Goal: Task Accomplishment & Management: Use online tool/utility

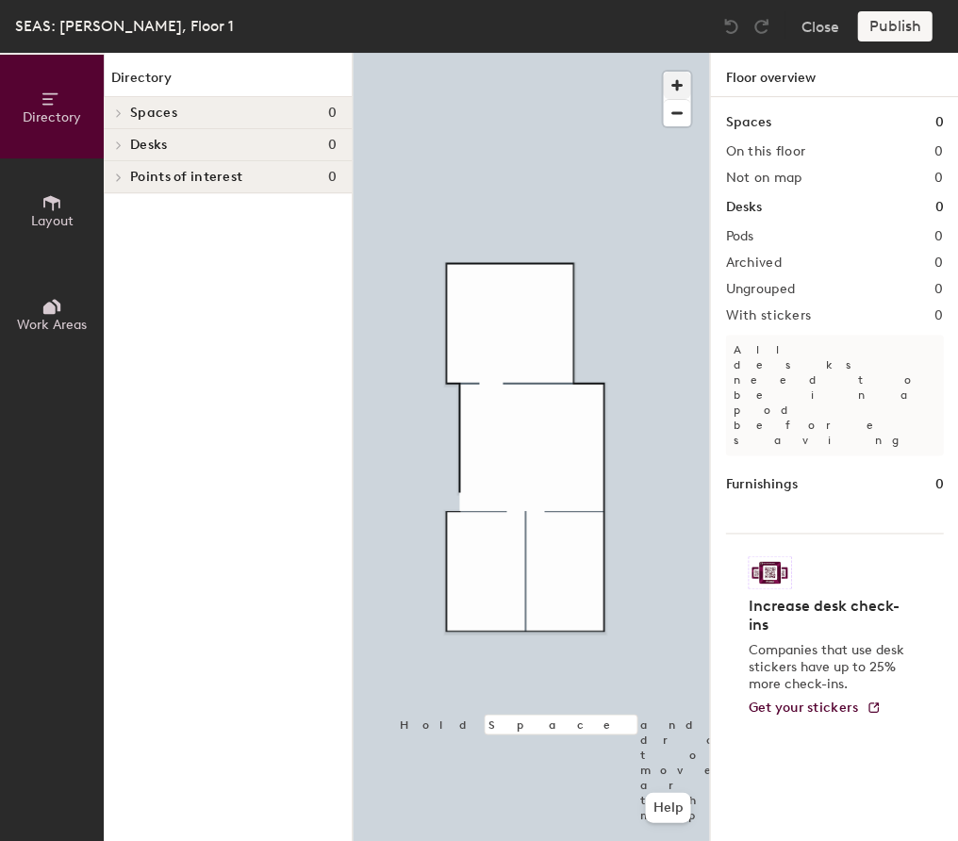
click at [678, 88] on span "button" at bounding box center [676, 85] width 27 height 27
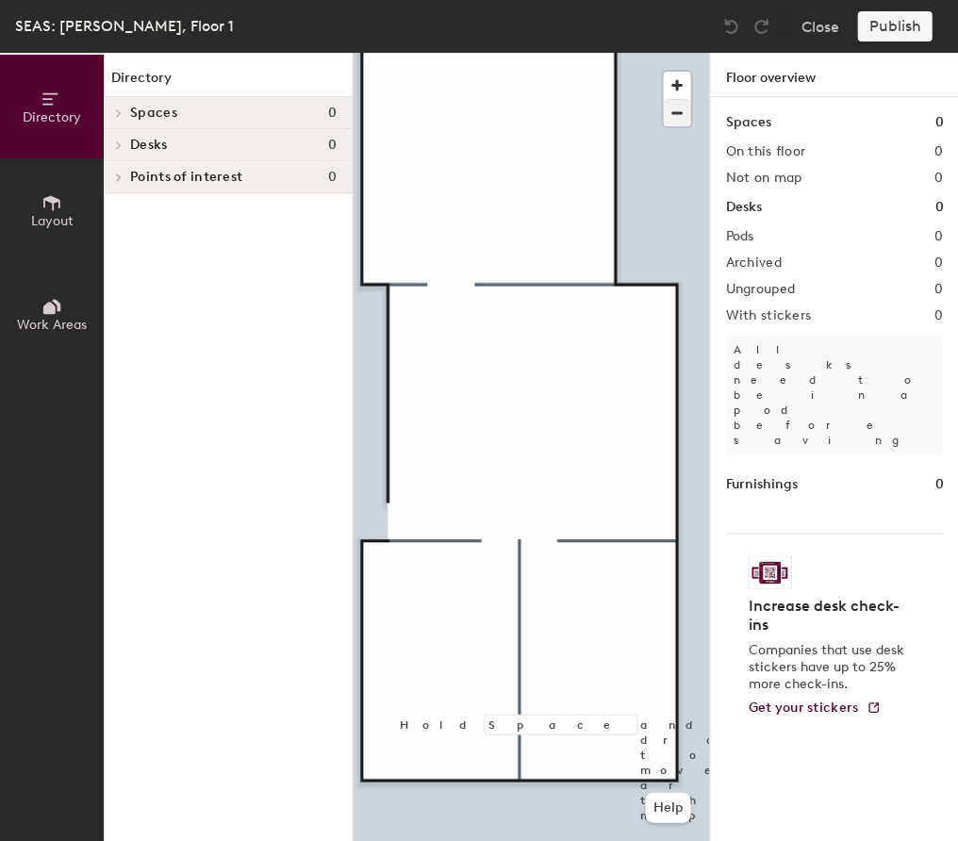
drag, startPoint x: 682, startPoint y: 115, endPoint x: 668, endPoint y: 120, distance: 14.9
click at [682, 115] on span "button" at bounding box center [676, 113] width 27 height 26
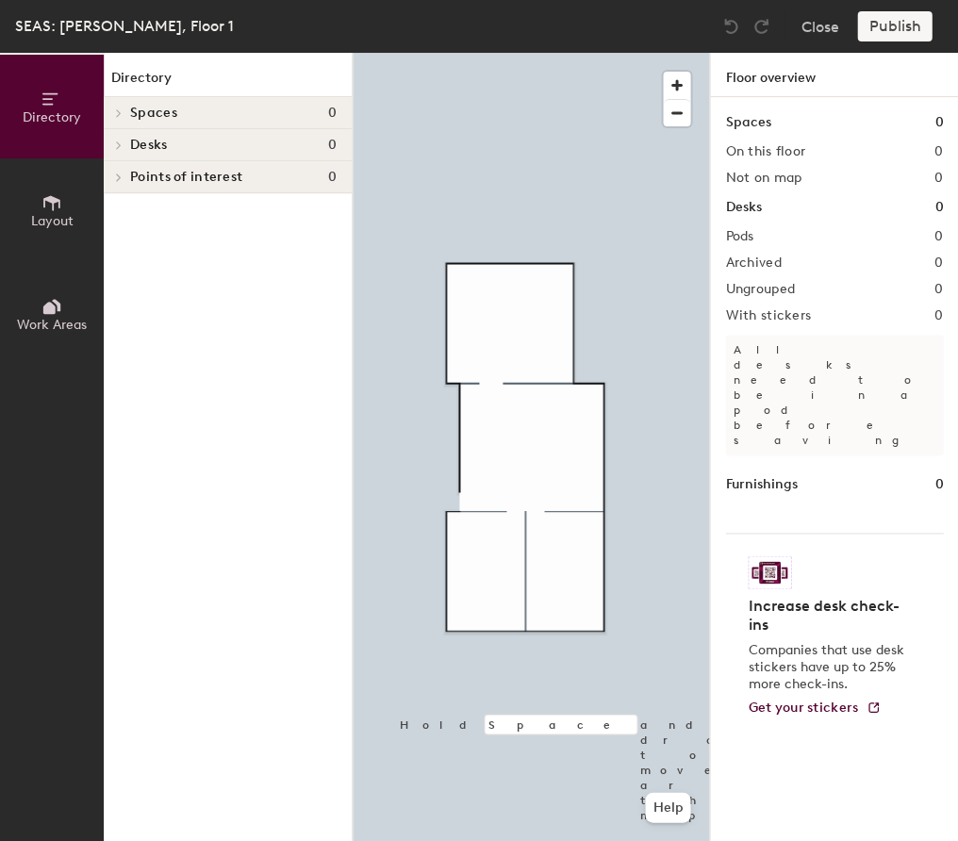
click at [65, 200] on button "Layout" at bounding box center [52, 210] width 104 height 104
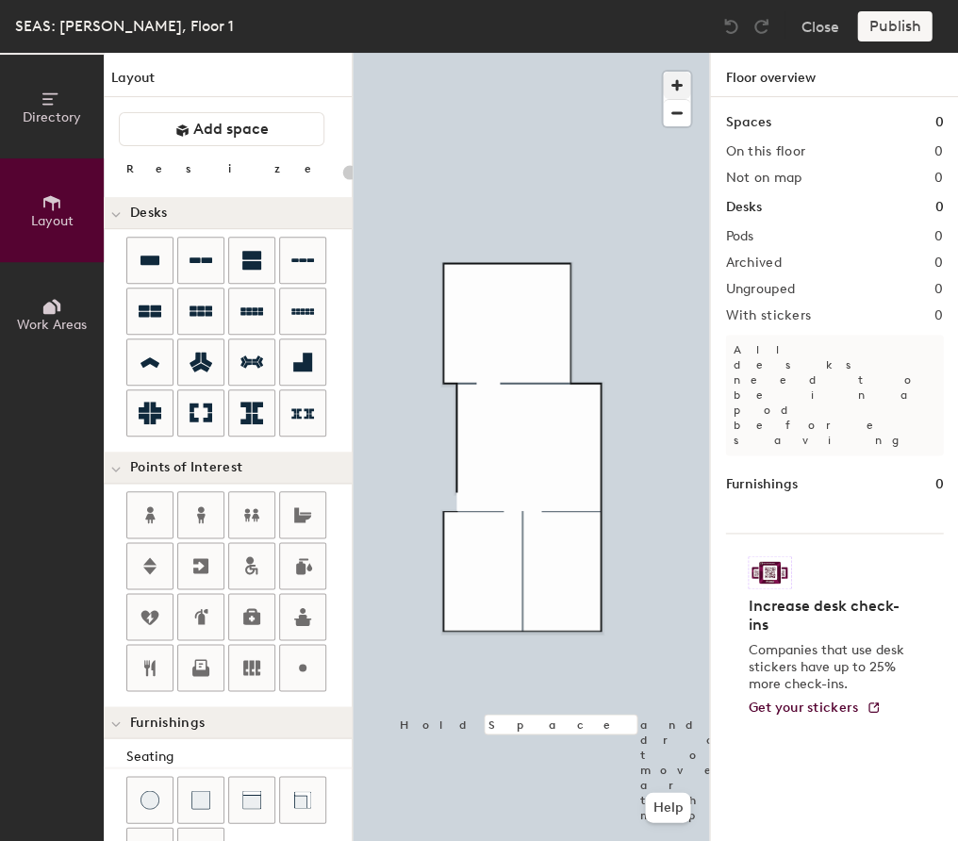
click at [669, 88] on span "button" at bounding box center [676, 85] width 27 height 27
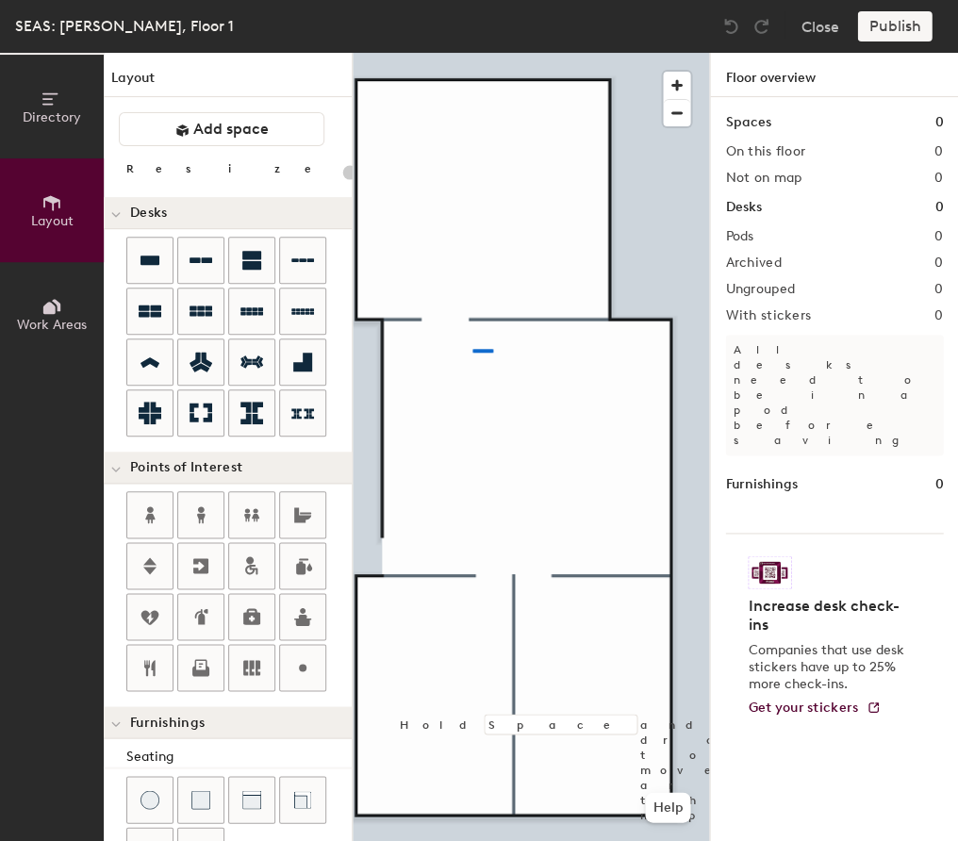
click at [496, 53] on div at bounding box center [531, 53] width 356 height 0
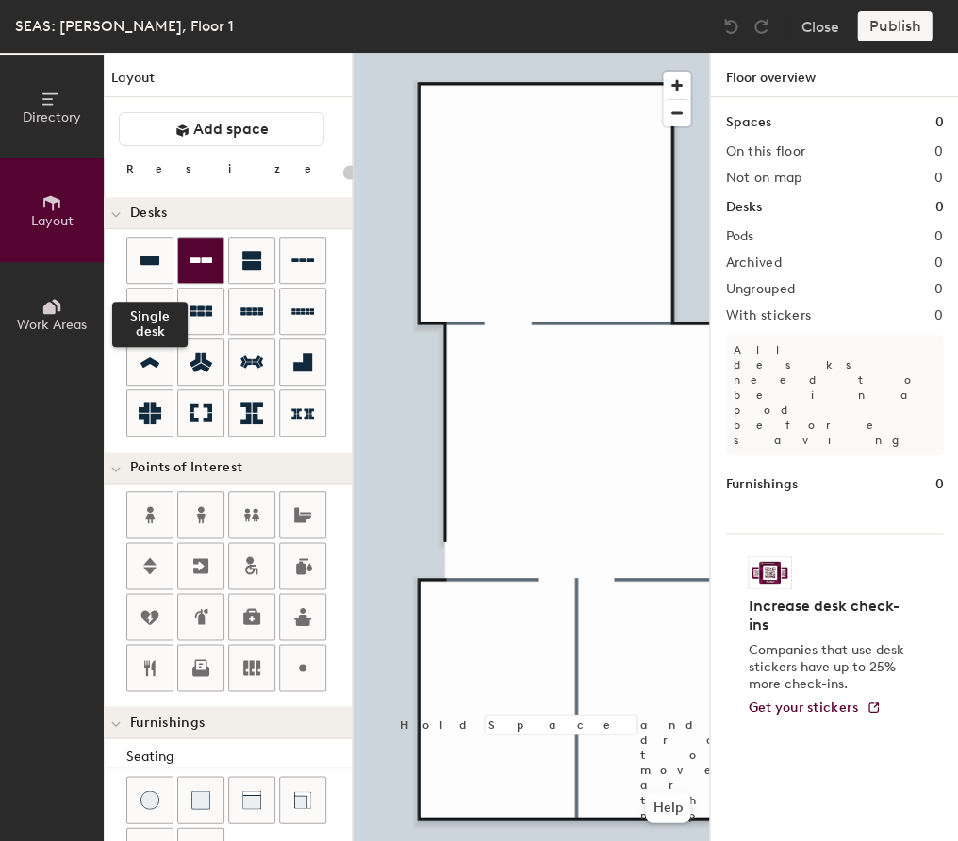
drag, startPoint x: 162, startPoint y: 263, endPoint x: 188, endPoint y: 261, distance: 25.5
click at [162, 263] on div at bounding box center [149, 260] width 45 height 45
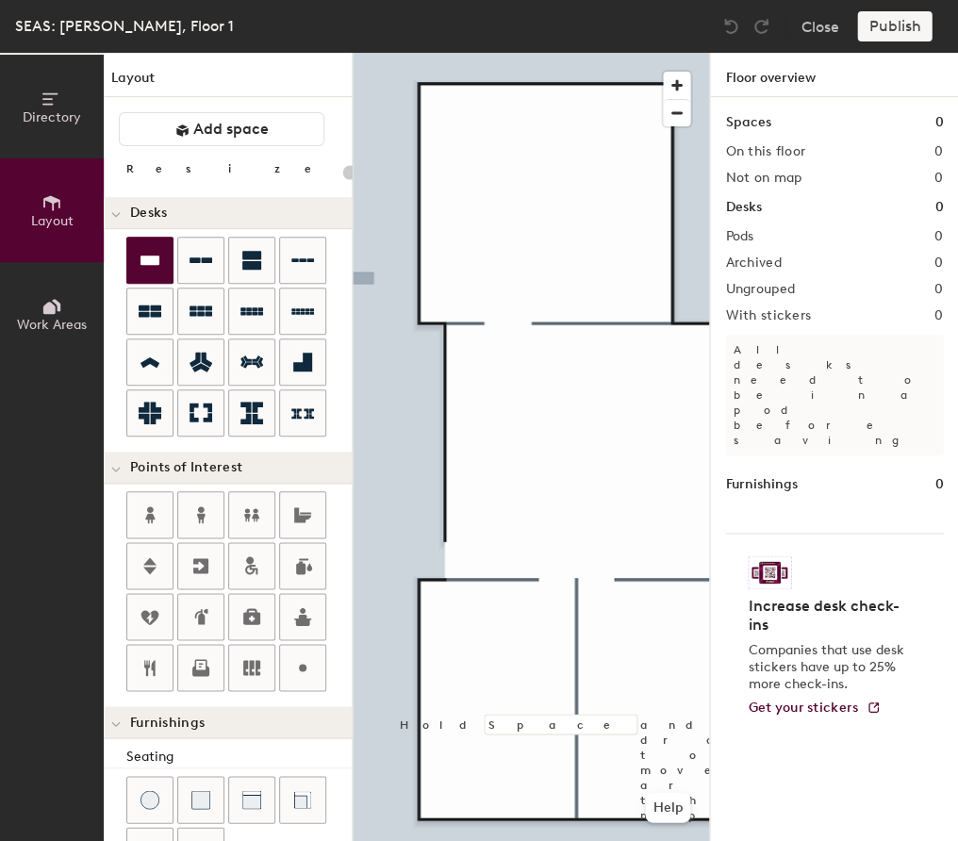
click at [146, 261] on icon at bounding box center [149, 260] width 19 height 9
click at [143, 330] on div at bounding box center [149, 311] width 45 height 45
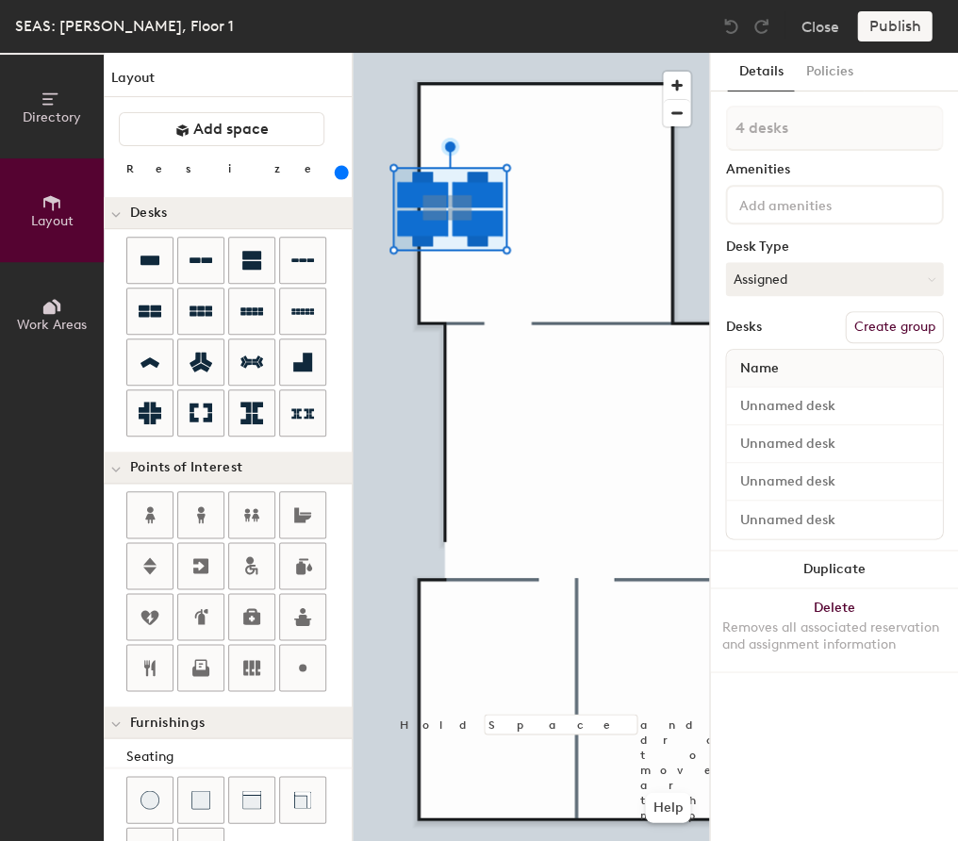
drag, startPoint x: 196, startPoint y: 167, endPoint x: 253, endPoint y: 169, distance: 56.6
click at [342, 169] on input "range" at bounding box center [342, 172] width 0 height 15
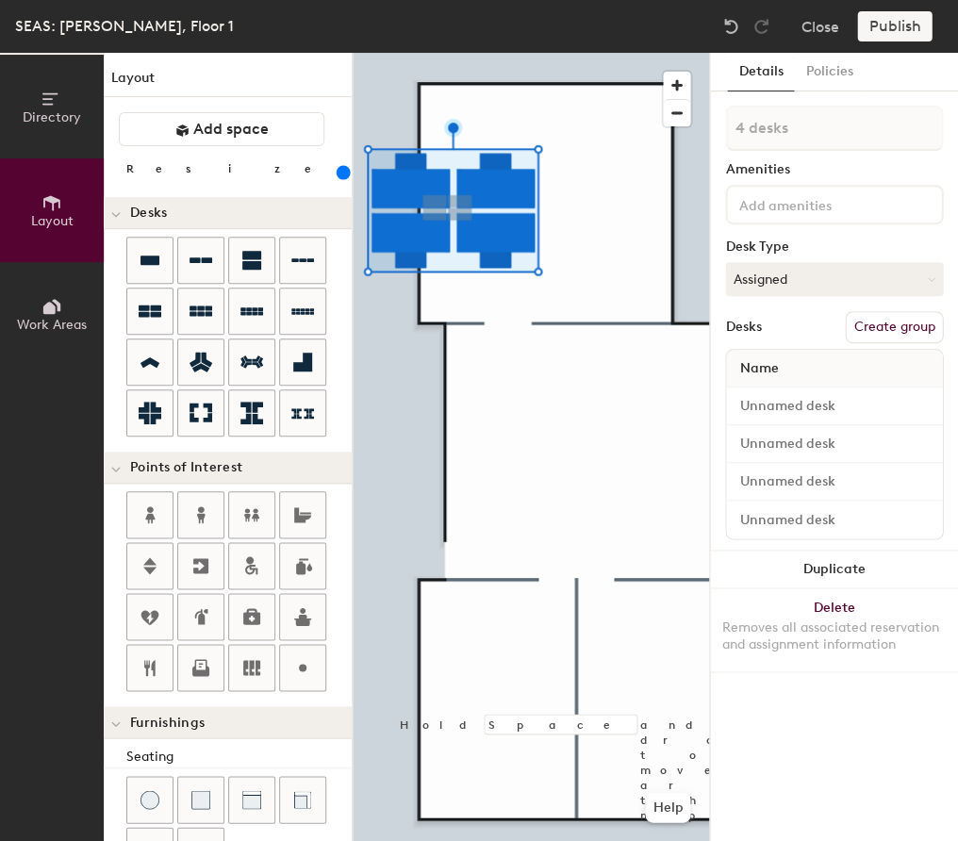
drag, startPoint x: 250, startPoint y: 170, endPoint x: 326, endPoint y: 173, distance: 76.5
click at [342, 169] on input "range" at bounding box center [342, 172] width 0 height 15
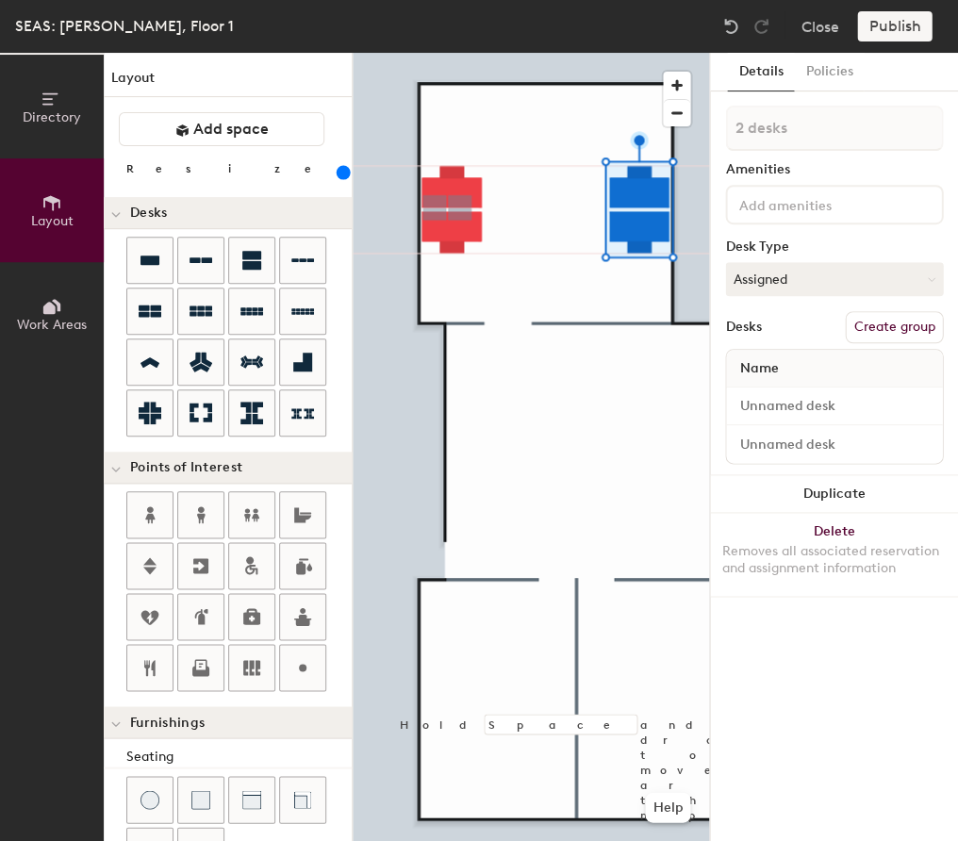
click at [543, 53] on div at bounding box center [531, 53] width 356 height 0
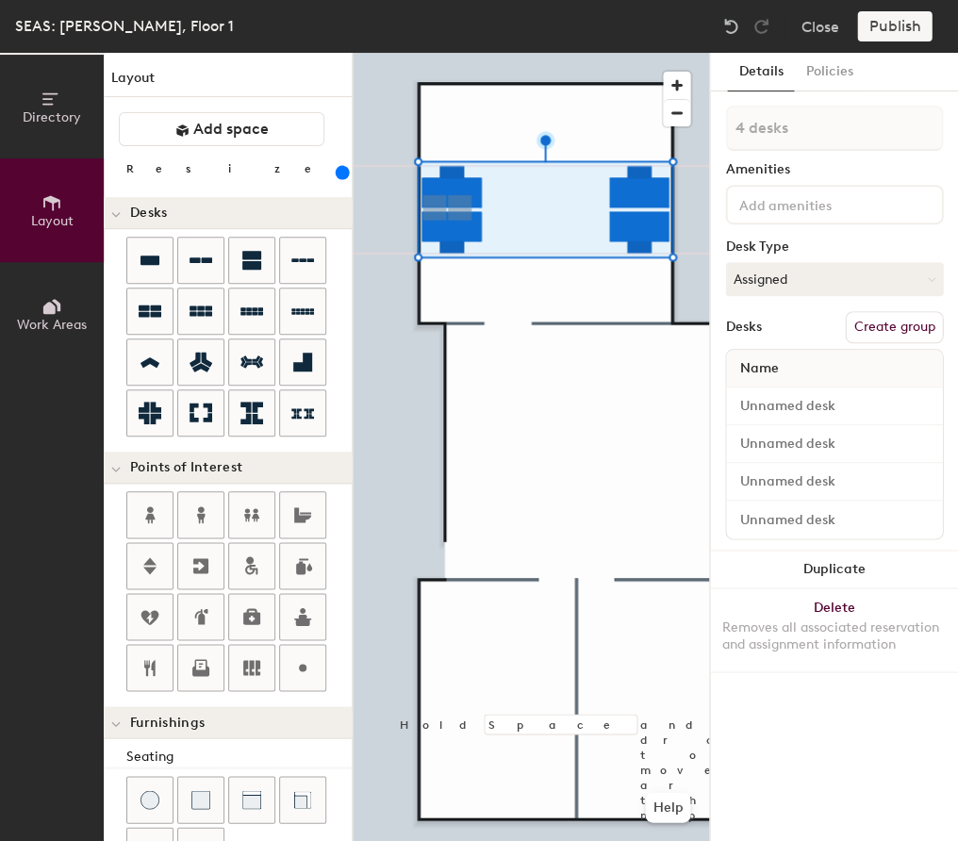
drag, startPoint x: 236, startPoint y: 167, endPoint x: 247, endPoint y: 168, distance: 11.4
click at [342, 168] on input "range" at bounding box center [342, 172] width 0 height 15
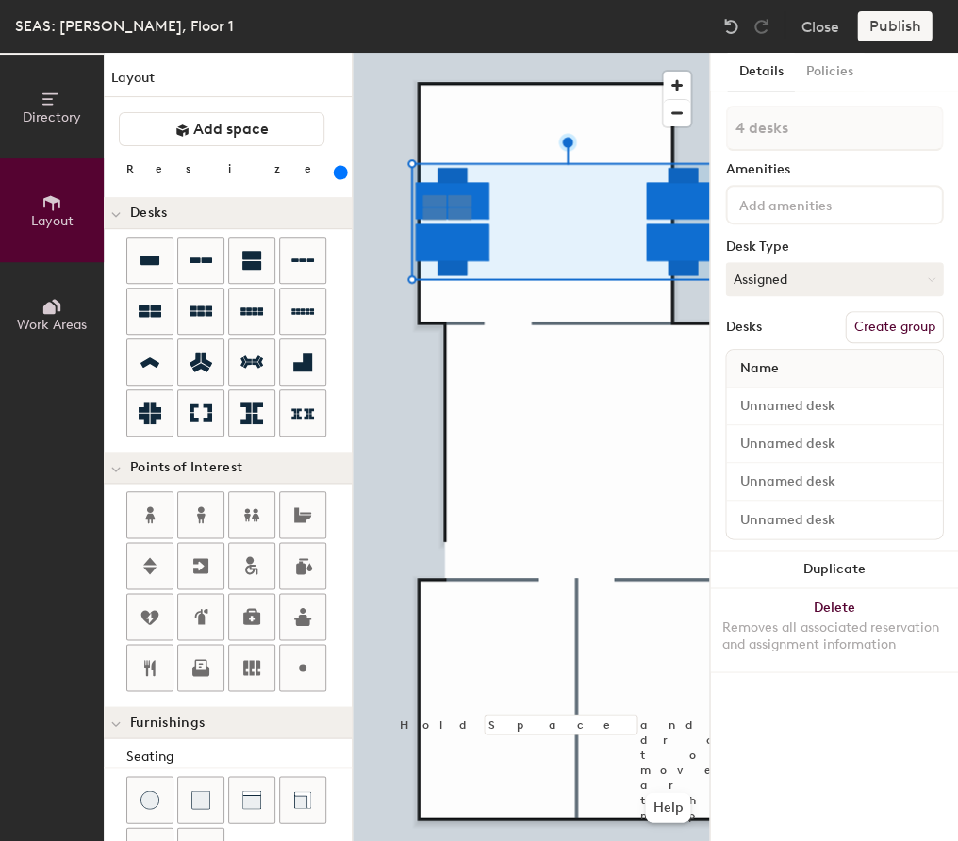
drag, startPoint x: 251, startPoint y: 169, endPoint x: 261, endPoint y: 170, distance: 10.4
click at [342, 170] on input "range" at bounding box center [342, 172] width 0 height 15
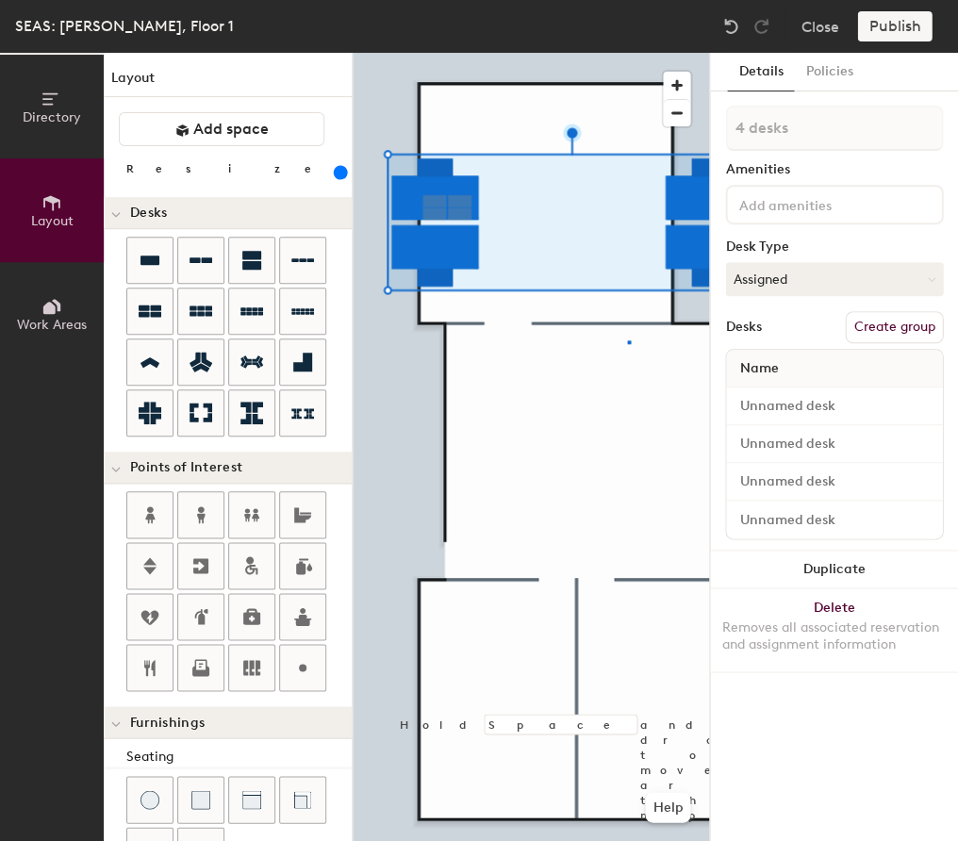
click at [627, 53] on div at bounding box center [531, 53] width 356 height 0
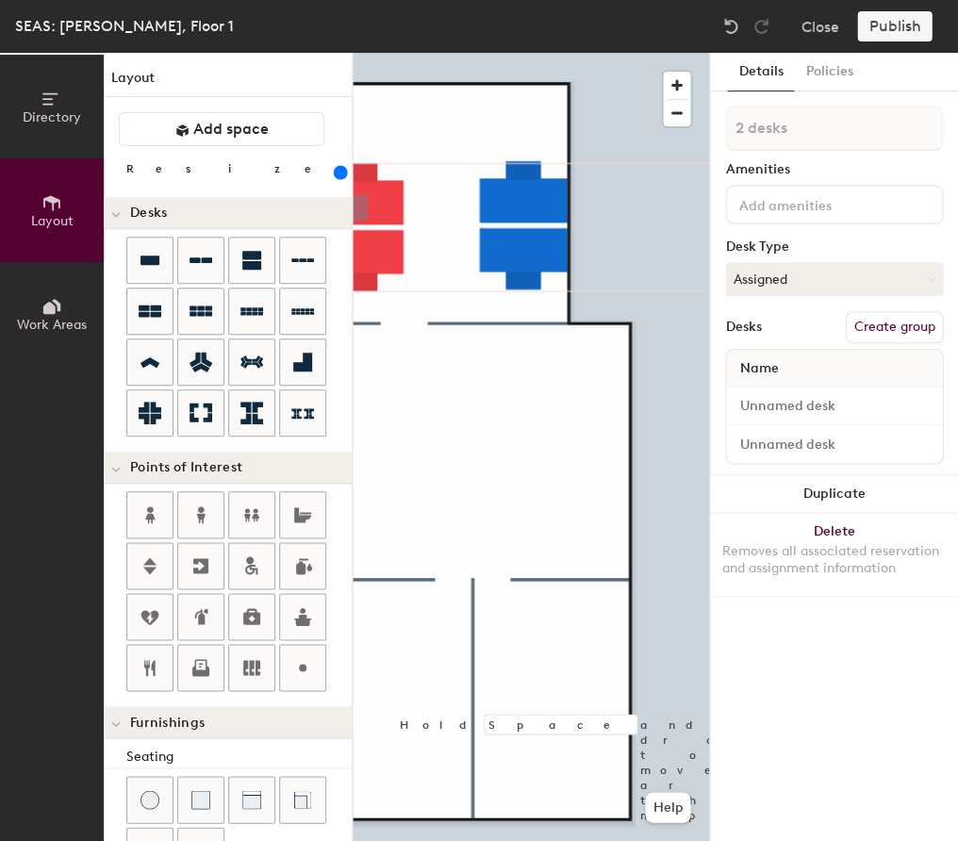
click at [622, 53] on div at bounding box center [531, 53] width 356 height 0
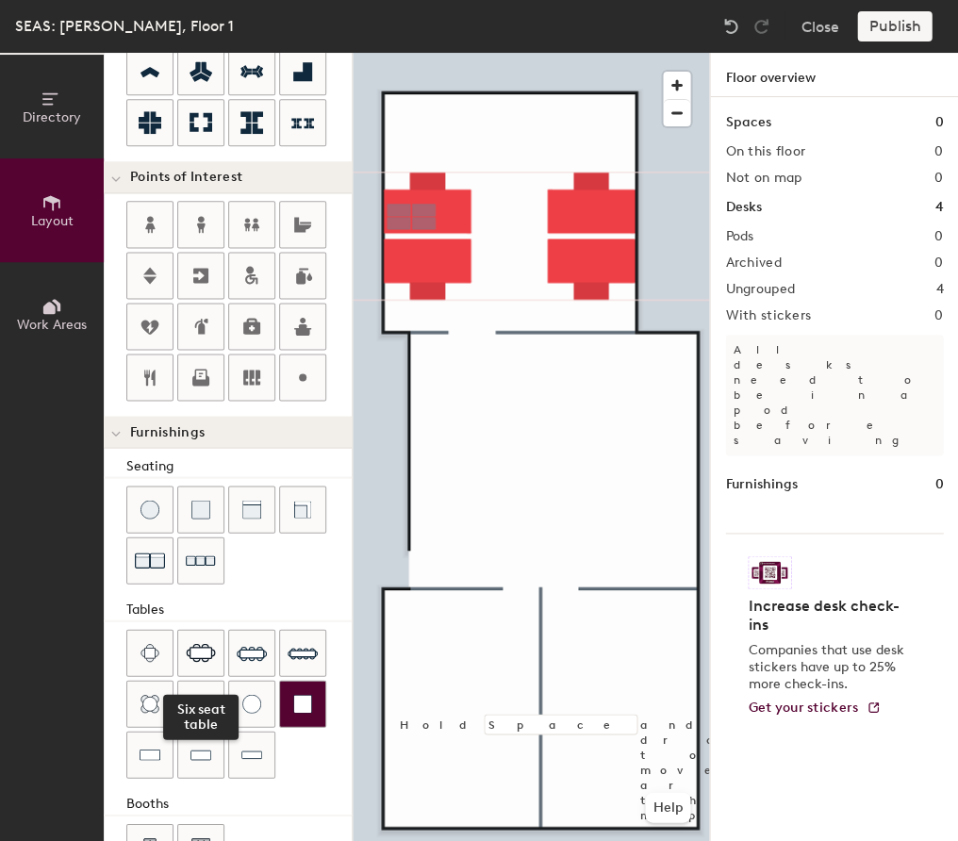
scroll to position [291, 0]
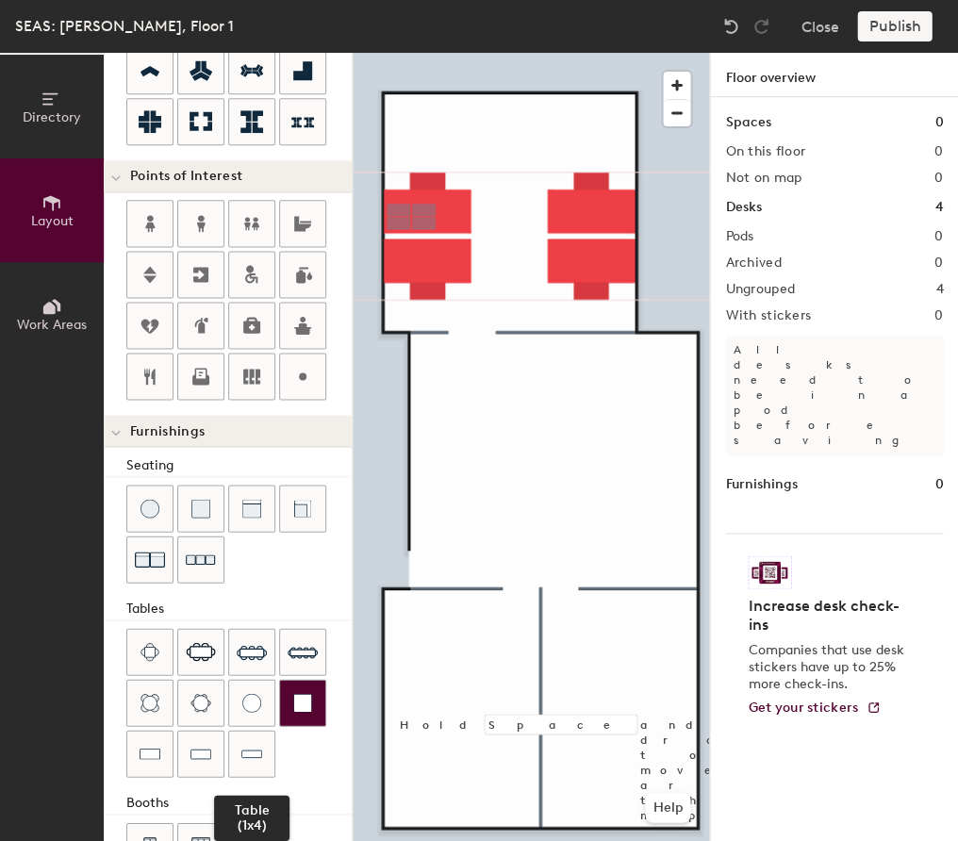
drag, startPoint x: 256, startPoint y: 739, endPoint x: 305, endPoint y: 697, distance: 64.8
click at [256, 682] on img at bounding box center [251, 753] width 21 height 19
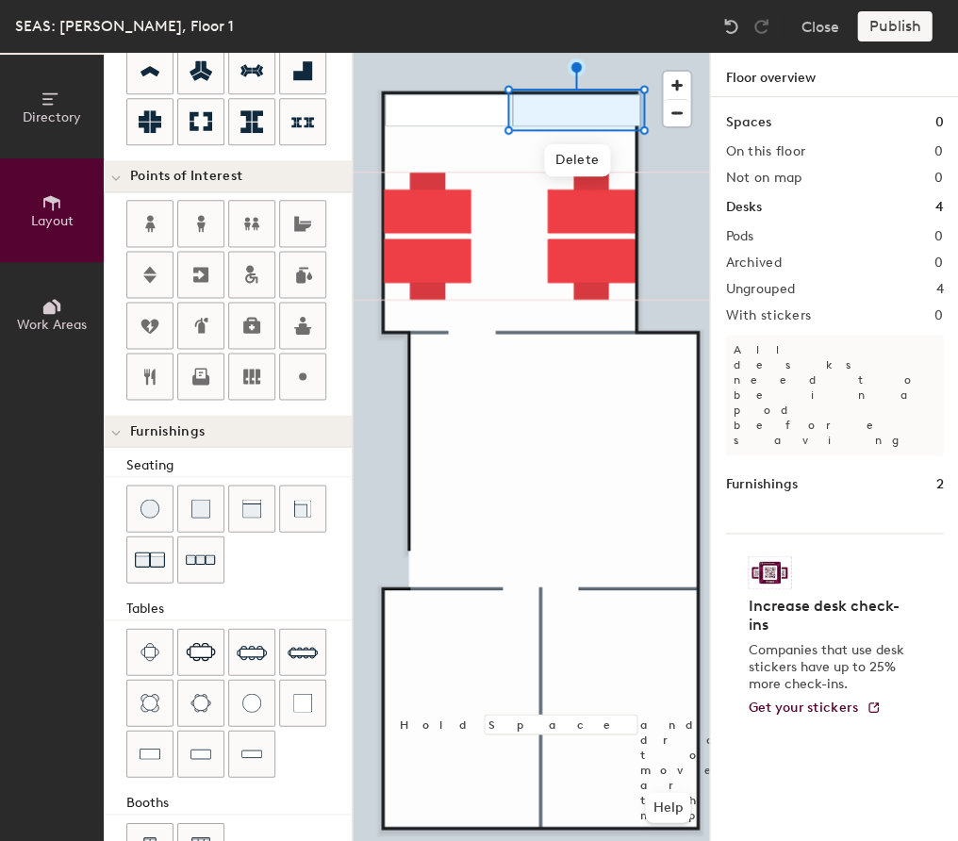
click at [632, 53] on div at bounding box center [531, 53] width 356 height 0
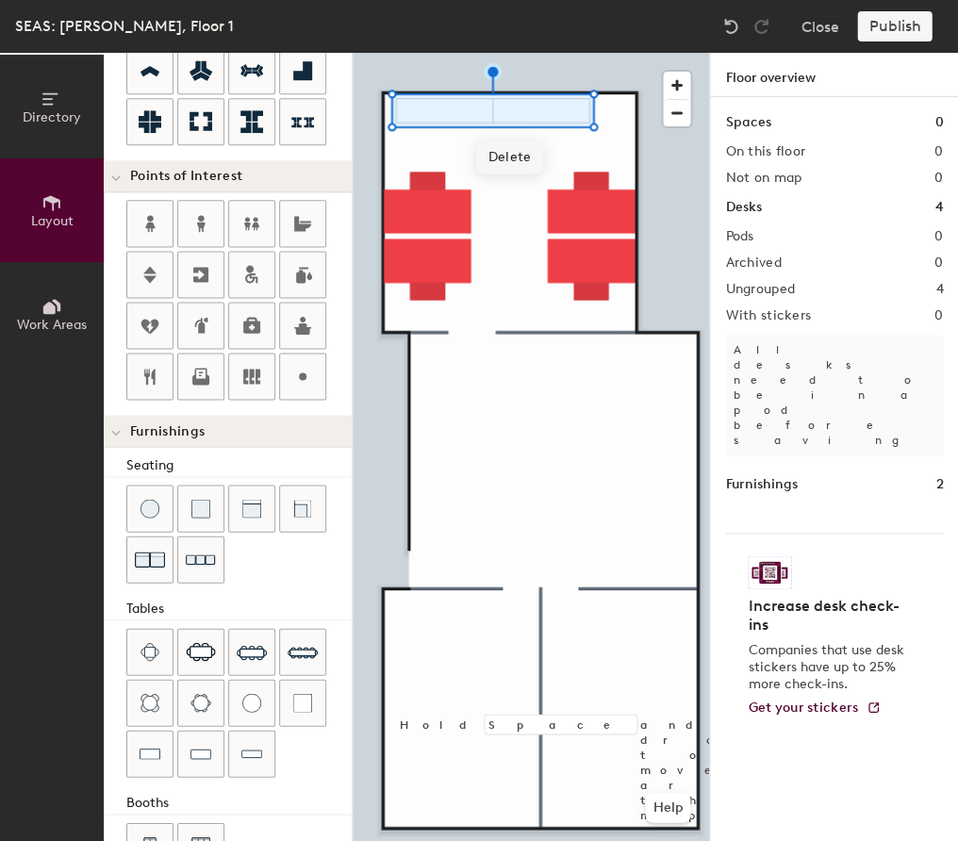
click at [509, 155] on span "Delete" at bounding box center [509, 157] width 66 height 32
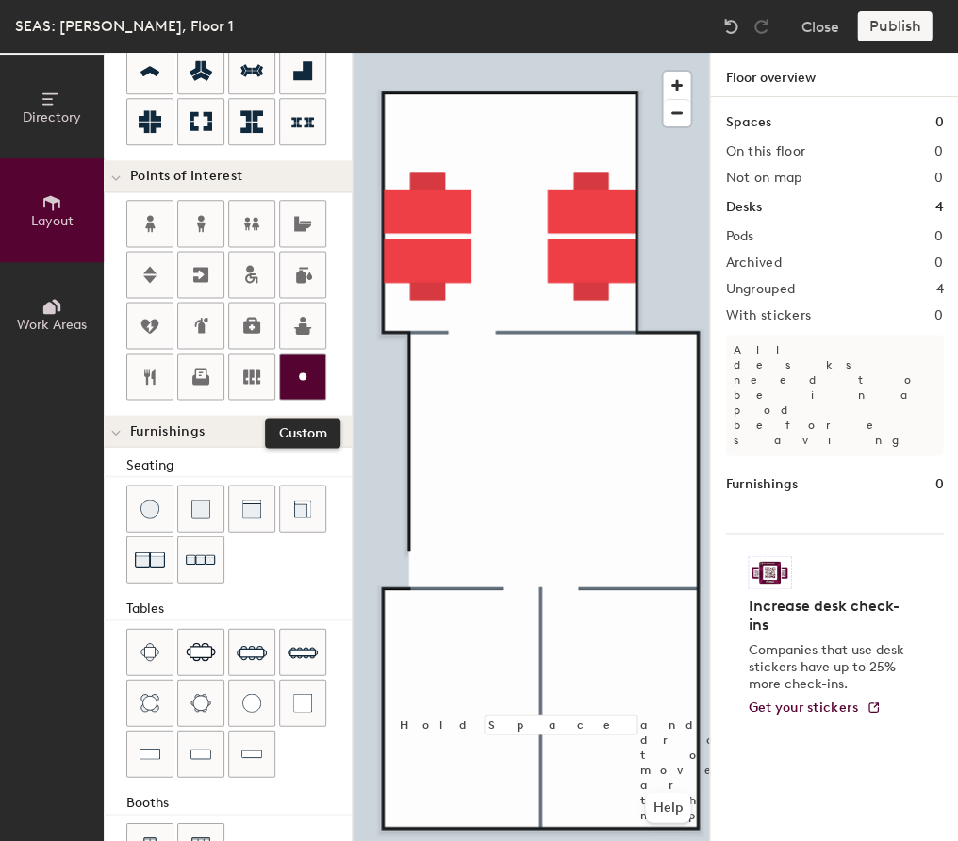
click at [309, 376] on icon at bounding box center [302, 376] width 23 height 23
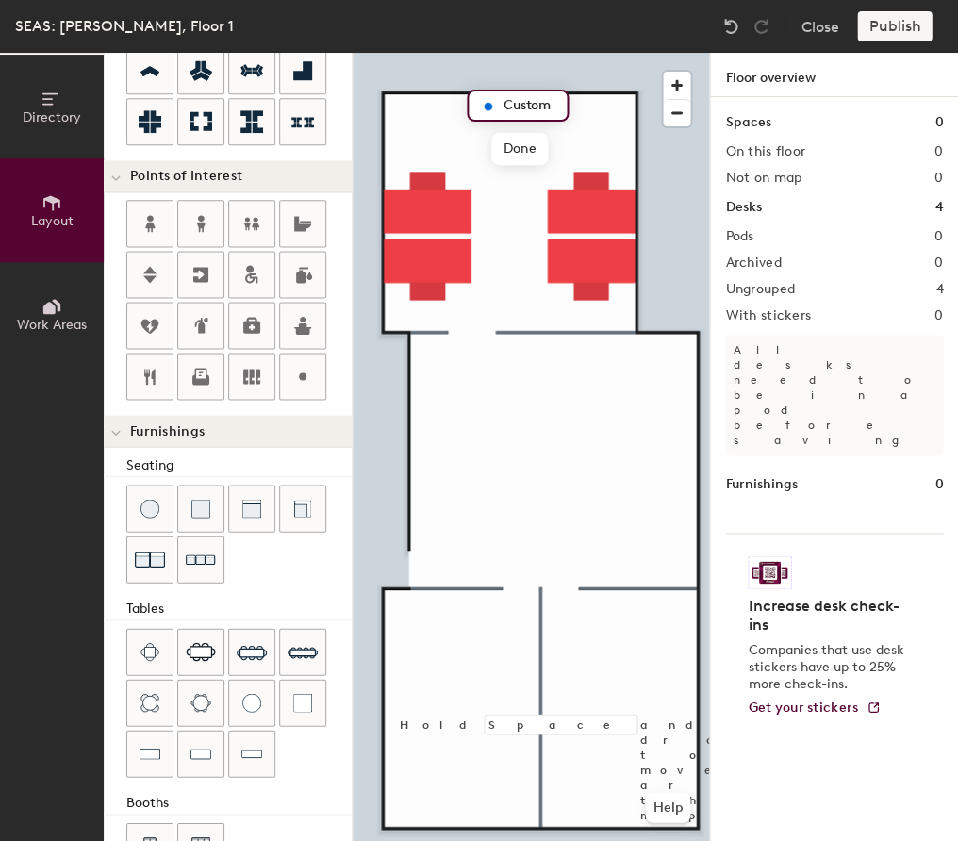
type input "20"
type input "whi"
type input "20"
type input "w"
type input "Whiteboard"
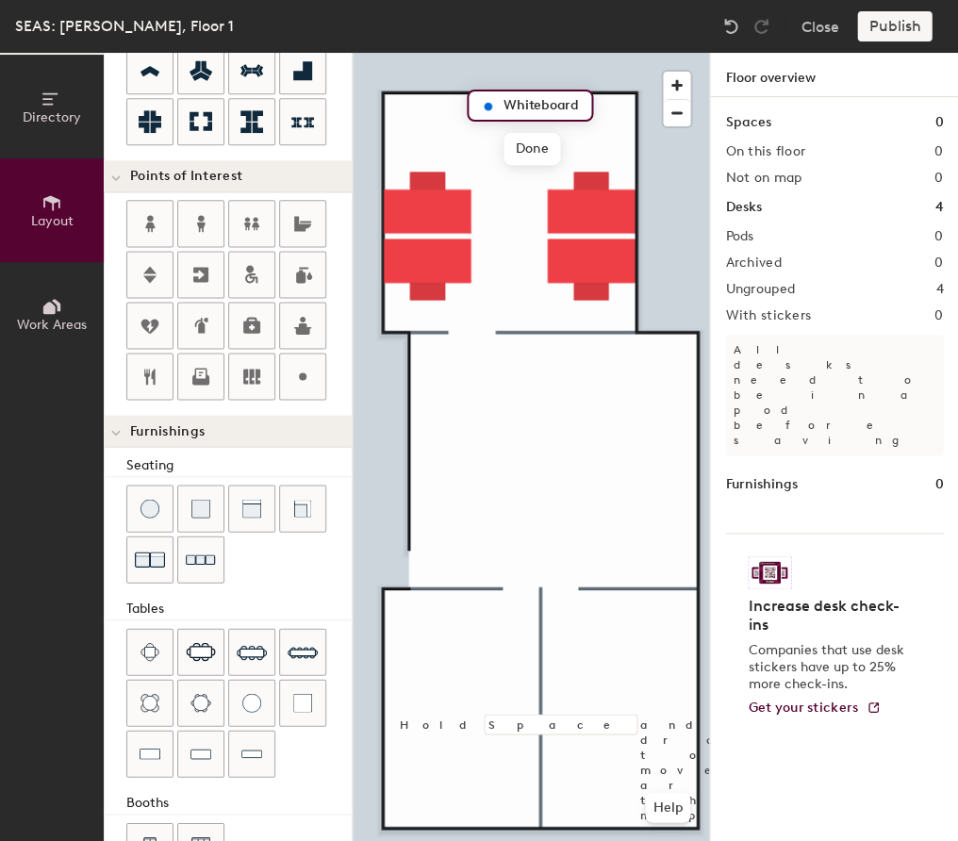
click at [567, 53] on div at bounding box center [531, 53] width 356 height 0
click at [524, 53] on div at bounding box center [531, 53] width 356 height 0
click at [551, 53] on div at bounding box center [531, 53] width 356 height 0
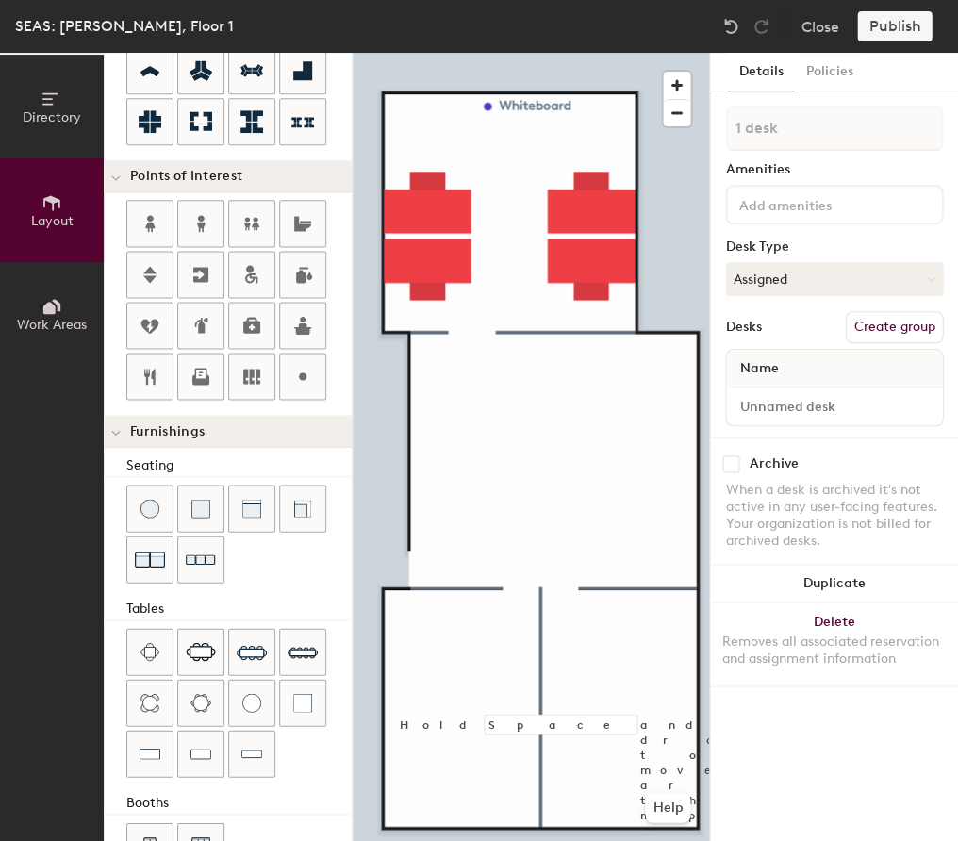
click at [487, 53] on div at bounding box center [531, 53] width 356 height 0
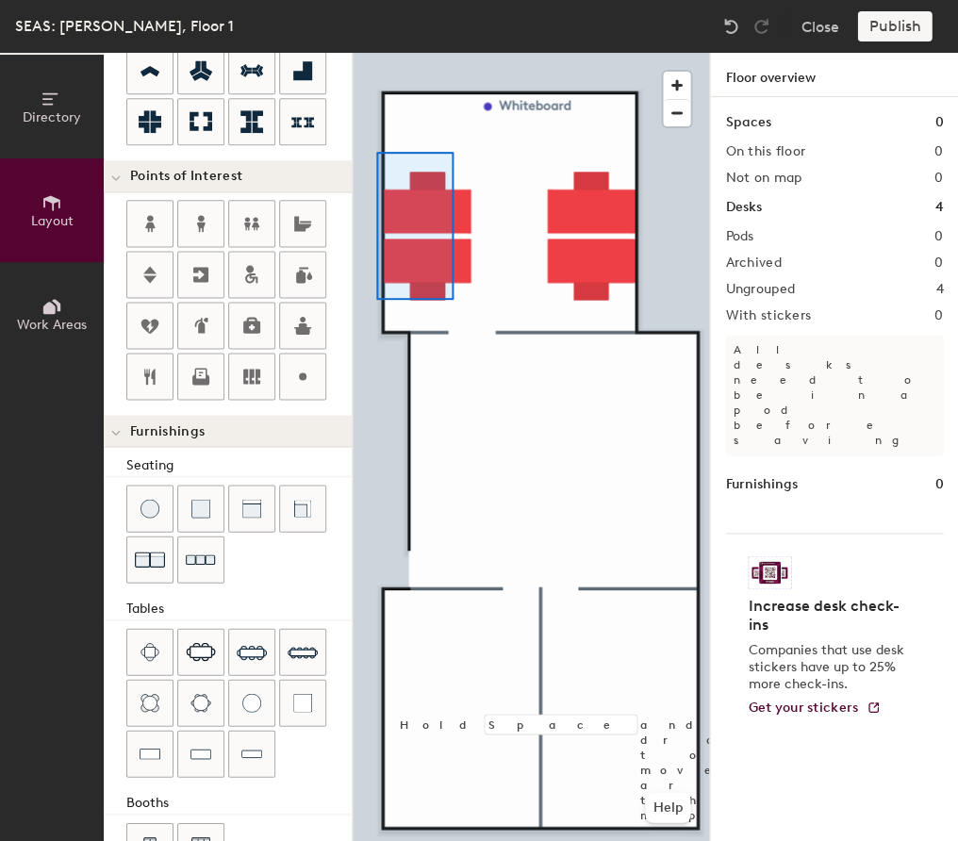
type input "380"
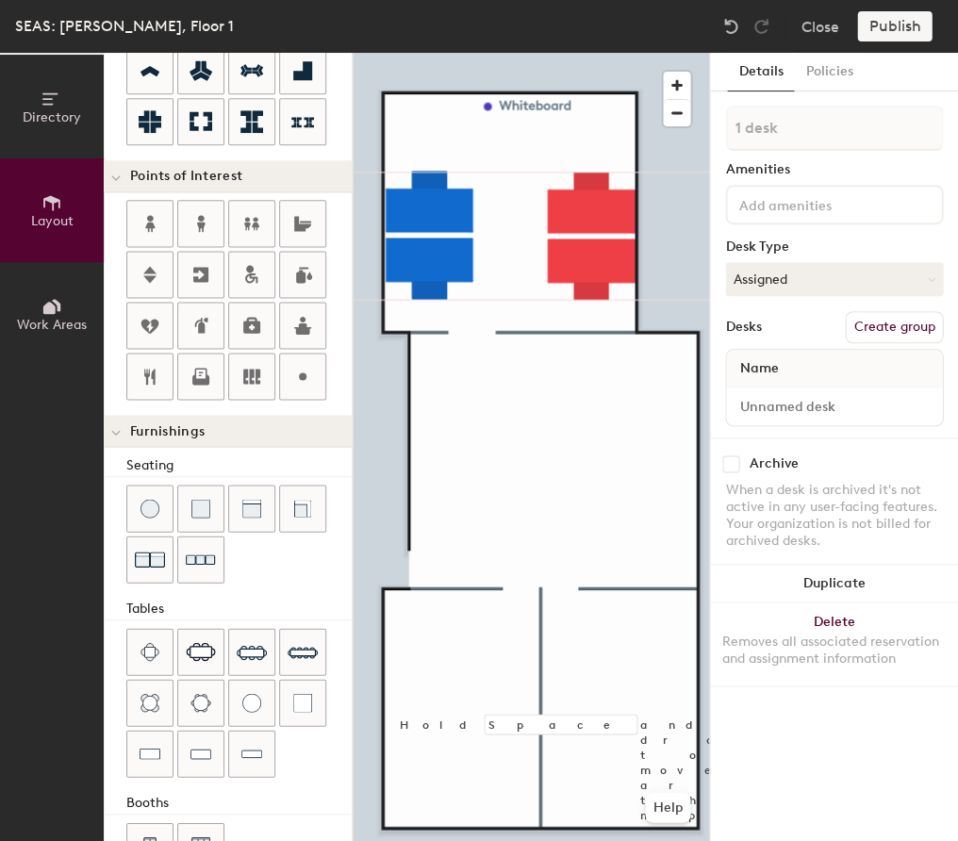
type input "1 desk"
click at [517, 53] on div at bounding box center [531, 53] width 356 height 0
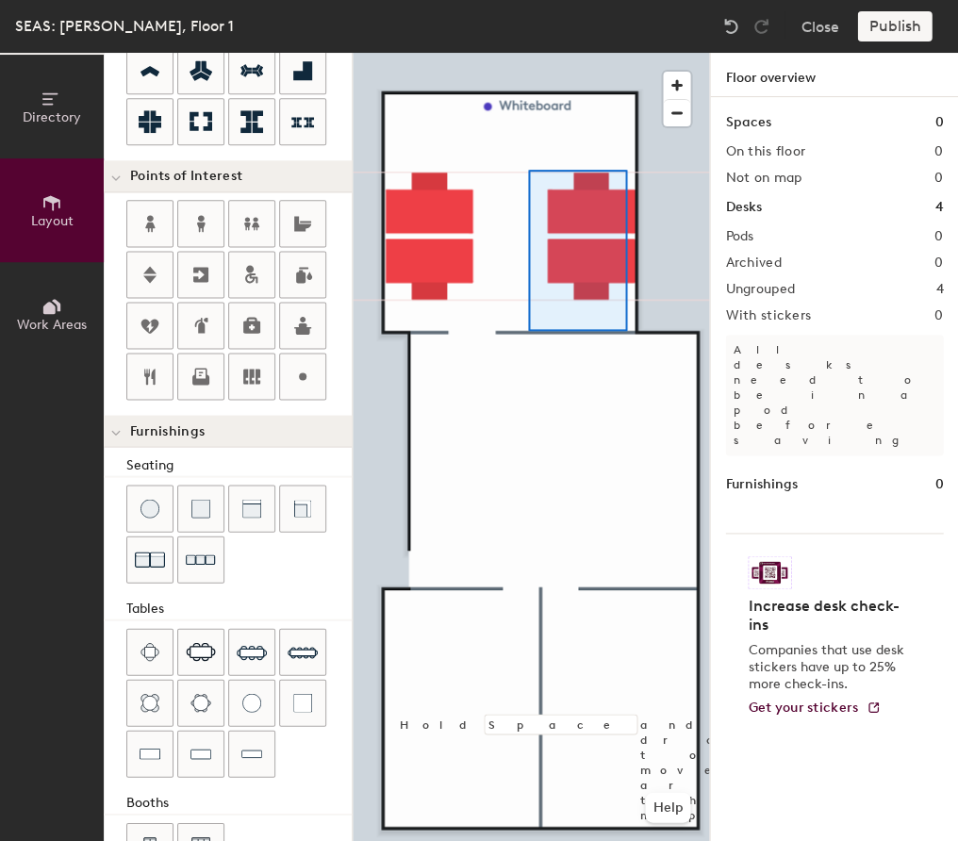
click at [528, 53] on div at bounding box center [531, 53] width 356 height 0
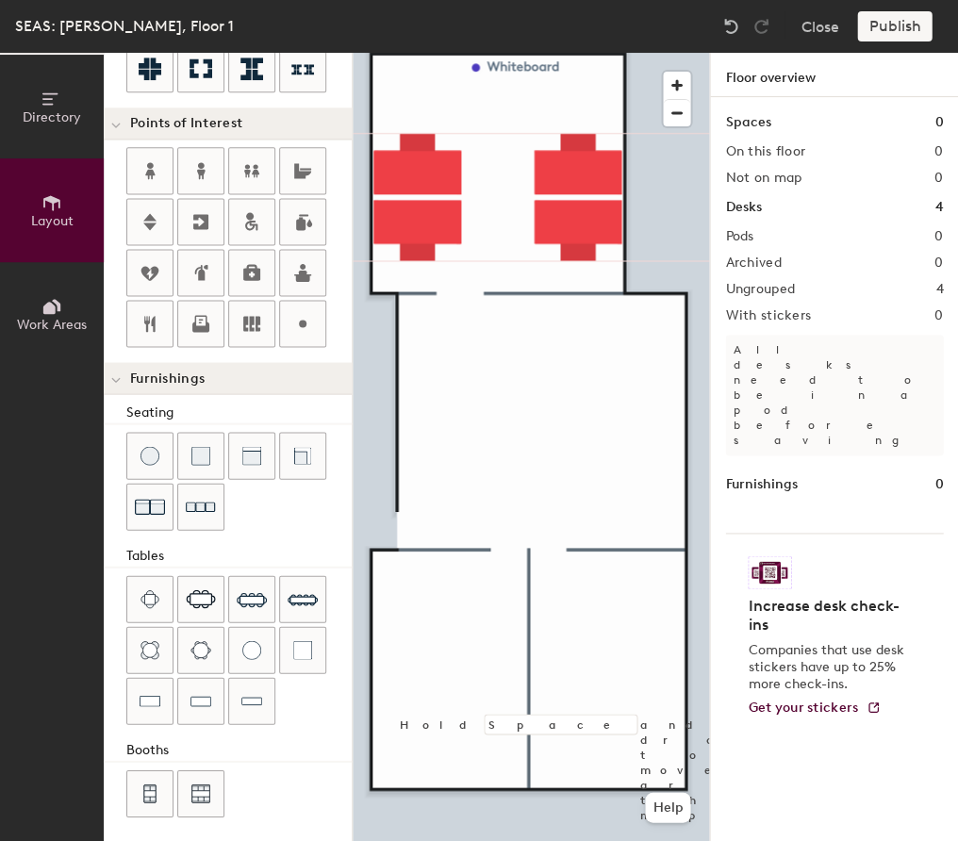
scroll to position [343, 0]
drag, startPoint x: 212, startPoint y: 606, endPoint x: 337, endPoint y: 552, distance: 135.9
click at [215, 606] on div at bounding box center [200, 599] width 45 height 45
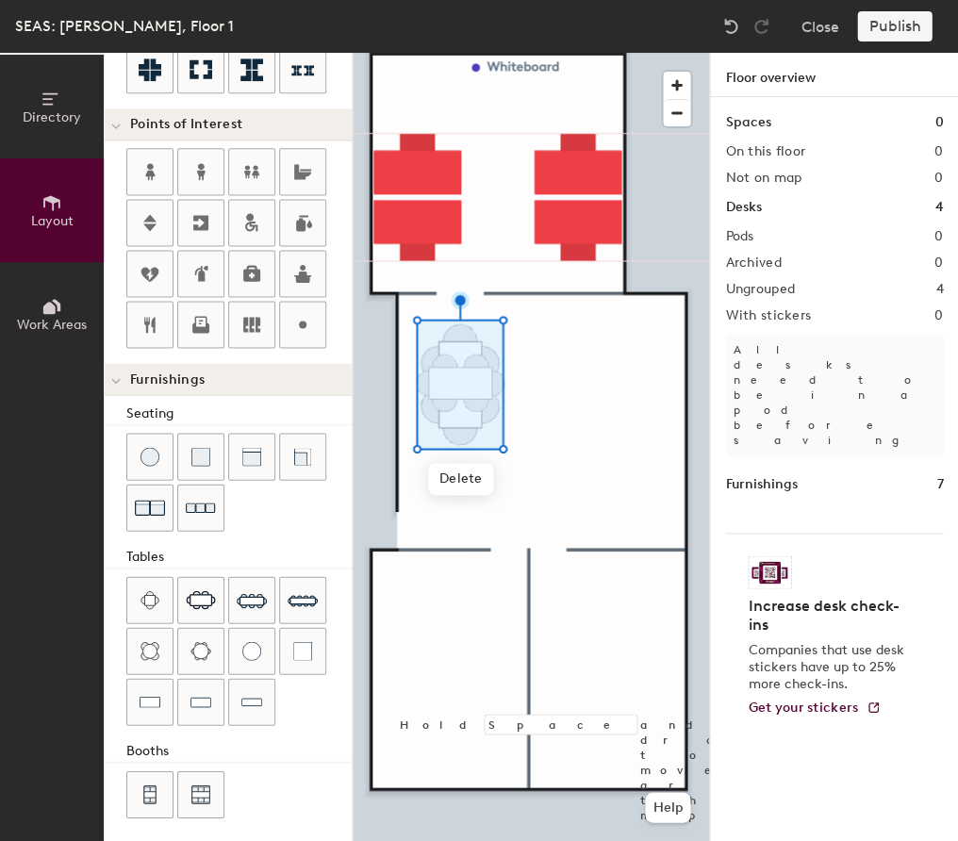
click at [552, 53] on div at bounding box center [531, 53] width 356 height 0
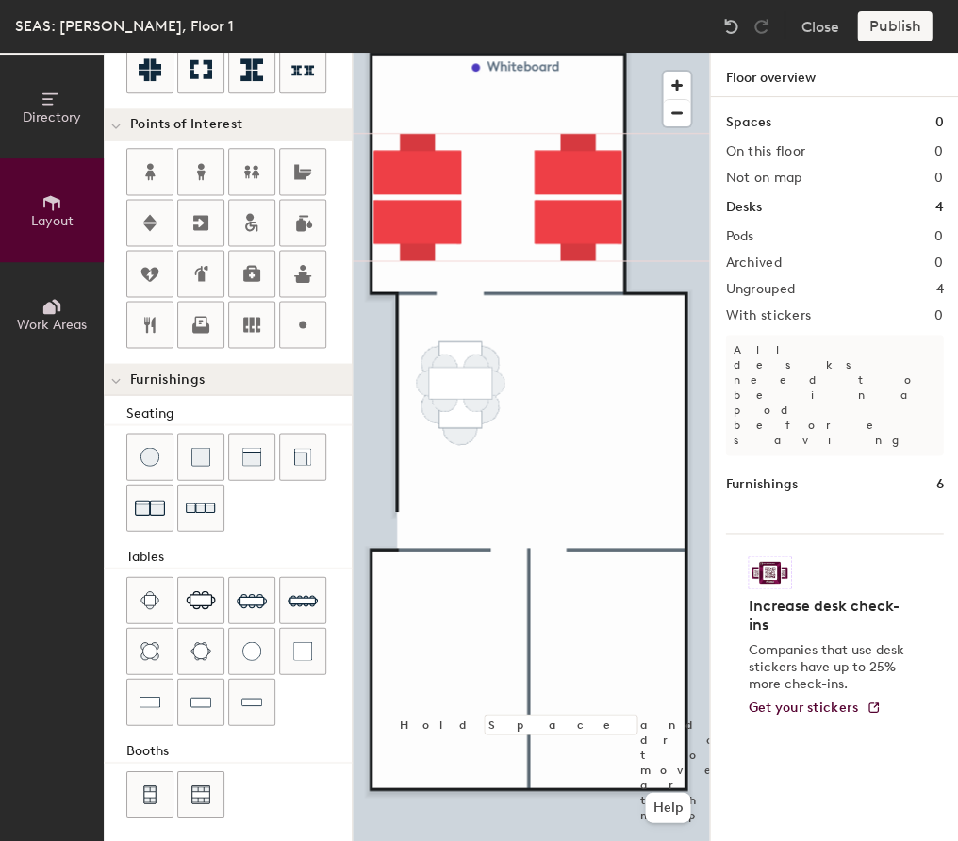
click at [460, 53] on div at bounding box center [531, 53] width 356 height 0
click at [568, 53] on div at bounding box center [531, 53] width 356 height 0
click at [486, 53] on div at bounding box center [531, 53] width 356 height 0
click at [619, 53] on div at bounding box center [531, 53] width 356 height 0
click at [249, 682] on img at bounding box center [251, 701] width 21 height 19
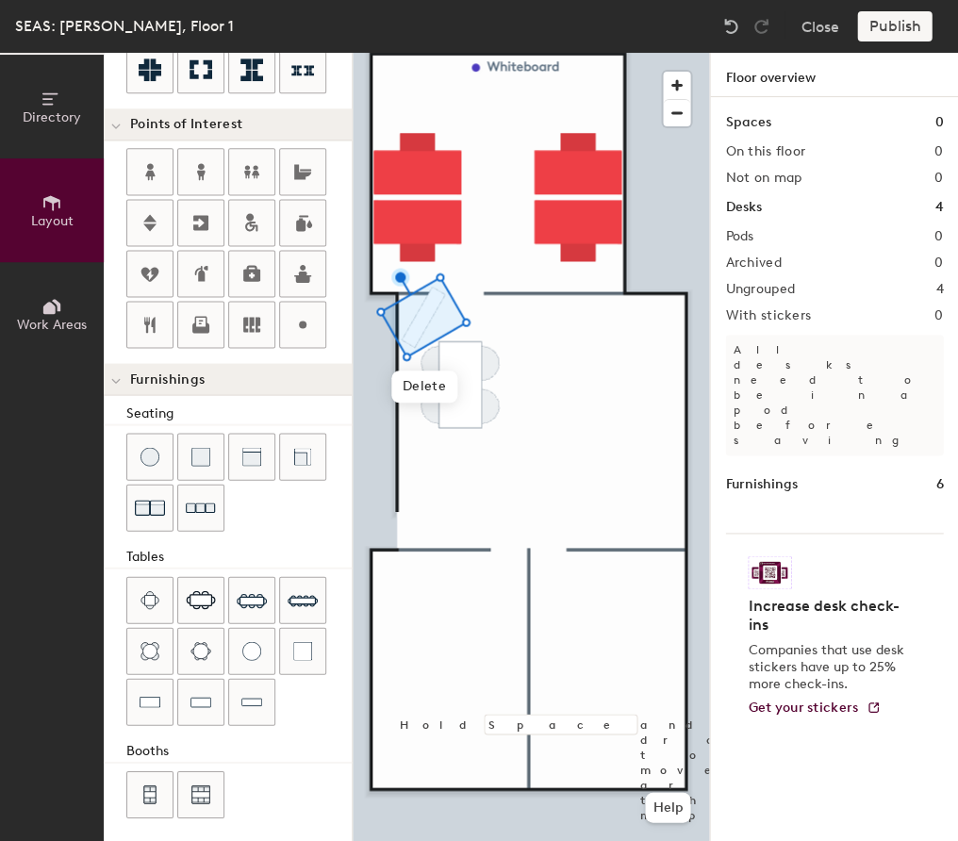
click at [608, 53] on div at bounding box center [531, 53] width 356 height 0
click at [425, 53] on div at bounding box center [531, 53] width 356 height 0
click at [431, 53] on div at bounding box center [531, 53] width 356 height 0
drag, startPoint x: 313, startPoint y: 336, endPoint x: 330, endPoint y: 331, distance: 17.6
click at [313, 335] on div at bounding box center [302, 324] width 45 height 45
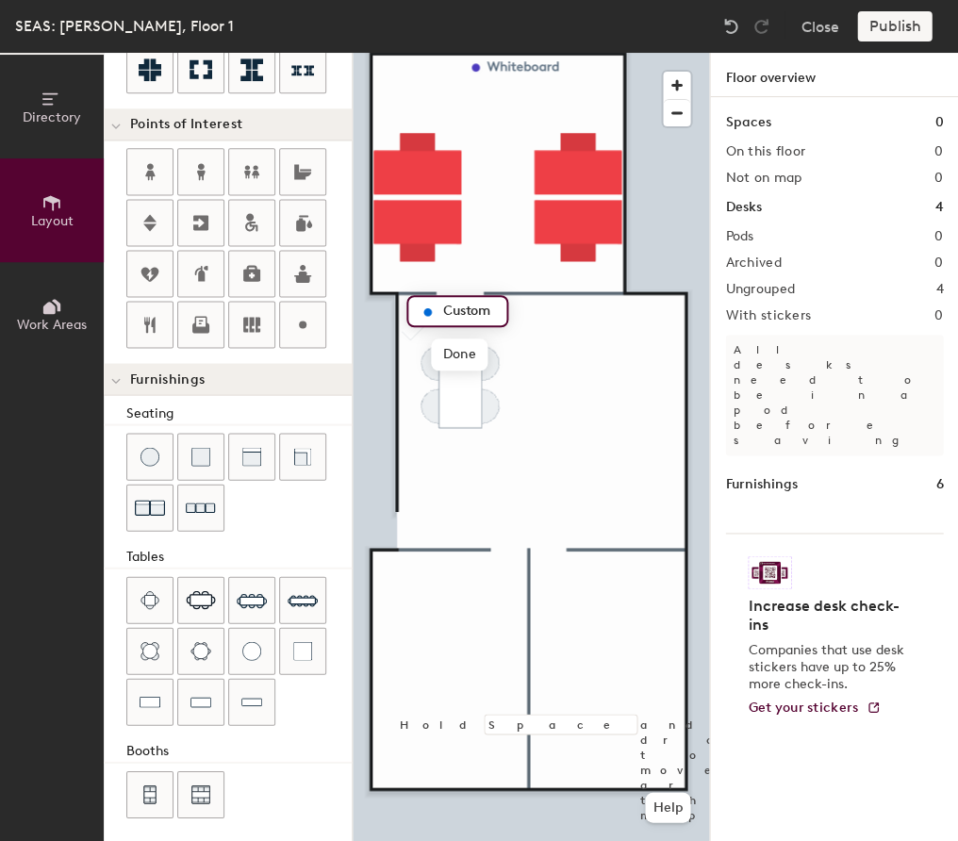
type input "20"
type input "Neat Board"
click at [577, 53] on div at bounding box center [531, 53] width 356 height 0
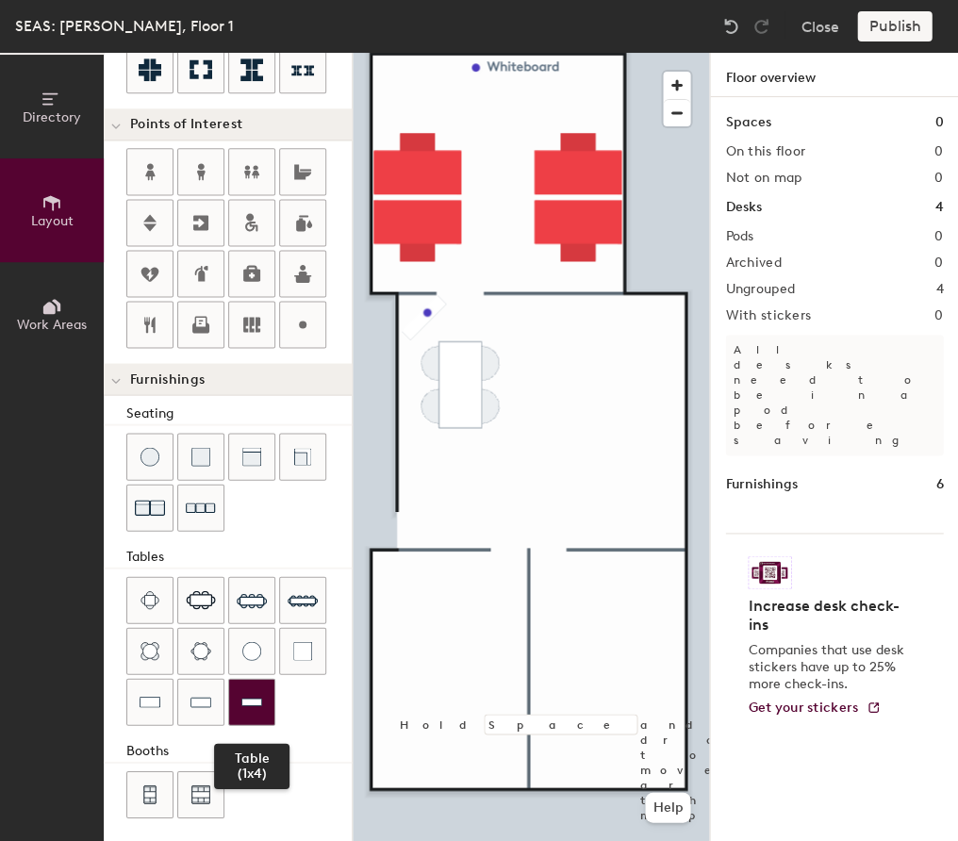
drag, startPoint x: 249, startPoint y: 705, endPoint x: 262, endPoint y: 686, distance: 23.0
click at [249, 682] on div at bounding box center [251, 701] width 45 height 45
click at [615, 53] on div at bounding box center [531, 53] width 356 height 0
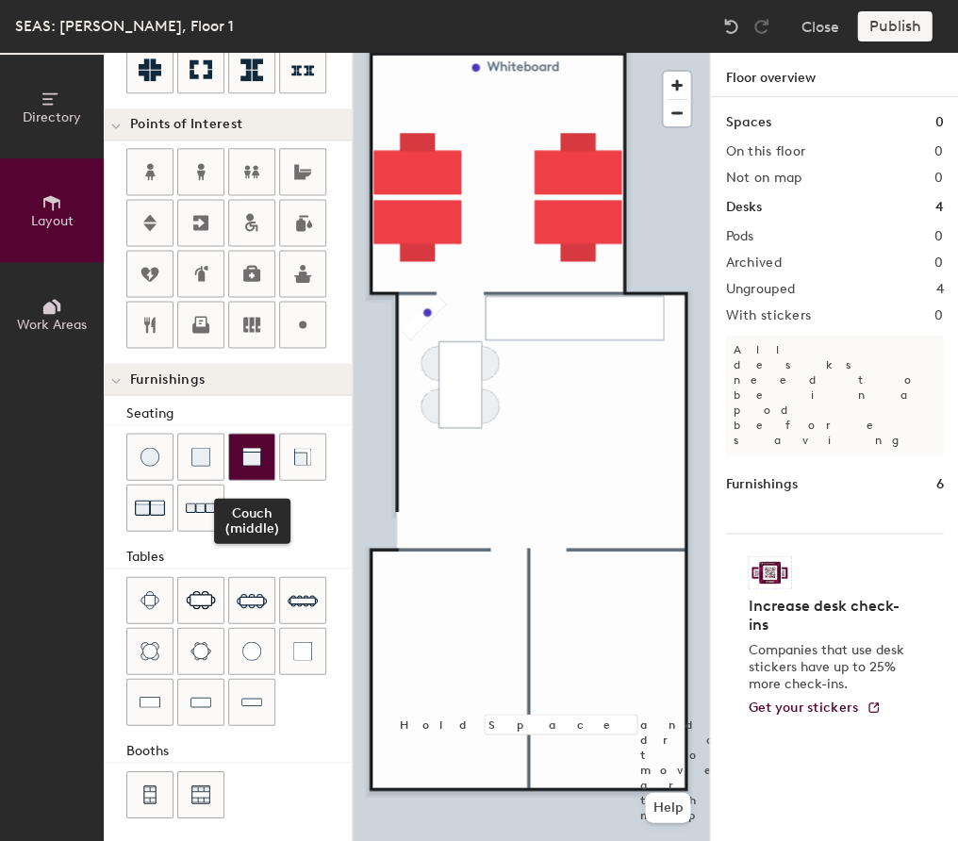
click at [256, 461] on div at bounding box center [251, 456] width 45 height 45
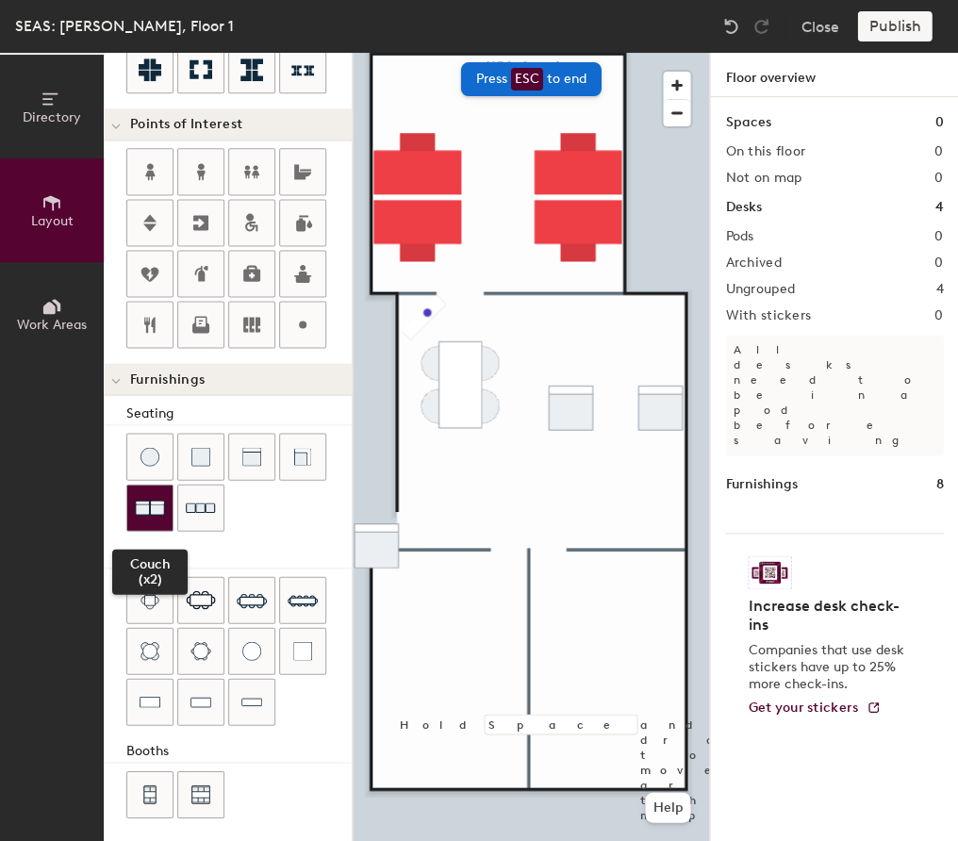
click at [162, 509] on img at bounding box center [150, 507] width 30 height 30
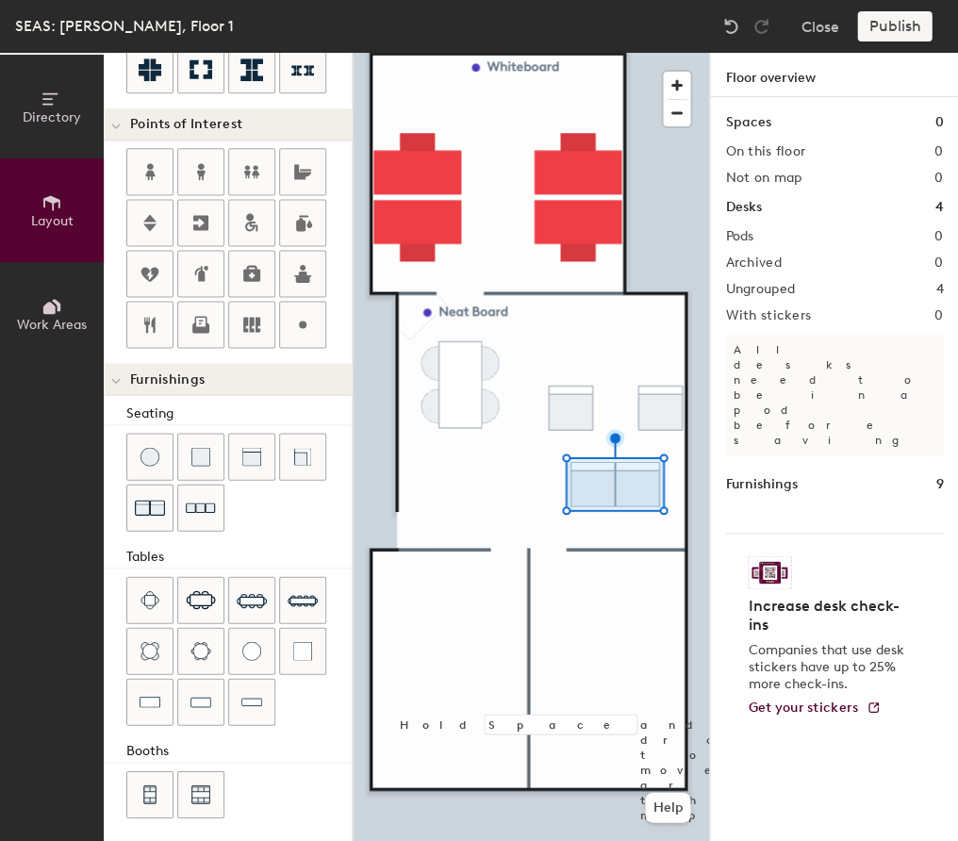
click at [661, 53] on div at bounding box center [531, 53] width 356 height 0
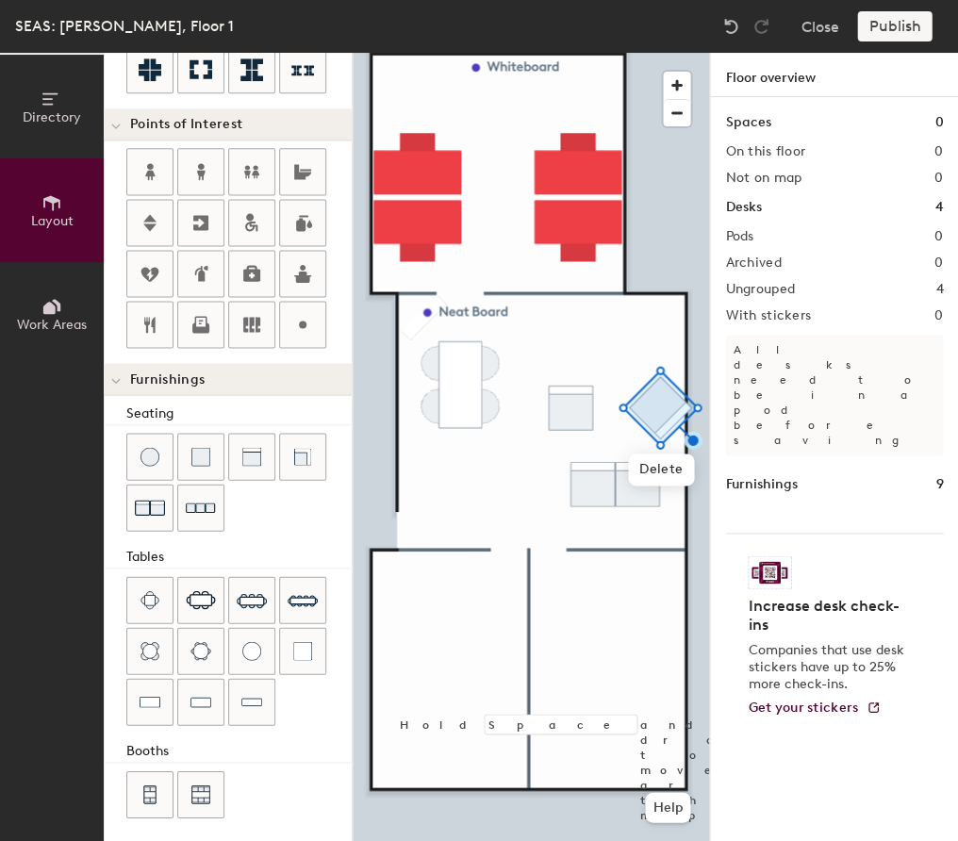
click at [562, 53] on div at bounding box center [531, 53] width 356 height 0
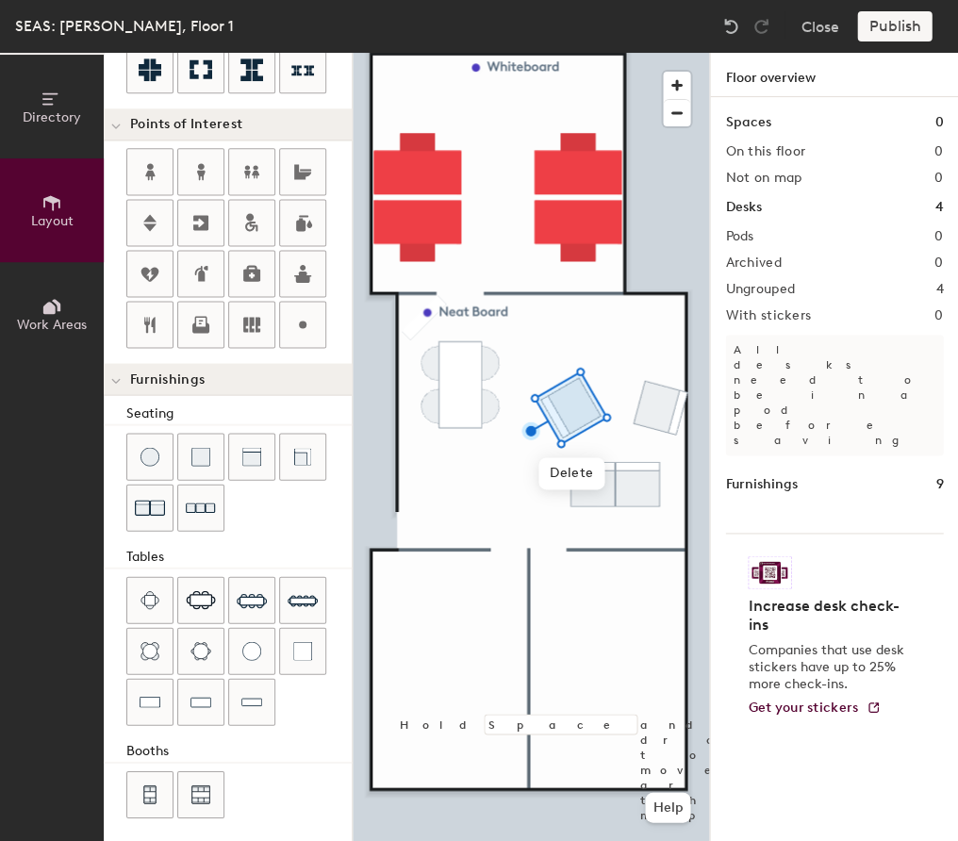
click at [690, 53] on div at bounding box center [531, 53] width 356 height 0
click at [686, 53] on div at bounding box center [531, 53] width 356 height 0
click at [660, 53] on div at bounding box center [531, 53] width 356 height 0
click at [579, 53] on div at bounding box center [531, 53] width 356 height 0
click at [191, 447] on img at bounding box center [200, 456] width 19 height 19
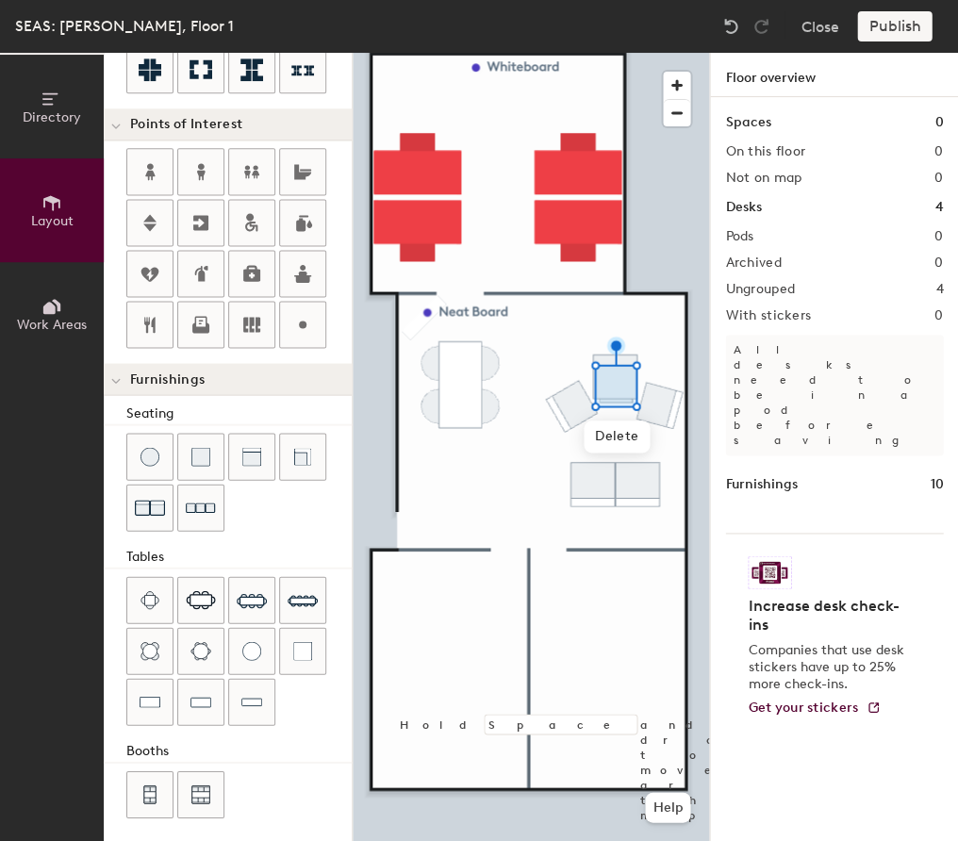
click at [679, 53] on div at bounding box center [531, 53] width 356 height 0
click at [592, 53] on div at bounding box center [531, 53] width 356 height 0
click at [614, 534] on span "Delete" at bounding box center [619, 528] width 66 height 32
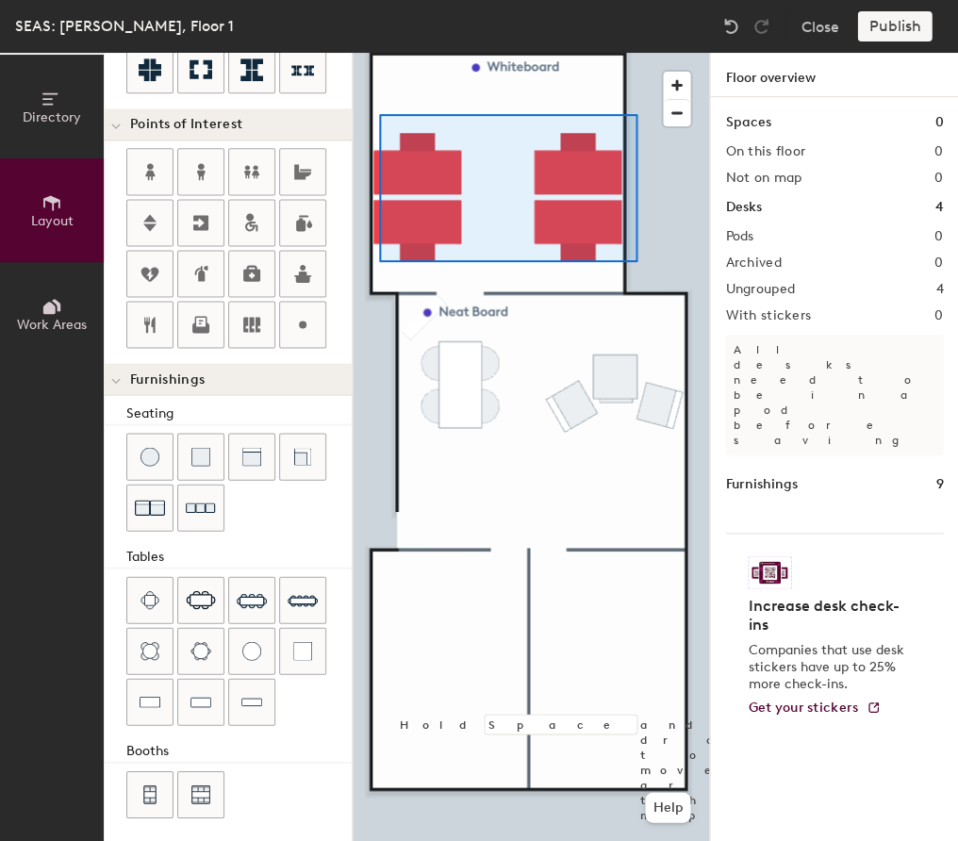
type input "380"
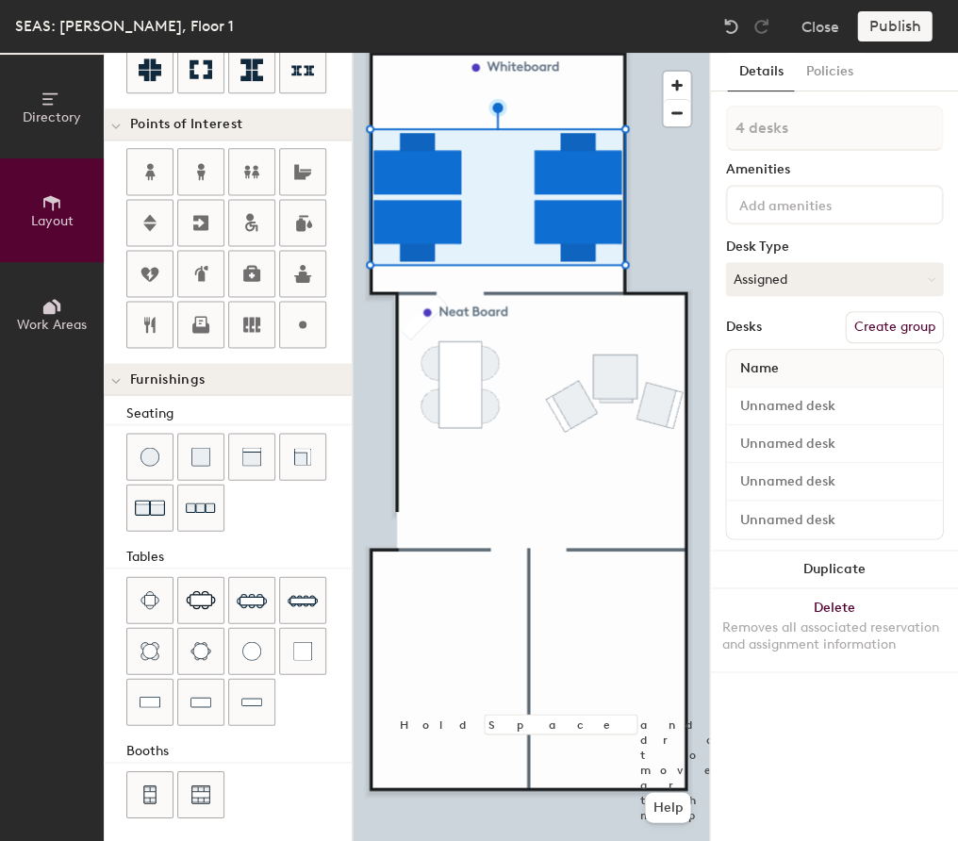
click at [56, 334] on button "Work Areas" at bounding box center [52, 314] width 104 height 104
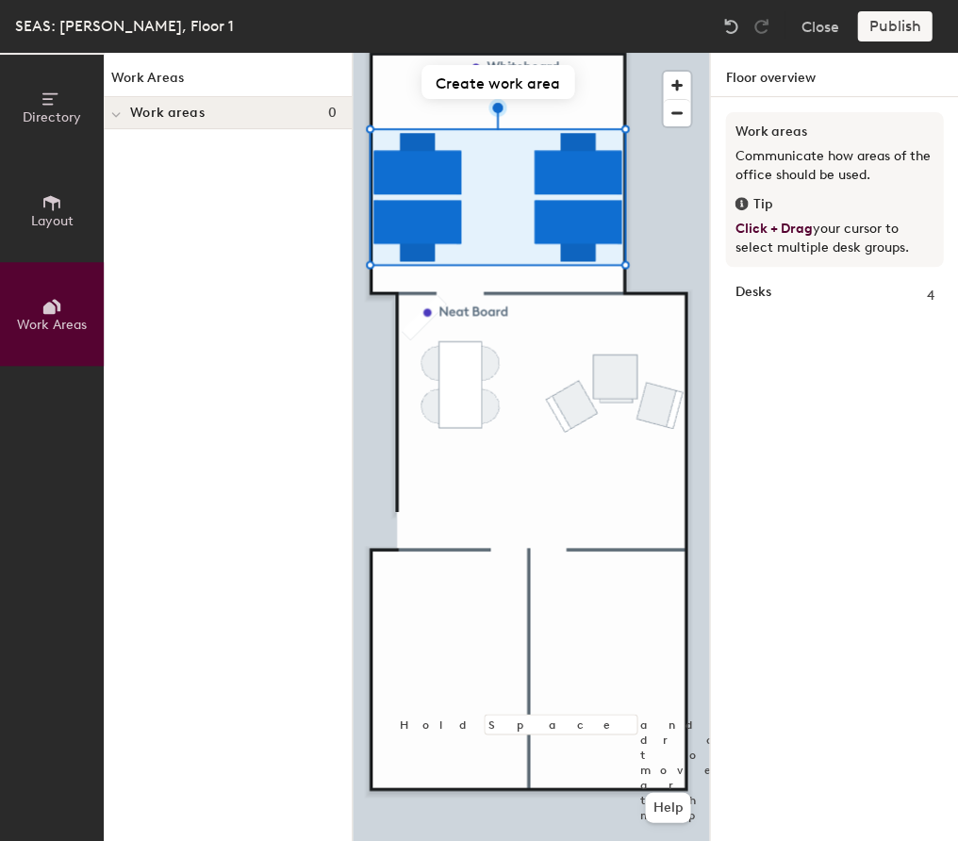
scroll to position [0, 0]
click at [503, 77] on button "Create work area" at bounding box center [497, 82] width 153 height 34
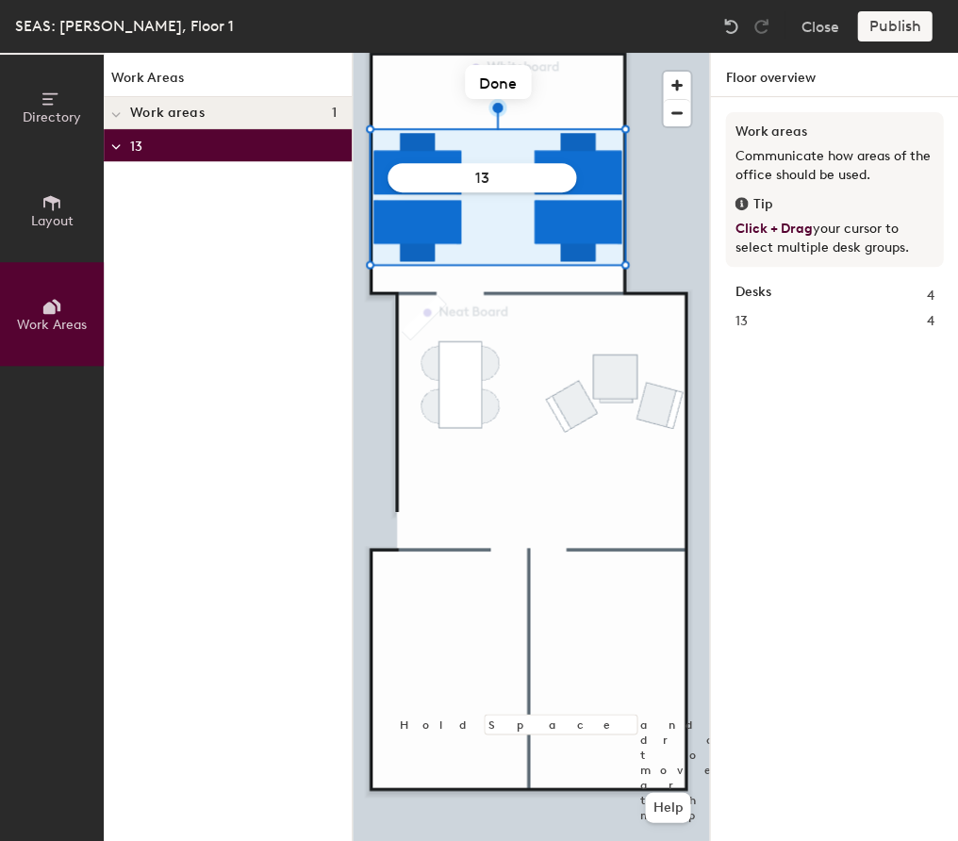
type input "130"
click at [652, 53] on div at bounding box center [531, 53] width 356 height 0
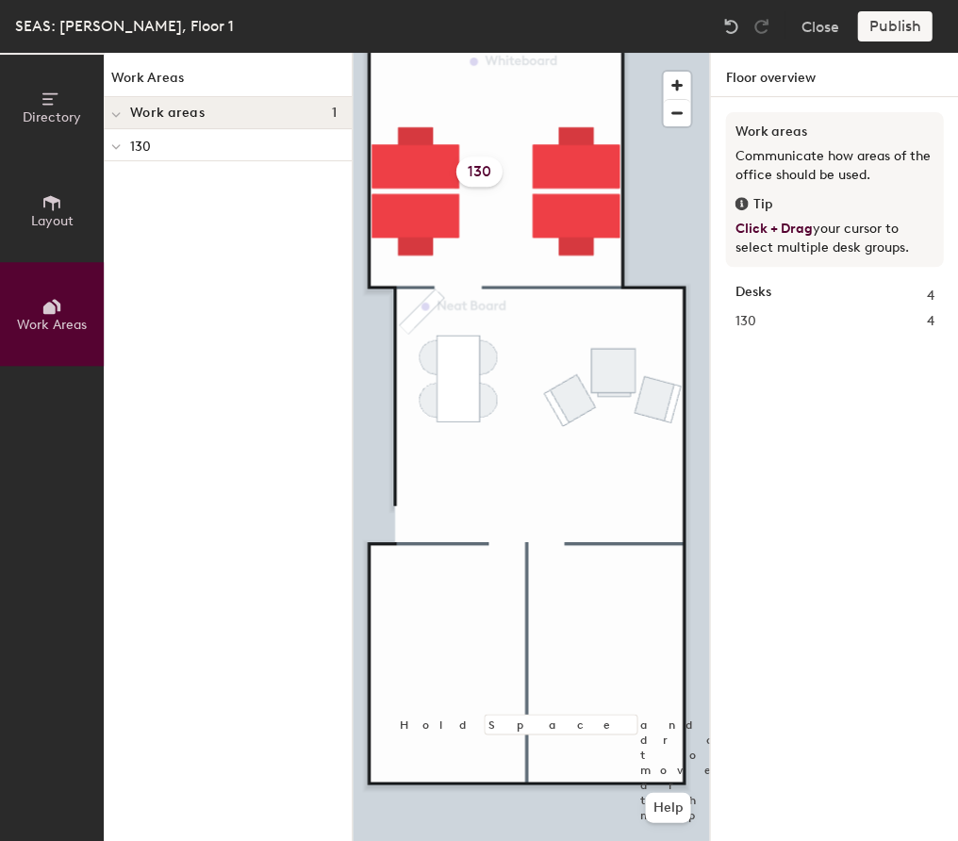
click at [41, 183] on button "Layout" at bounding box center [52, 210] width 104 height 104
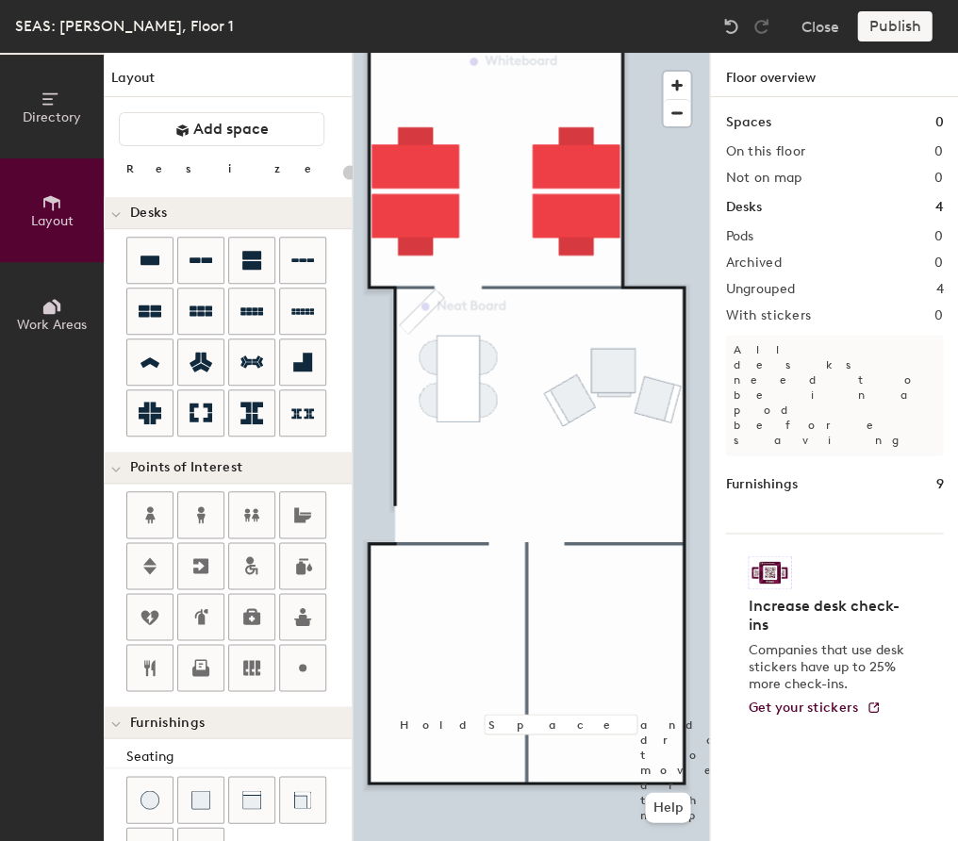
click at [74, 116] on span "Directory" at bounding box center [52, 117] width 58 height 16
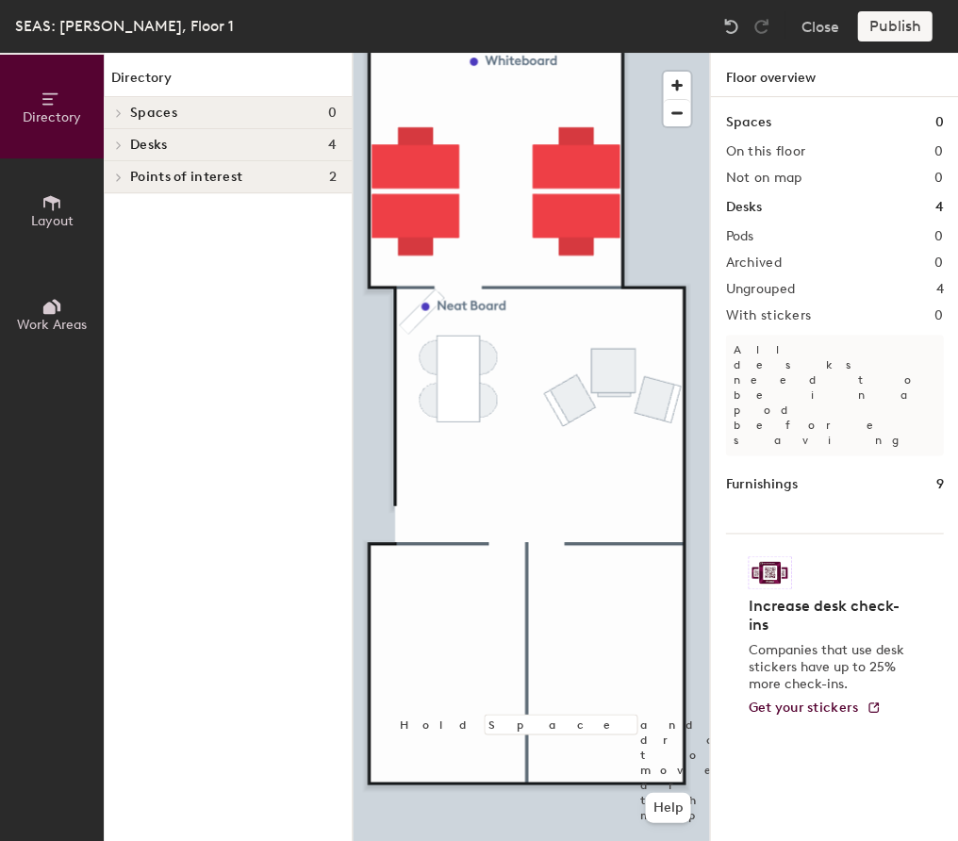
click at [471, 53] on div at bounding box center [531, 53] width 356 height 0
click at [258, 154] on div "Desks 4" at bounding box center [228, 145] width 248 height 32
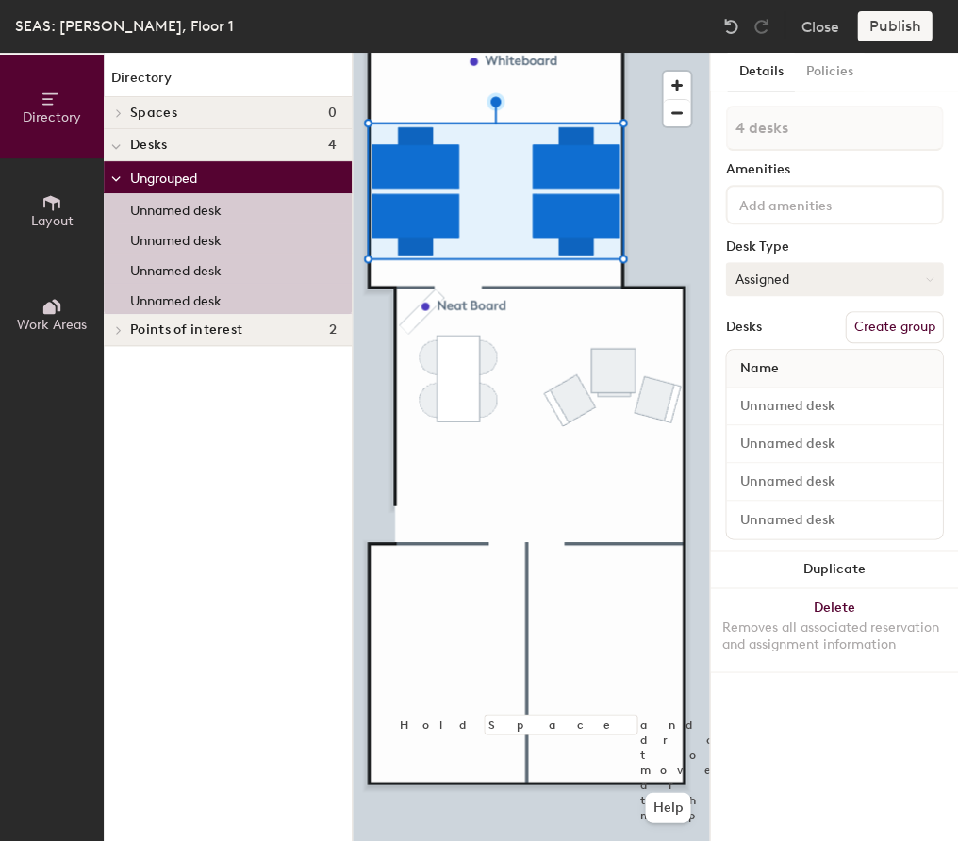
drag, startPoint x: 875, startPoint y: 323, endPoint x: 862, endPoint y: 293, distance: 32.9
click at [875, 323] on button "Create group" at bounding box center [894, 327] width 98 height 32
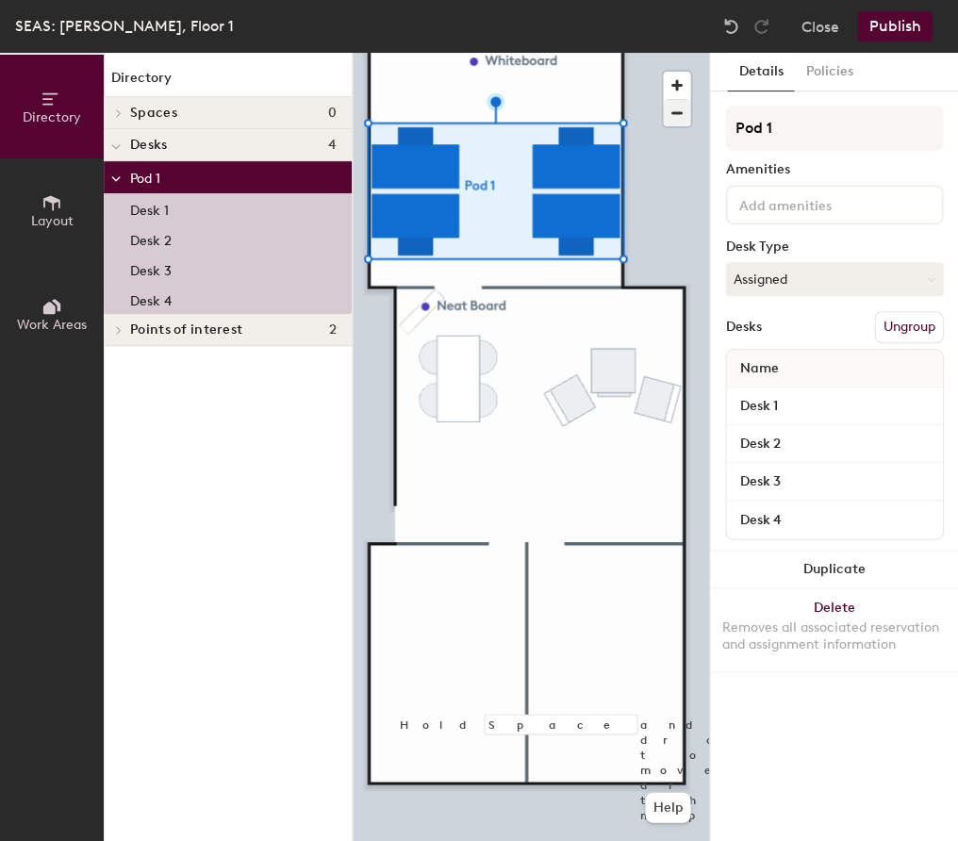
click at [657, 121] on div "Directory Layout Work Areas Directory Spaces 0 Desks 4 Pod 1 Desk 1 Desk 2 Desk…" at bounding box center [479, 447] width 958 height 788
click at [637, 124] on div "Directory Layout Work Areas Directory Spaces 0 Desks 4 Pod 1 Desk 1 Desk 2 Desk…" at bounding box center [479, 447] width 958 height 788
type input "130"
click at [848, 211] on input at bounding box center [819, 203] width 170 height 23
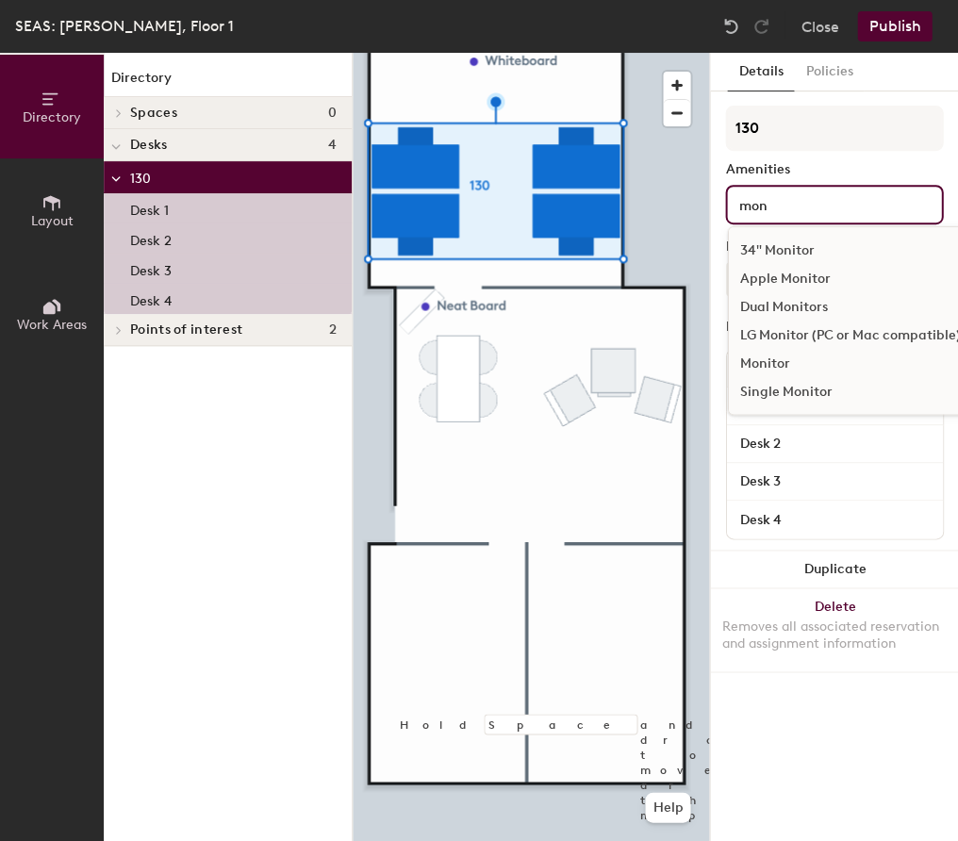
scroll to position [52, 0]
type input "monito"
click at [833, 166] on div "Amenities" at bounding box center [834, 169] width 218 height 15
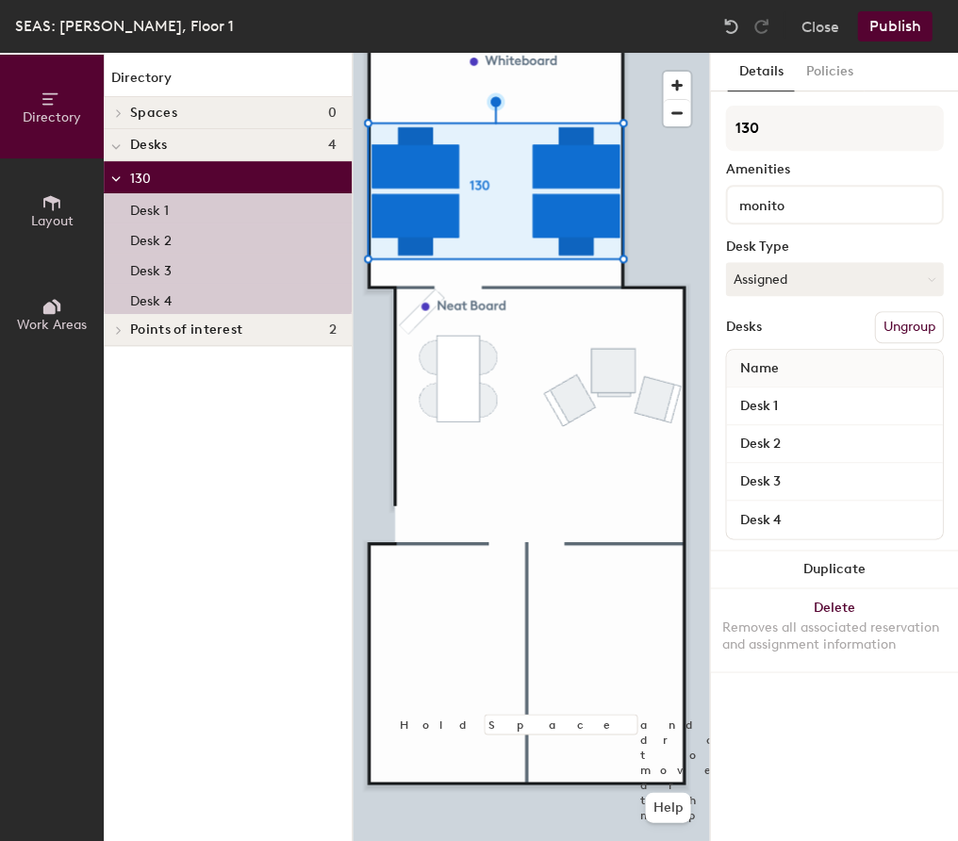
drag, startPoint x: 806, startPoint y: 272, endPoint x: 807, endPoint y: 305, distance: 33.0
click at [806, 274] on button "Assigned" at bounding box center [834, 279] width 218 height 34
drag, startPoint x: 776, startPoint y: 387, endPoint x: 788, endPoint y: 377, distance: 15.5
click at [776, 387] on div "Hoteled" at bounding box center [820, 394] width 189 height 28
click at [798, 409] on input "Desk 1" at bounding box center [834, 406] width 208 height 26
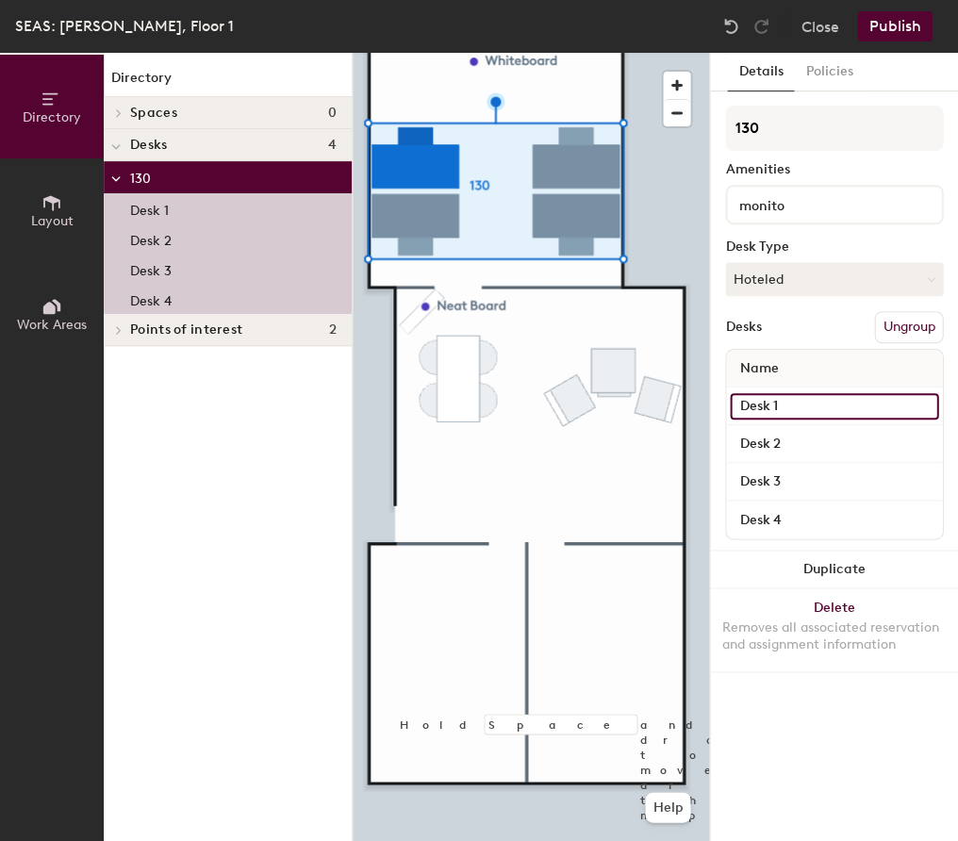
click at [803, 408] on input "Desk 1" at bounding box center [834, 406] width 208 height 26
type input "A"
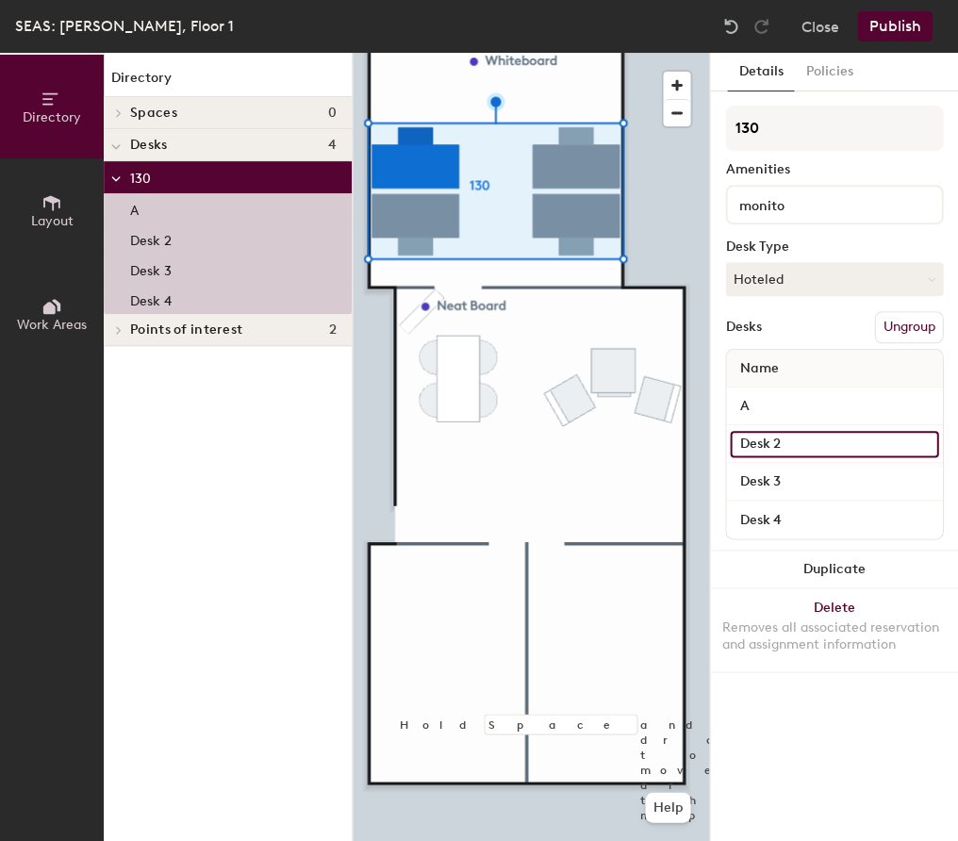
click at [811, 441] on input "Desk 2" at bounding box center [834, 444] width 208 height 26
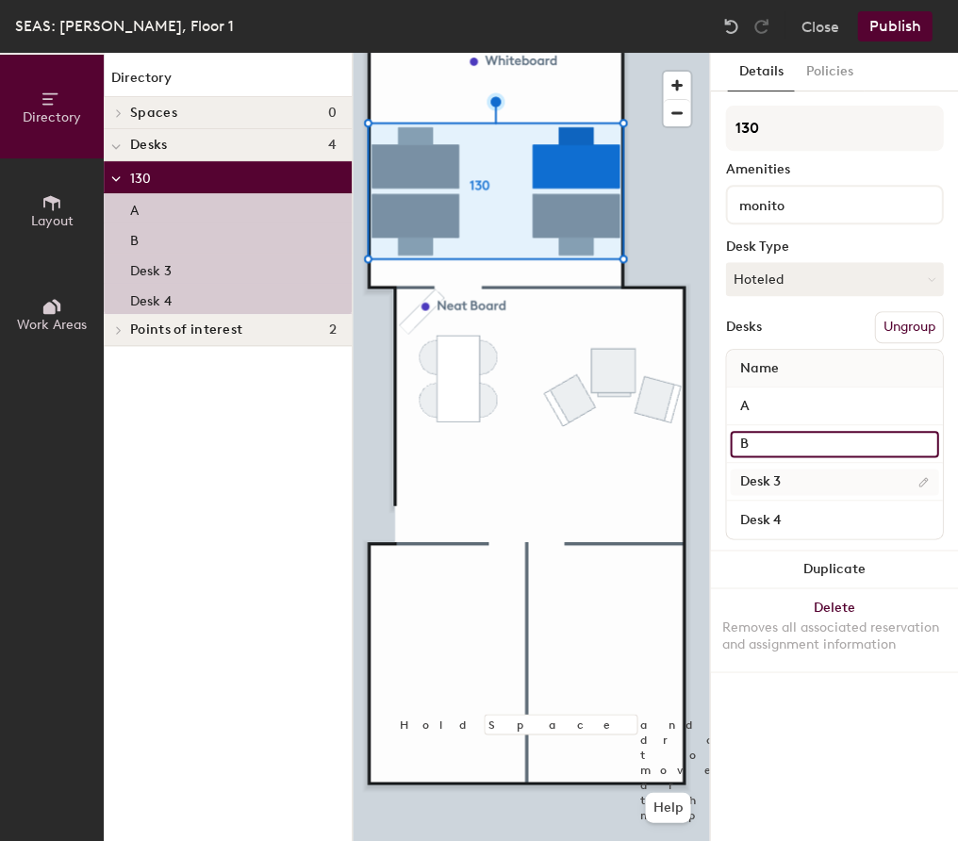
type input "B"
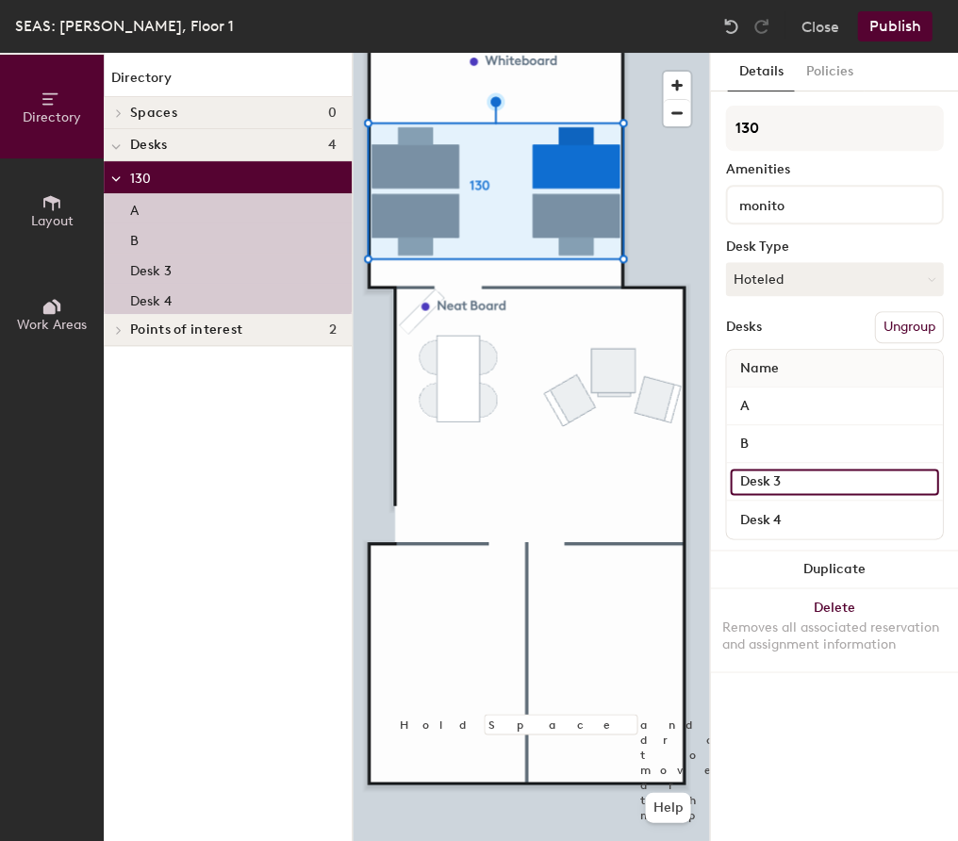
click at [795, 479] on input "Desk 3" at bounding box center [834, 482] width 208 height 26
type input "V"
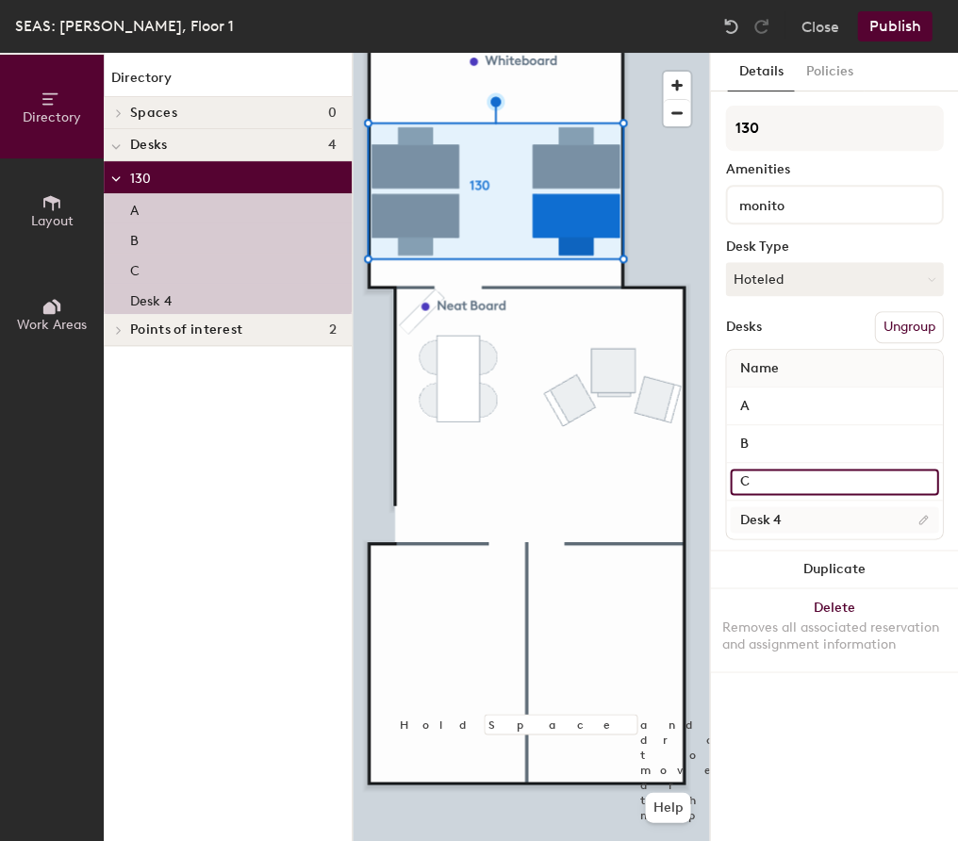
type input "C"
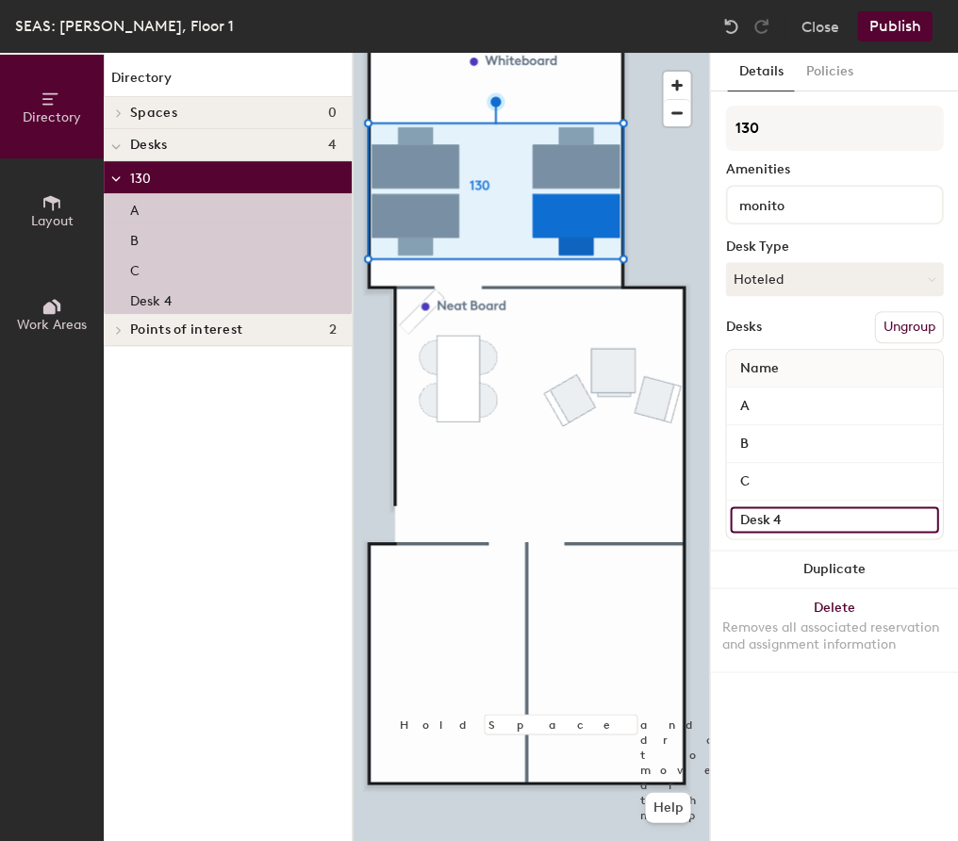
click at [796, 508] on input "Desk 4" at bounding box center [834, 519] width 208 height 26
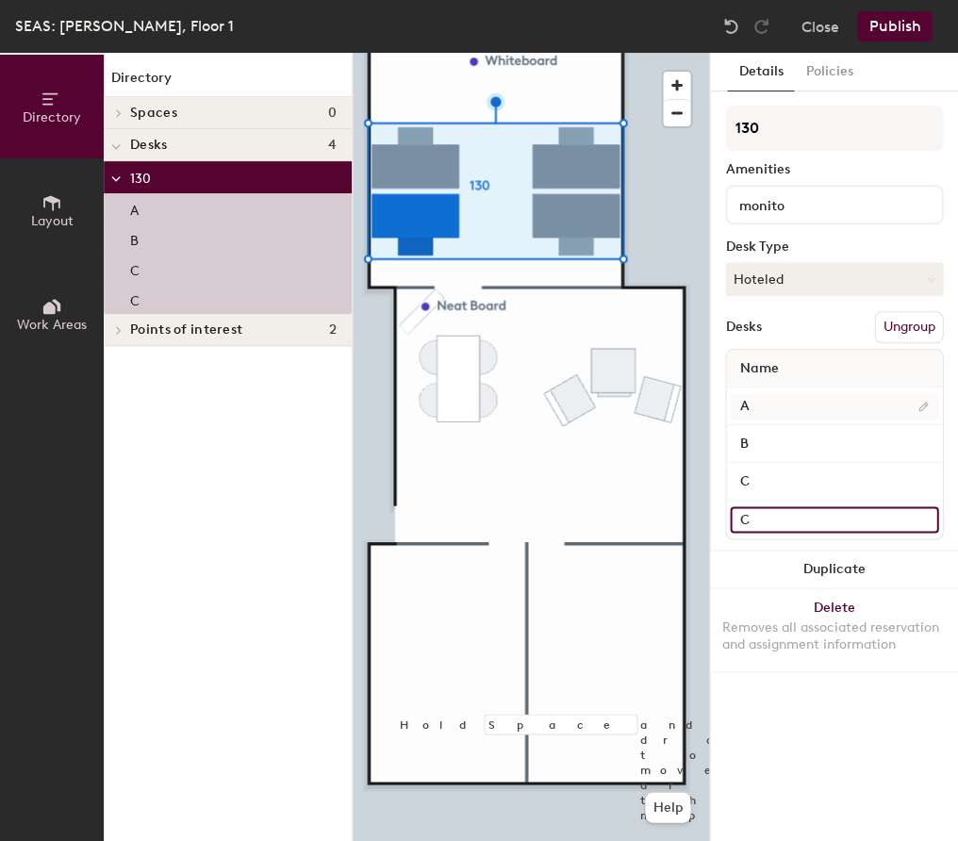
type input "C"
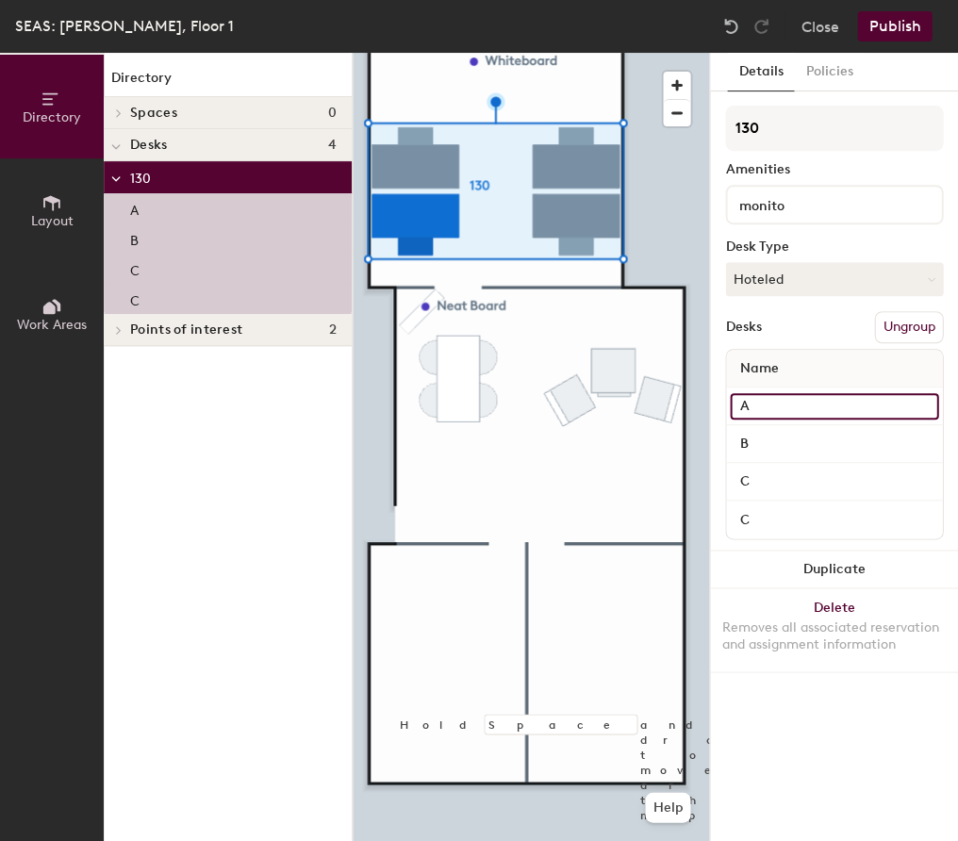
click at [773, 403] on input "A" at bounding box center [834, 406] width 208 height 26
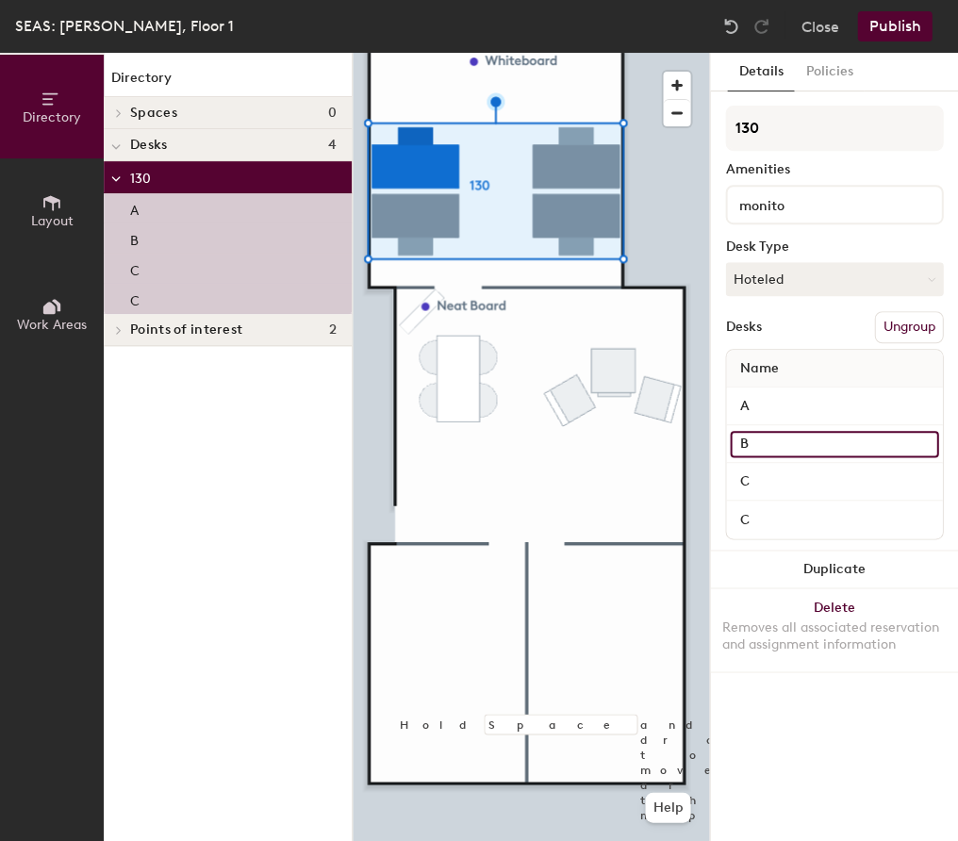
click at [769, 439] on input "B" at bounding box center [834, 444] width 208 height 26
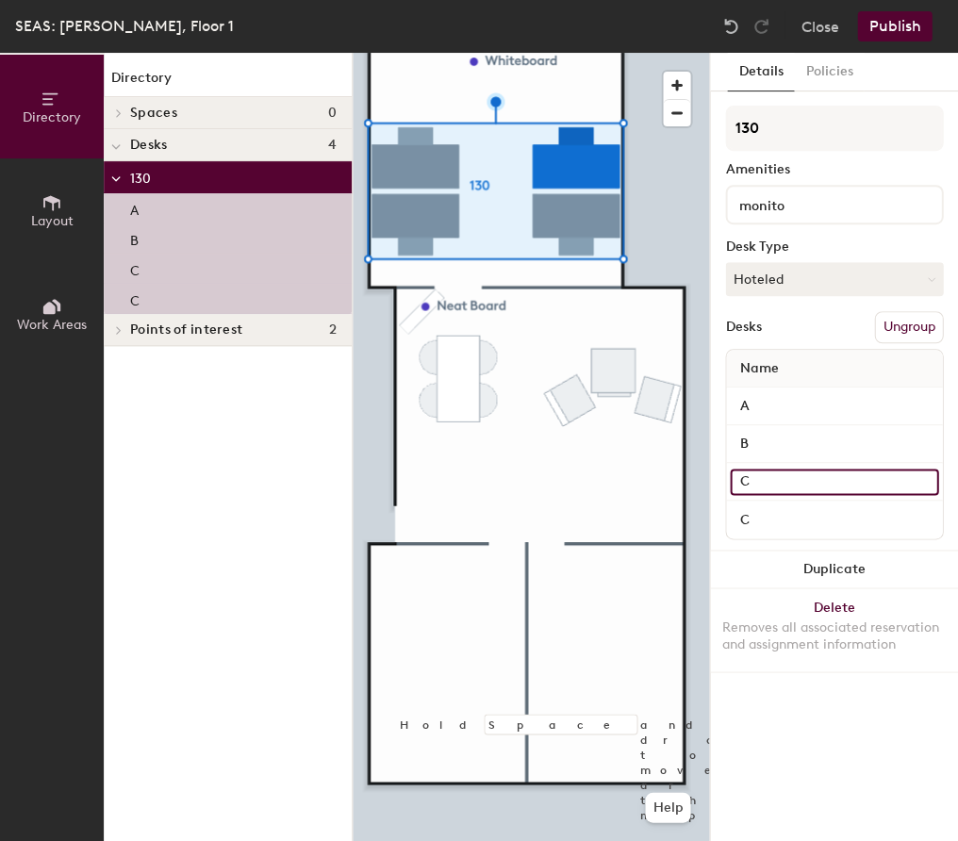
click at [750, 469] on input "C" at bounding box center [834, 482] width 208 height 26
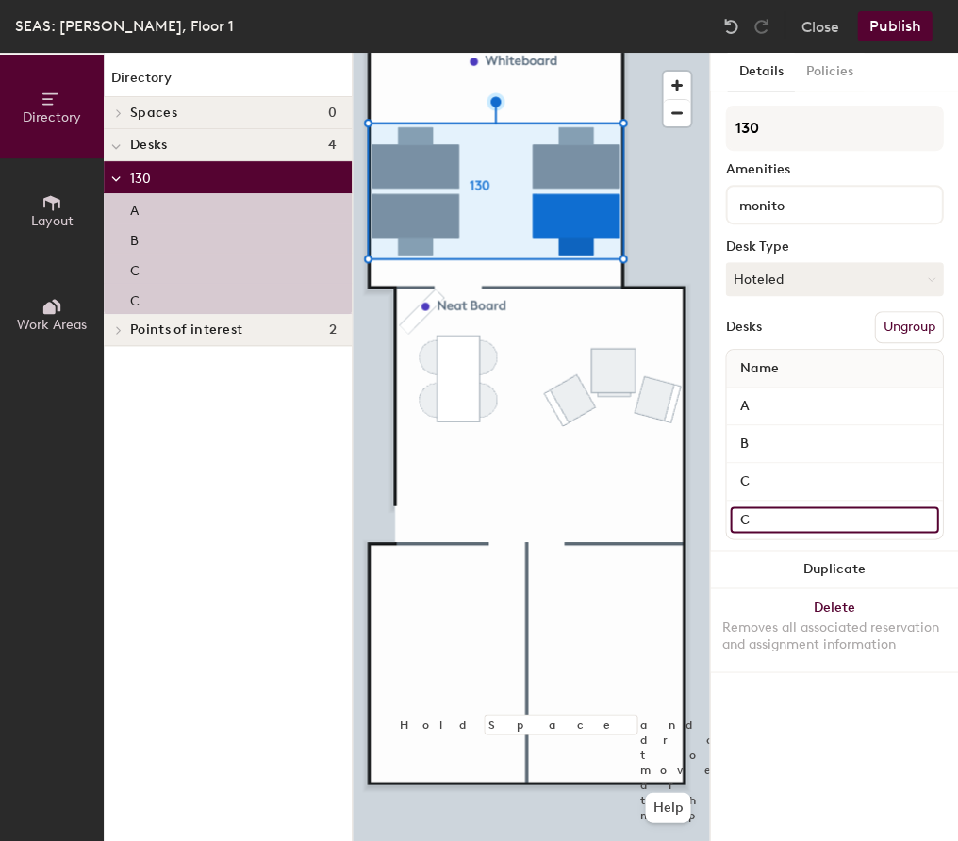
click at [786, 506] on input "C" at bounding box center [834, 519] width 208 height 26
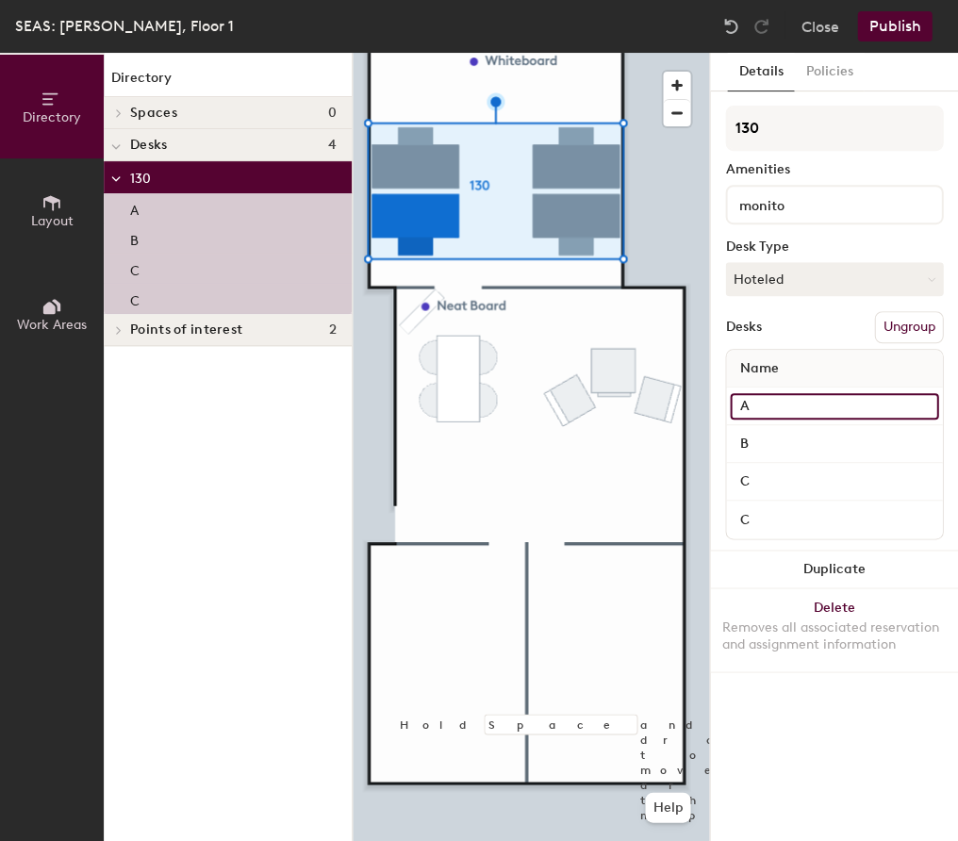
click at [809, 396] on input "A" at bounding box center [834, 406] width 208 height 26
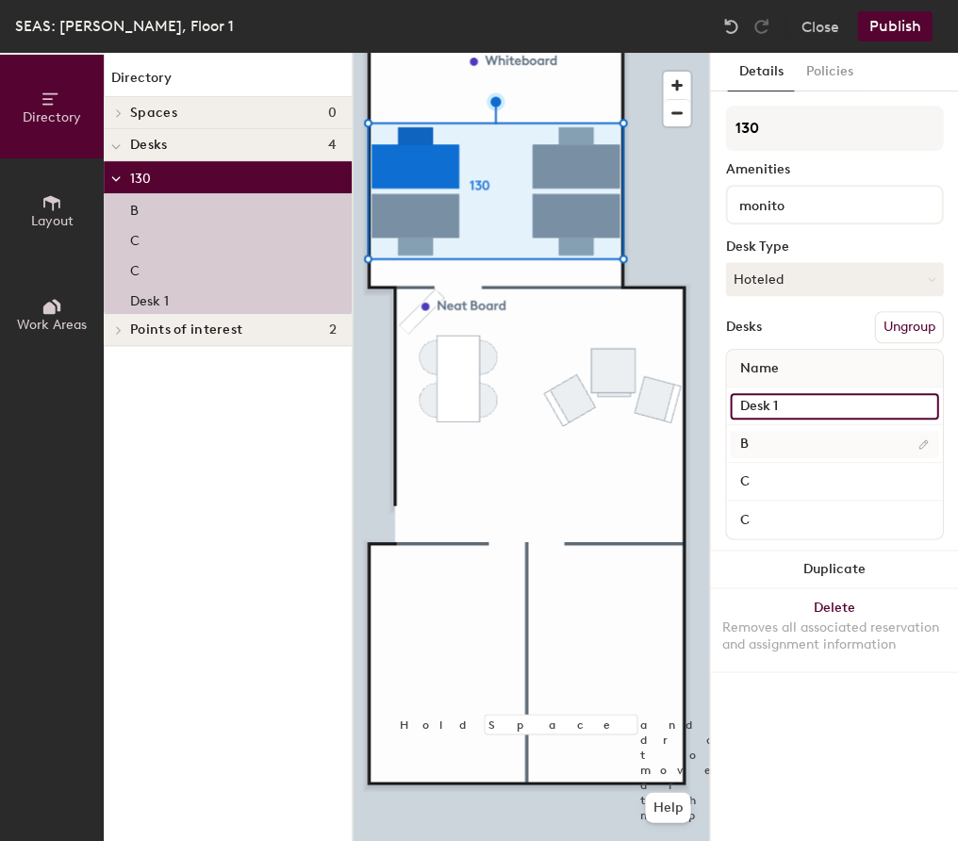
type input "Desk 1"
click at [796, 453] on input "B" at bounding box center [834, 444] width 208 height 26
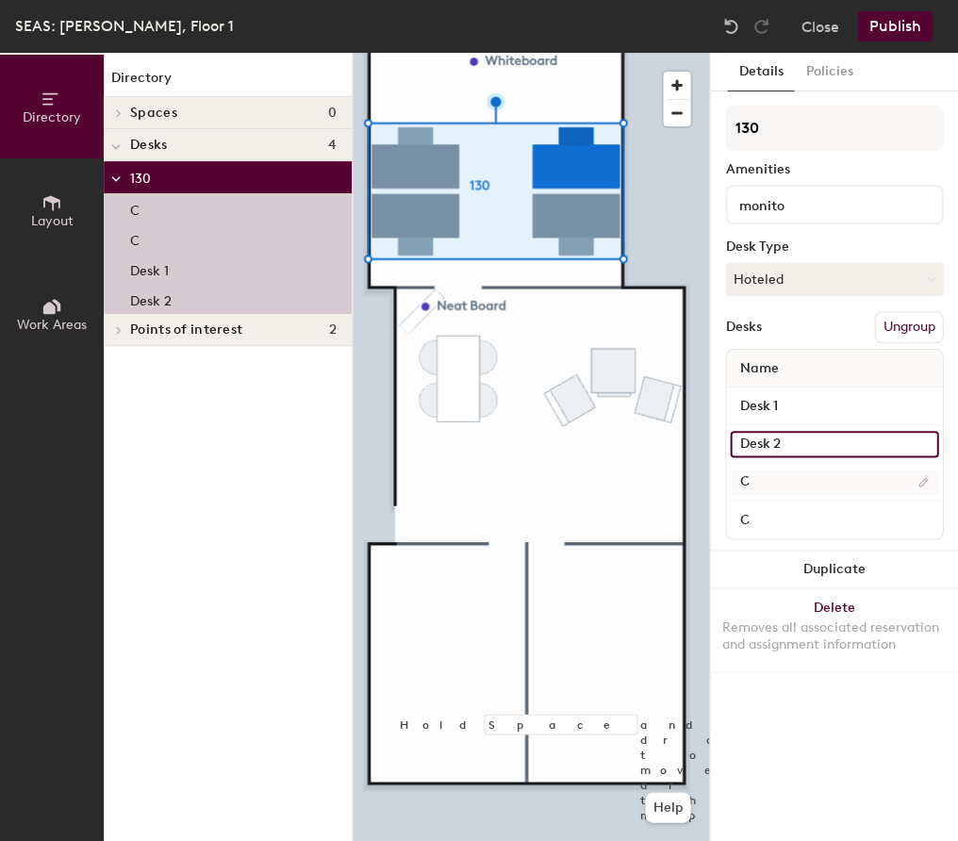
type input "Desk 2"
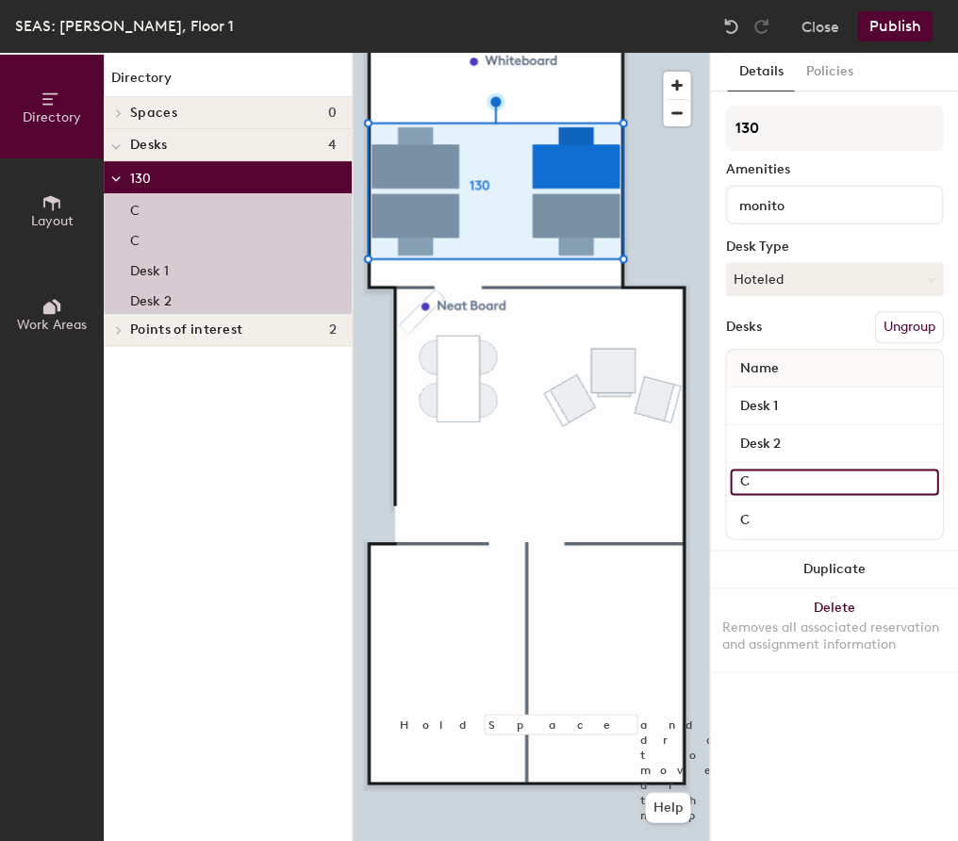
click at [781, 482] on input "C" at bounding box center [834, 482] width 208 height 26
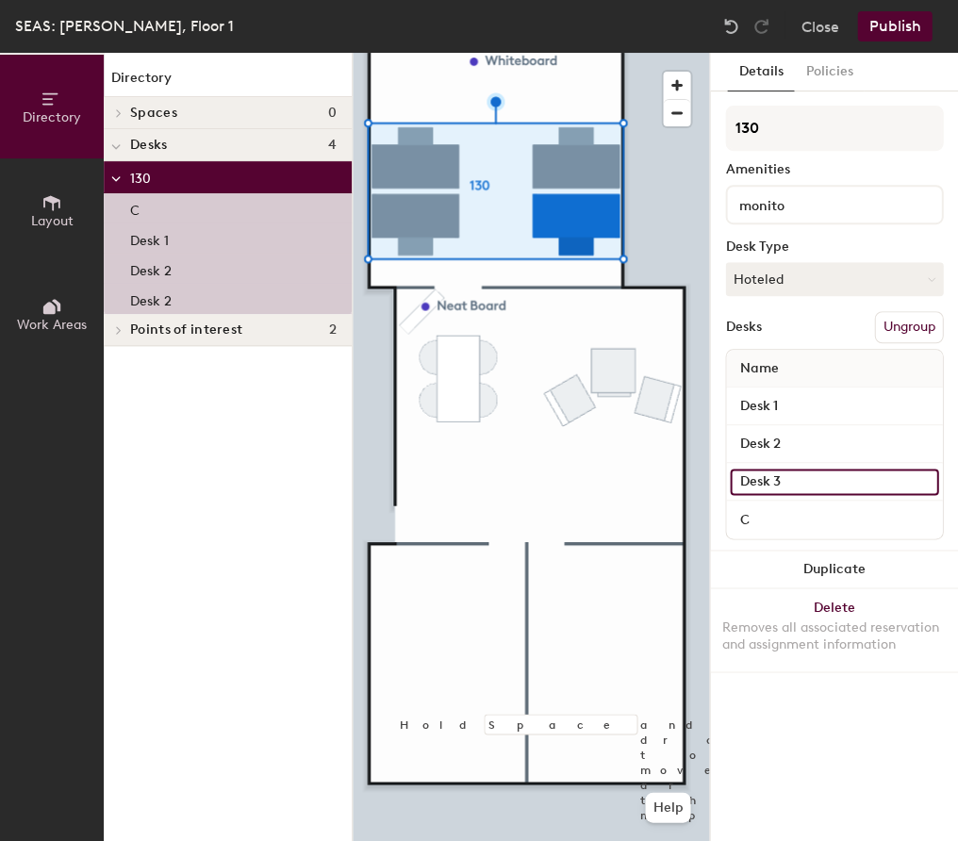
type input "Desk 3"
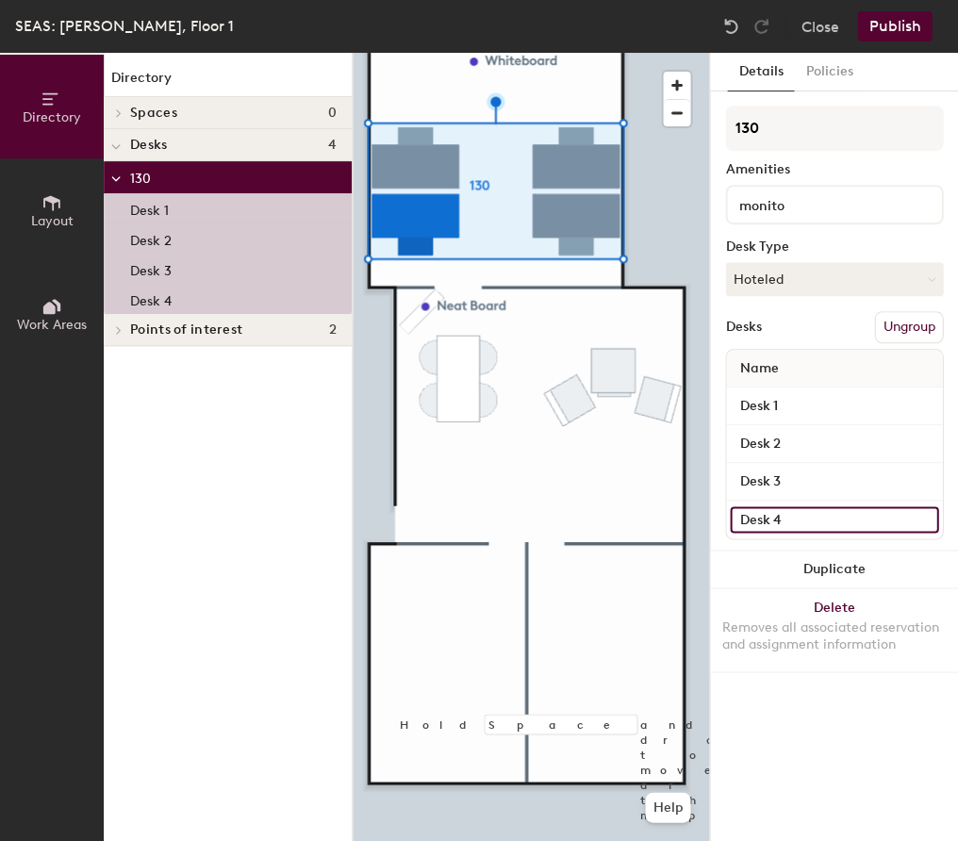
type input "Desk 4"
click at [678, 53] on div at bounding box center [531, 53] width 356 height 0
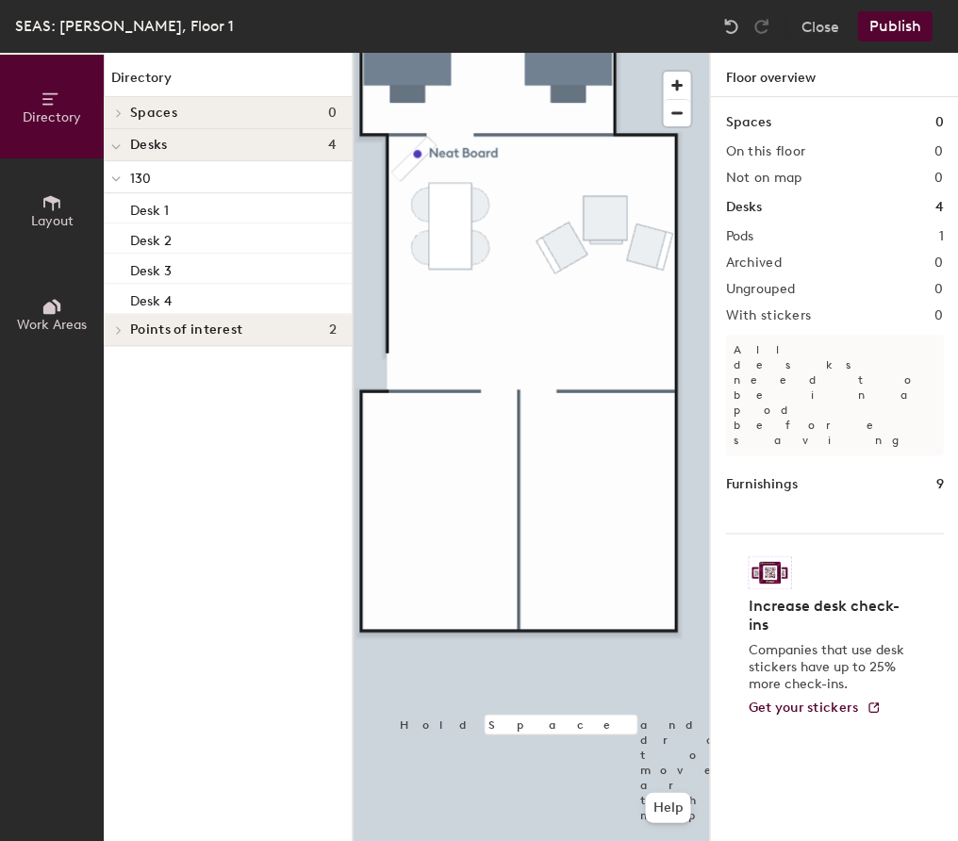
click at [53, 192] on icon at bounding box center [51, 202] width 21 height 21
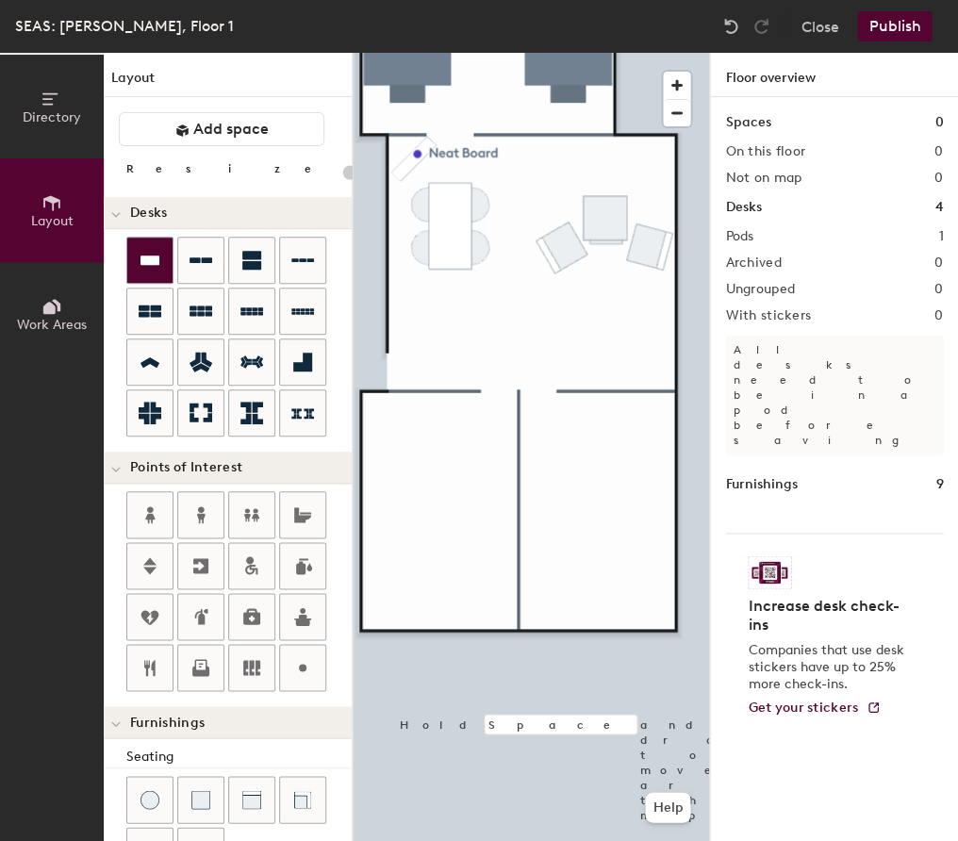
click at [154, 268] on icon at bounding box center [150, 260] width 23 height 23
type input "20"
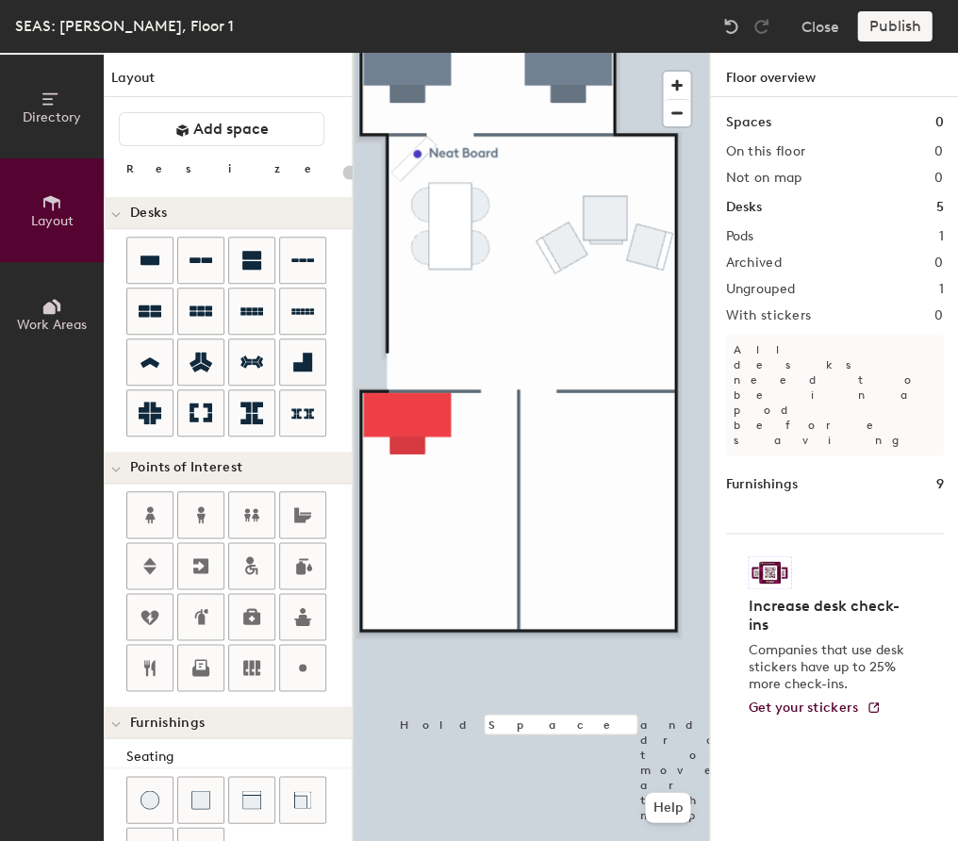
drag, startPoint x: 49, startPoint y: 302, endPoint x: 313, endPoint y: 289, distance: 264.3
click at [55, 300] on icon at bounding box center [51, 306] width 21 height 21
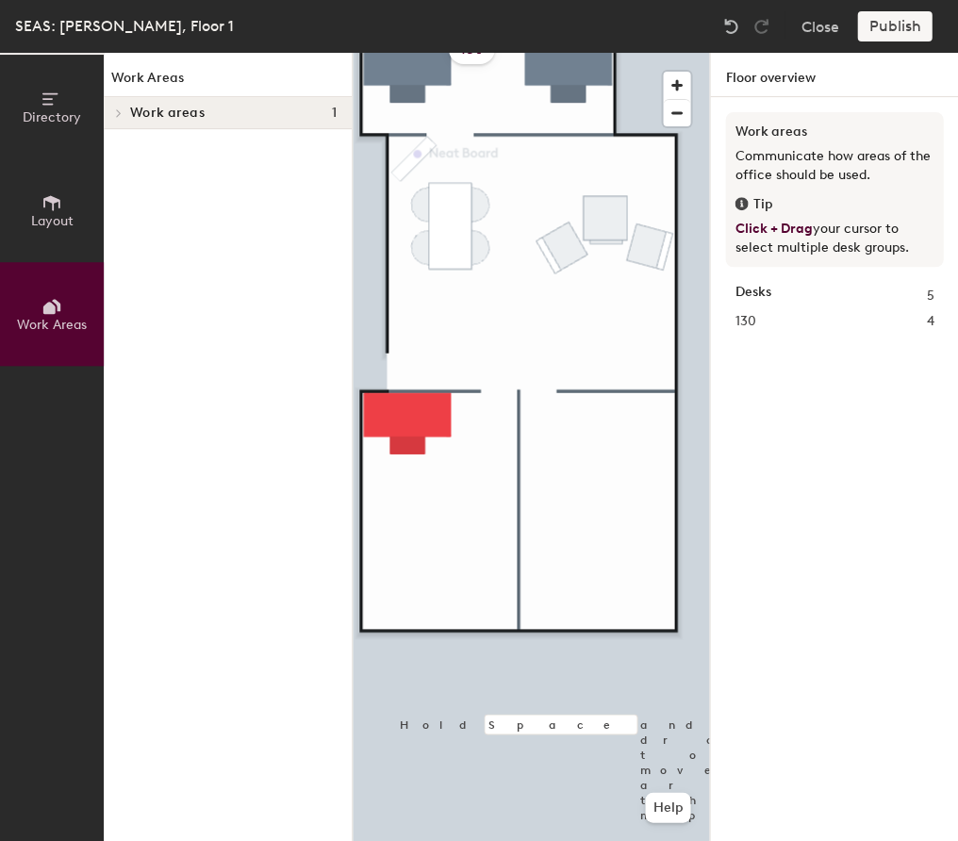
click at [177, 129] on div "Work Areas Work areas 1 130 130 Desk 1 Desk 2 Desk 3 Desk 4" at bounding box center [228, 447] width 248 height 788
drag, startPoint x: 151, startPoint y: 117, endPoint x: 166, endPoint y: 125, distance: 17.3
click at [151, 117] on span "Work areas" at bounding box center [167, 113] width 74 height 15
click at [281, 149] on p "130" at bounding box center [233, 145] width 206 height 25
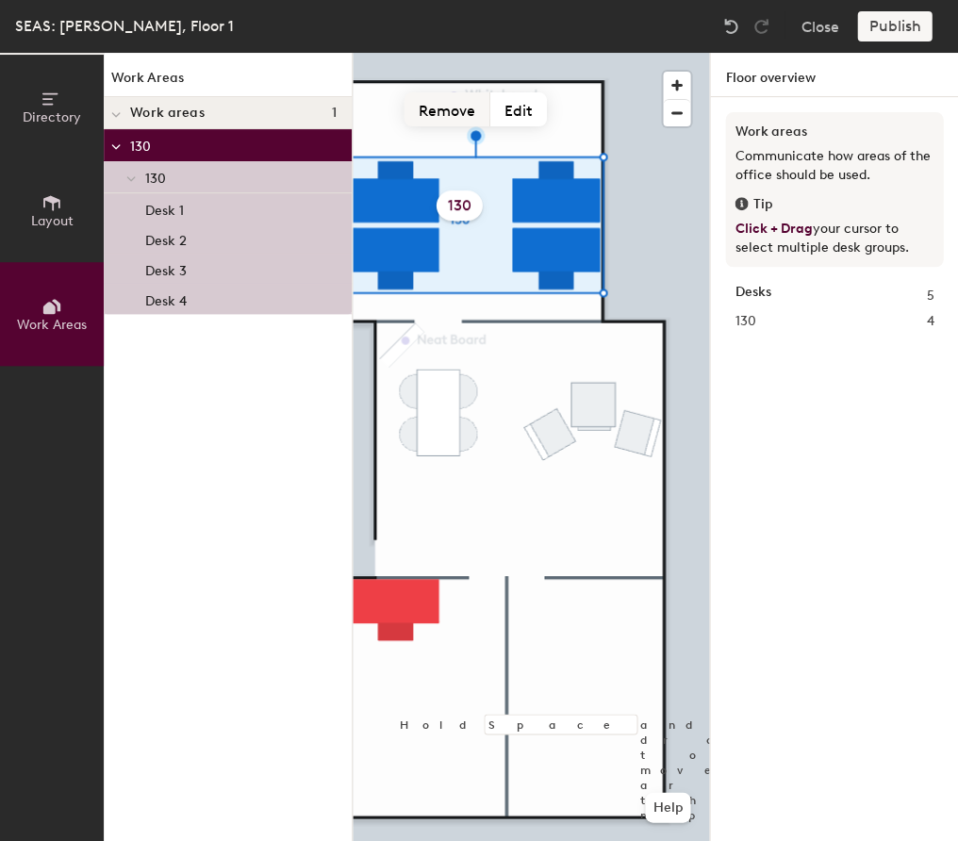
click at [463, 108] on button "Remove" at bounding box center [447, 109] width 86 height 34
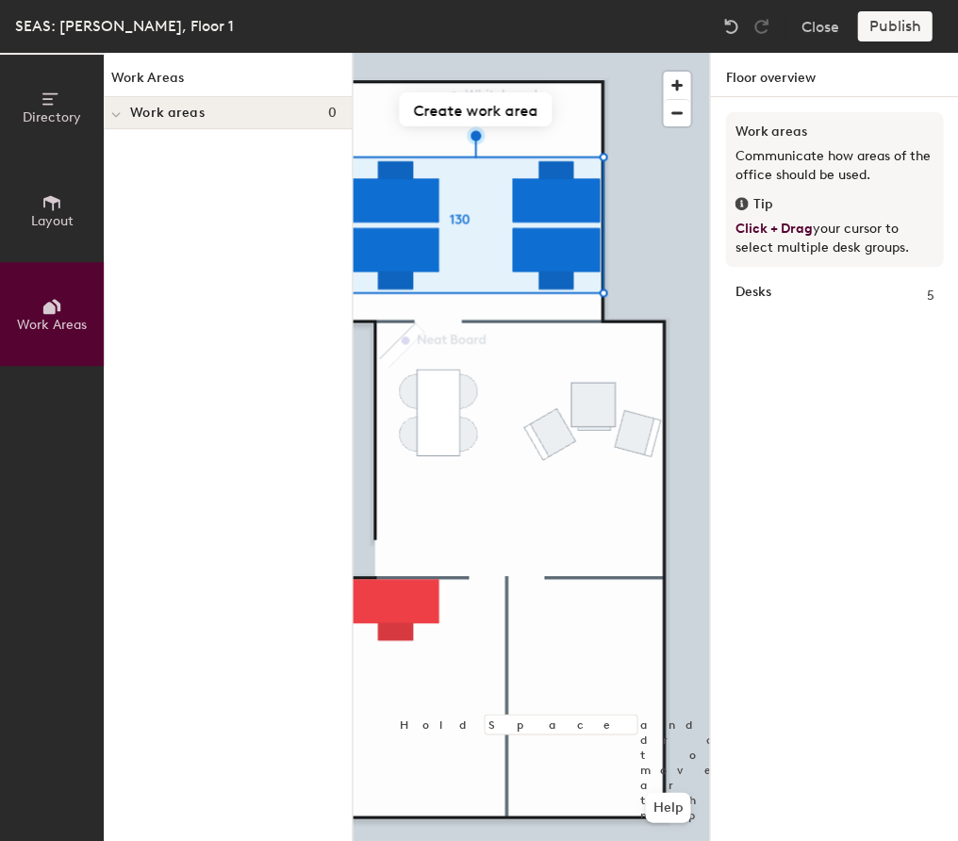
click at [173, 308] on div "Work Areas Work areas 0" at bounding box center [228, 447] width 248 height 788
drag, startPoint x: 53, startPoint y: 224, endPoint x: 53, endPoint y: 207, distance: 17.0
click at [53, 224] on span "Layout" at bounding box center [52, 221] width 42 height 16
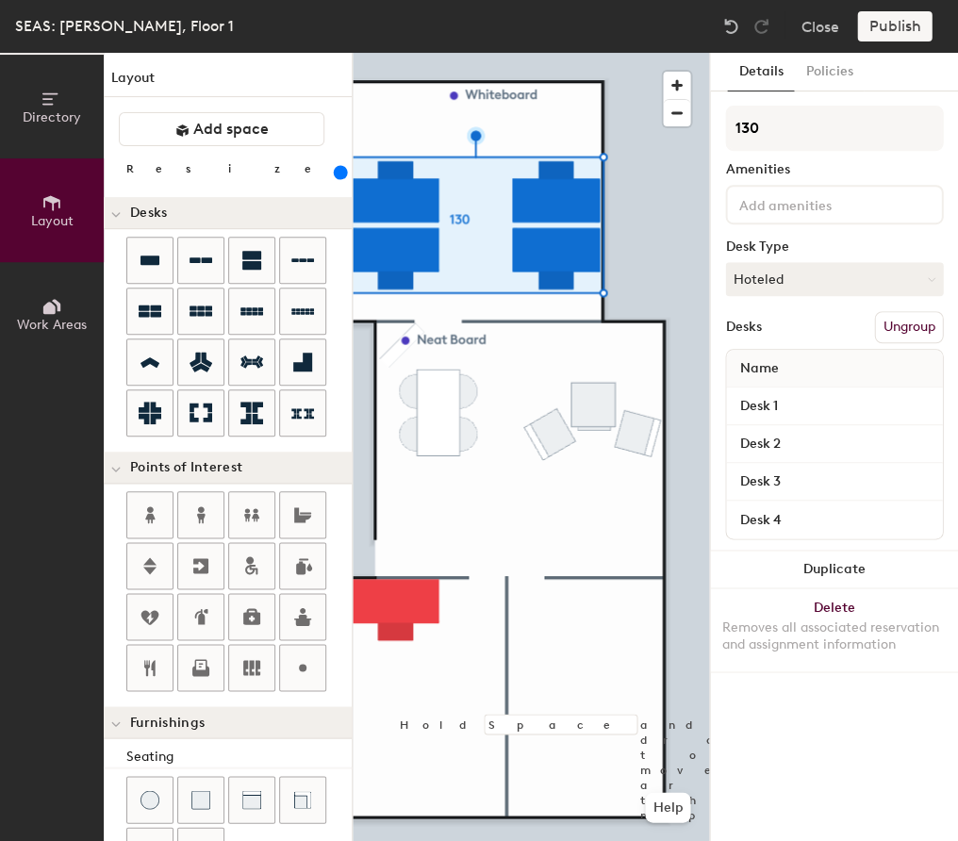
click at [709, 384] on div "Details Policies 130 Amenities Desk Type Hoteled Desks Ungroup Name Desk 1 Desk…" at bounding box center [833, 447] width 249 height 788
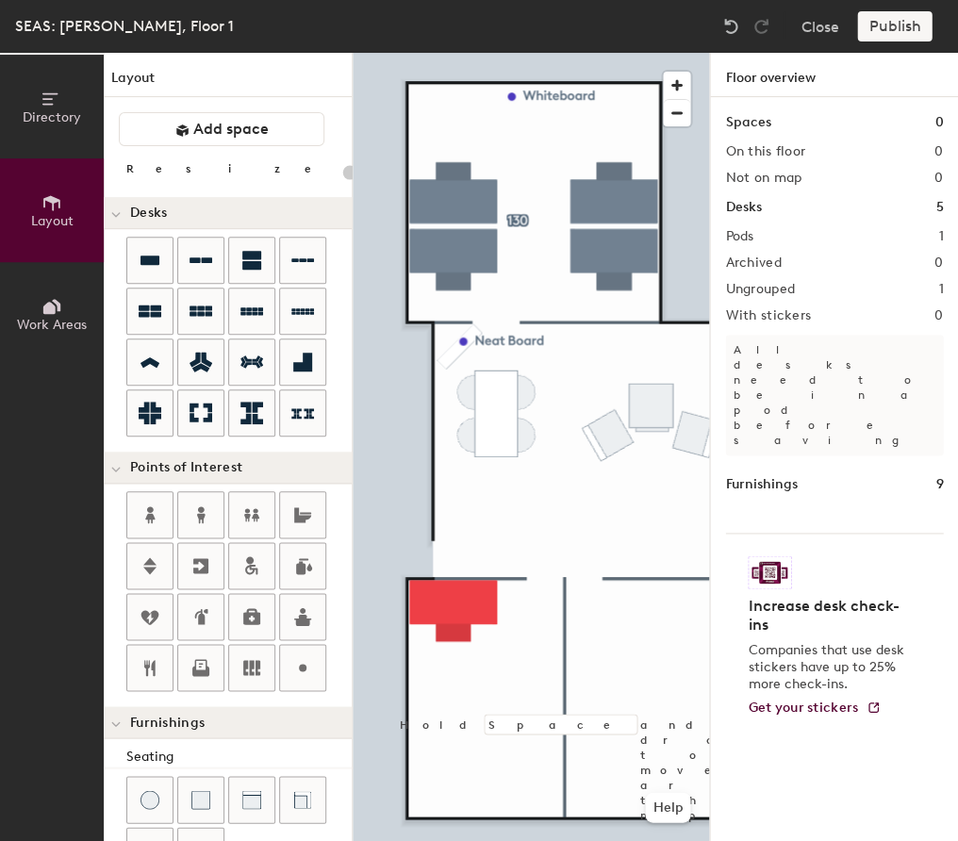
drag, startPoint x: 298, startPoint y: 664, endPoint x: 348, endPoint y: 641, distance: 54.9
click at [301, 664] on circle at bounding box center [303, 668] width 8 height 8
type input "20"
type input "110"
type input "20"
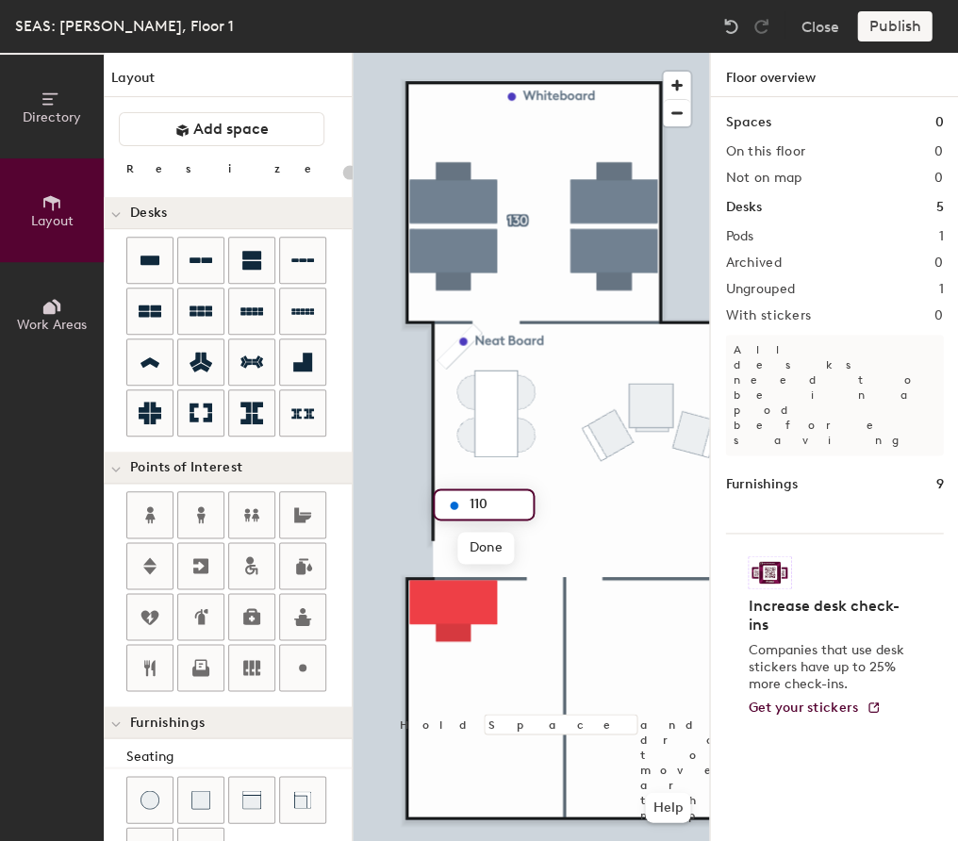
type input "110"
click at [599, 53] on div at bounding box center [531, 53] width 356 height 0
click at [458, 53] on div at bounding box center [531, 53] width 356 height 0
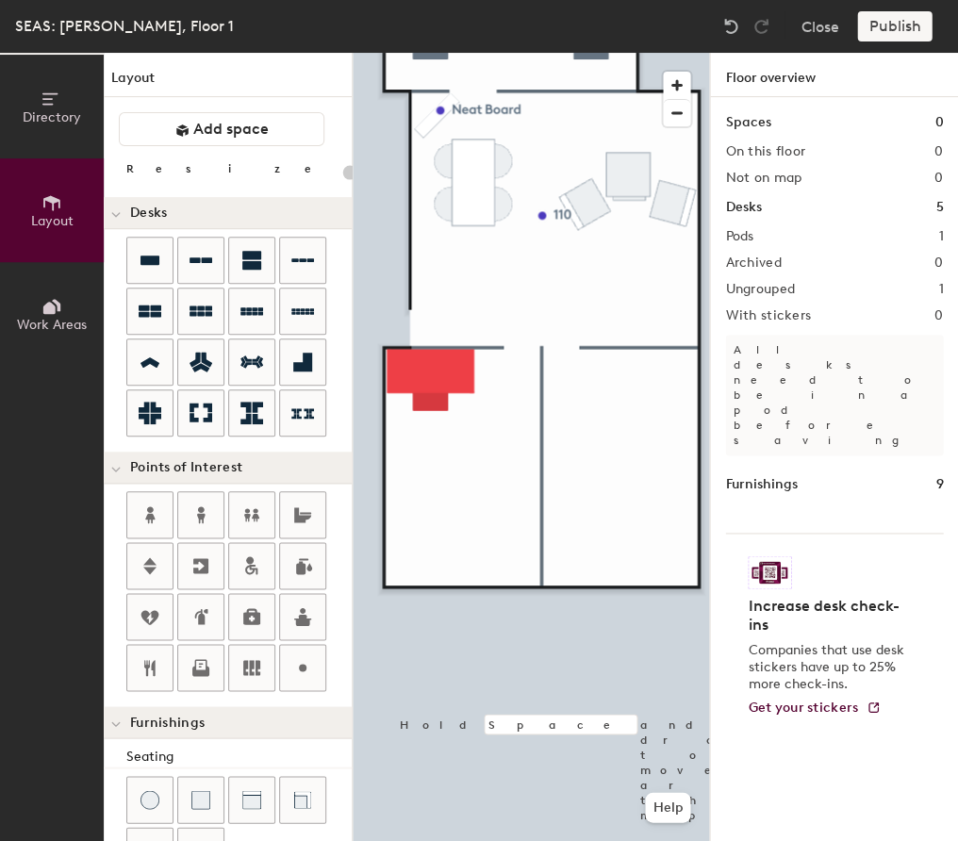
click at [408, 53] on div at bounding box center [531, 53] width 356 height 0
click at [445, 53] on div at bounding box center [531, 53] width 356 height 0
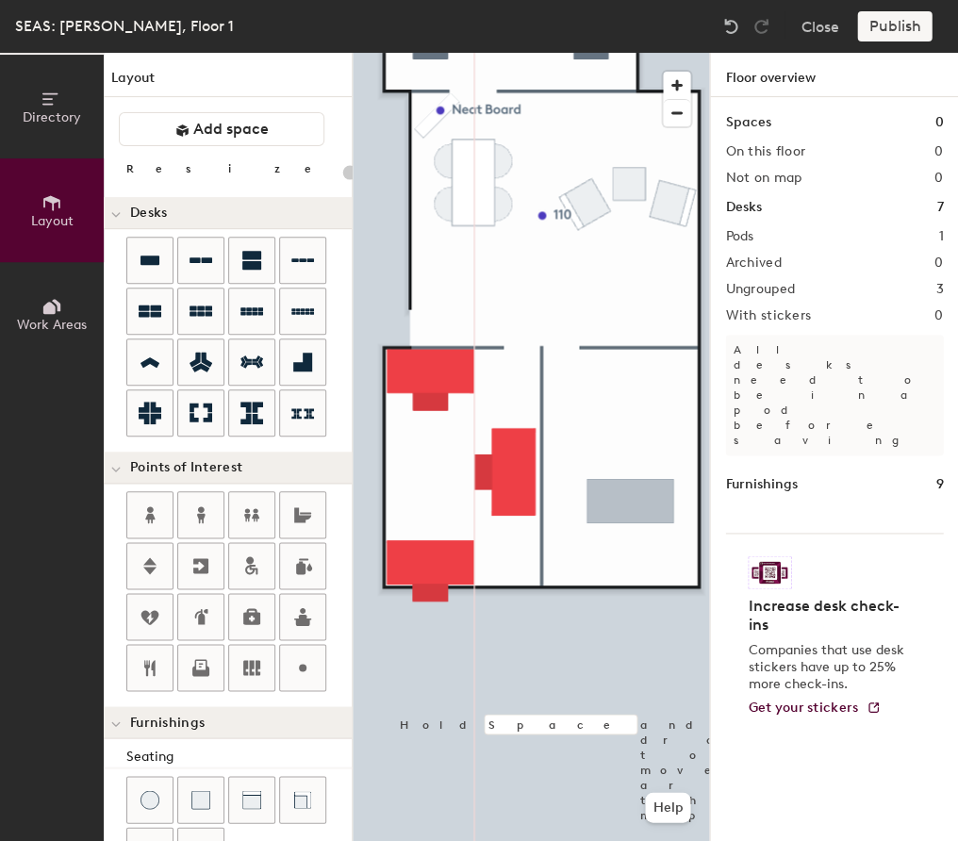
click at [514, 53] on div at bounding box center [531, 53] width 356 height 0
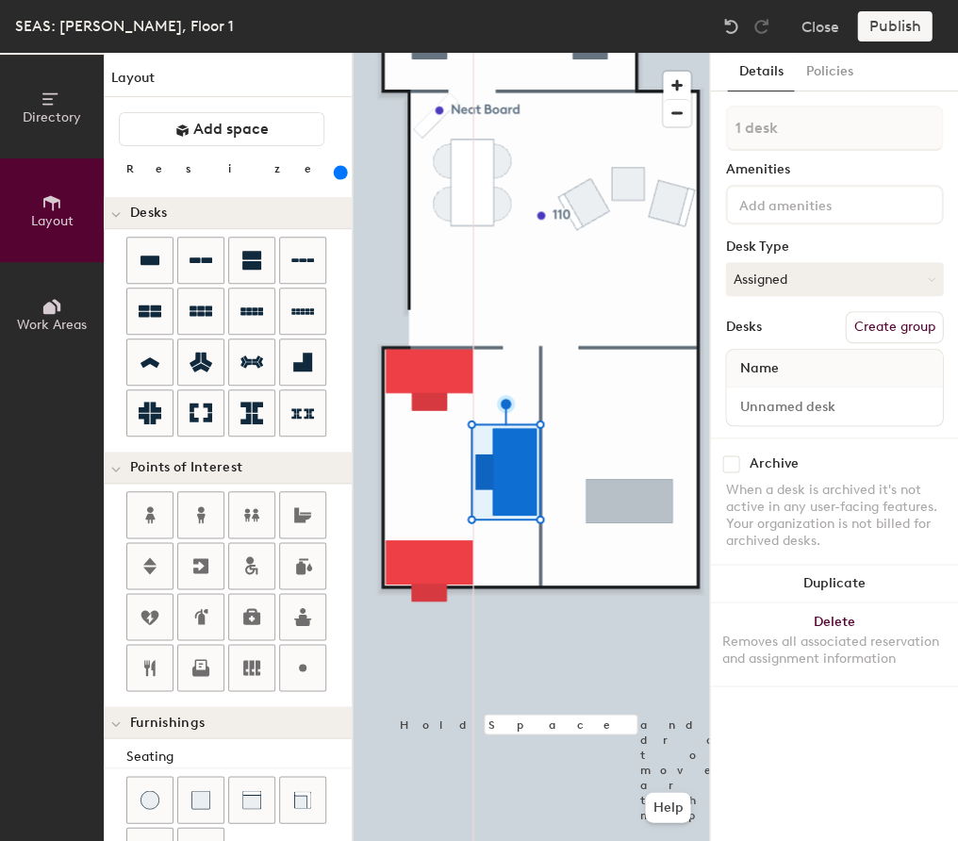
click at [603, 53] on div at bounding box center [531, 53] width 356 height 0
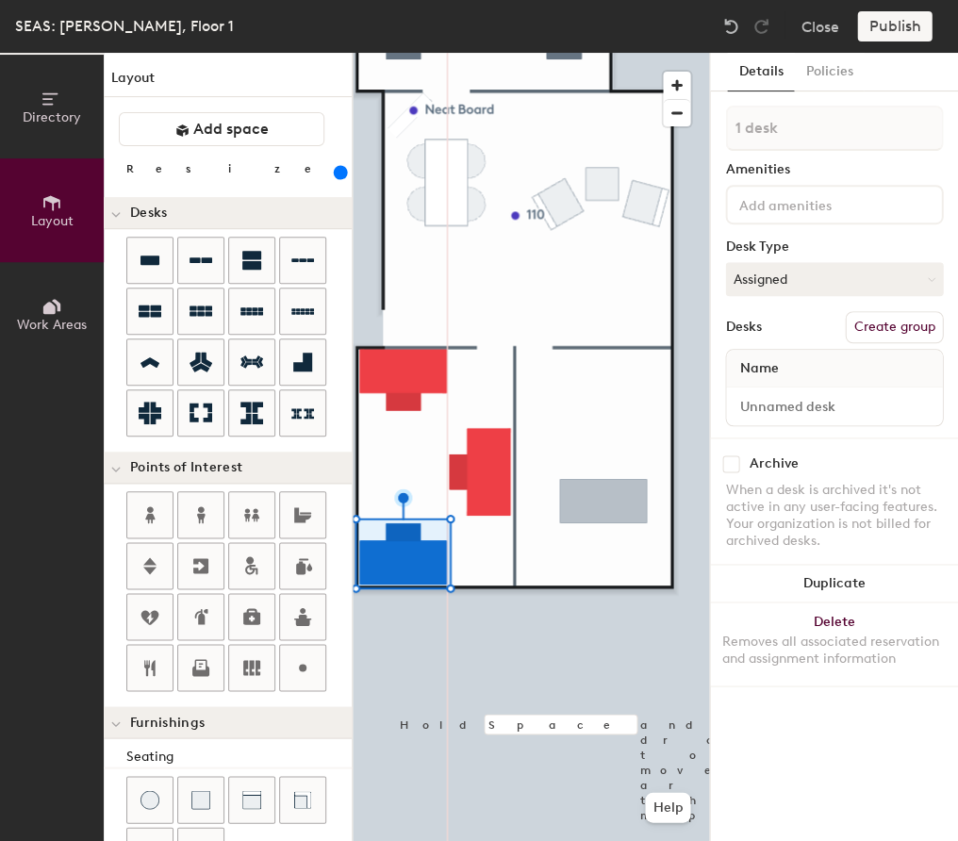
click at [494, 53] on div at bounding box center [531, 53] width 356 height 0
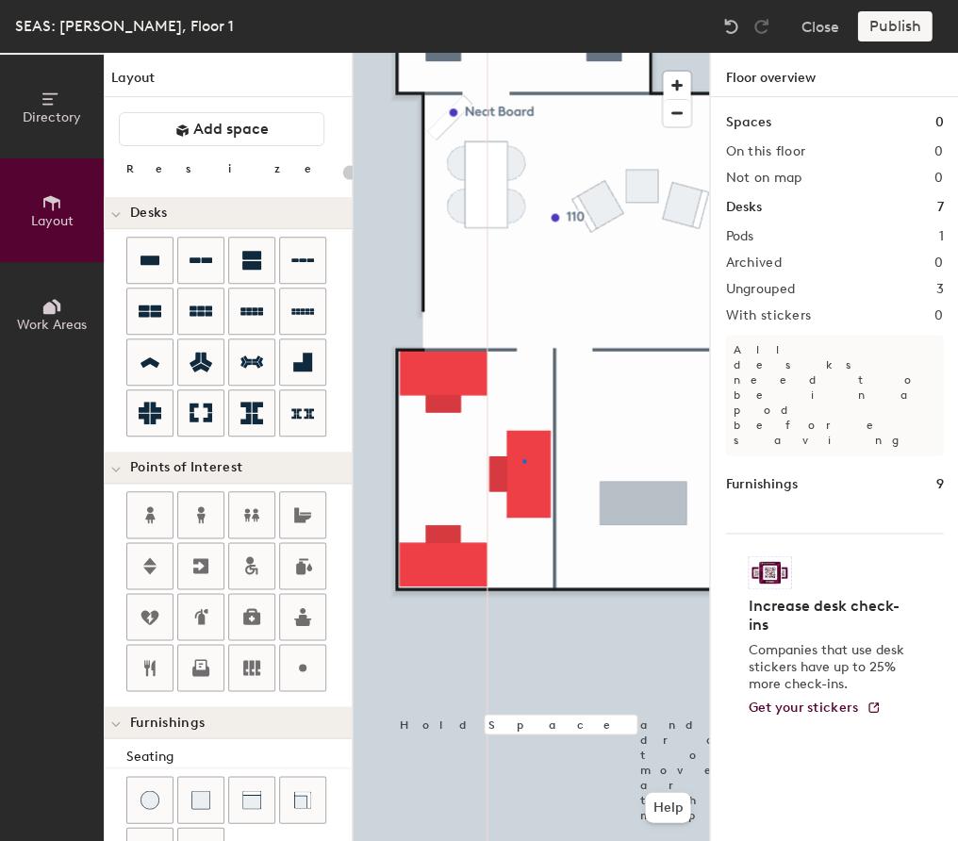
click at [522, 53] on div at bounding box center [531, 53] width 356 height 0
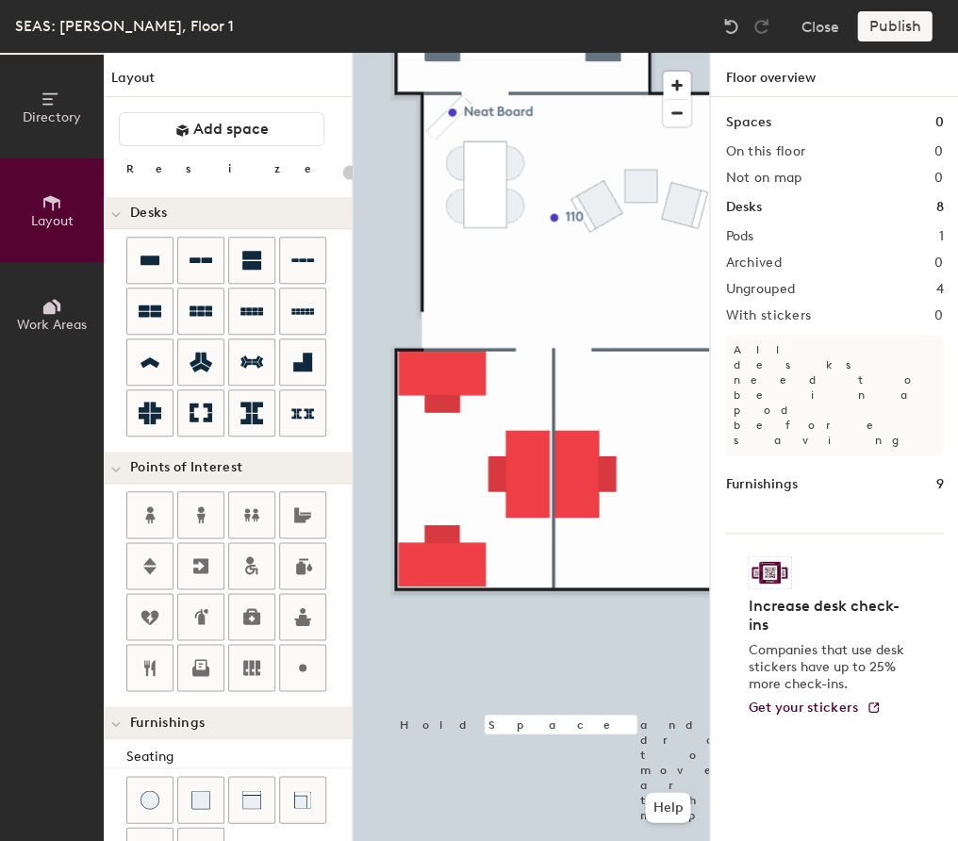
click at [514, 53] on div at bounding box center [531, 53] width 356 height 0
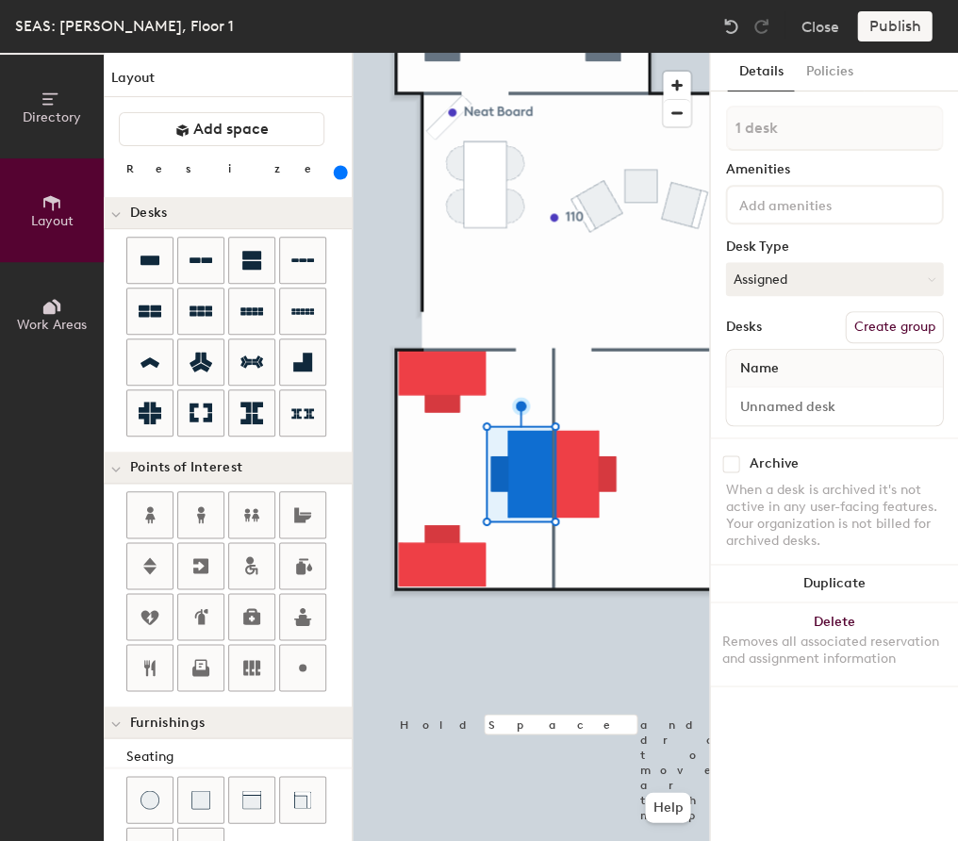
click at [684, 53] on div at bounding box center [531, 53] width 356 height 0
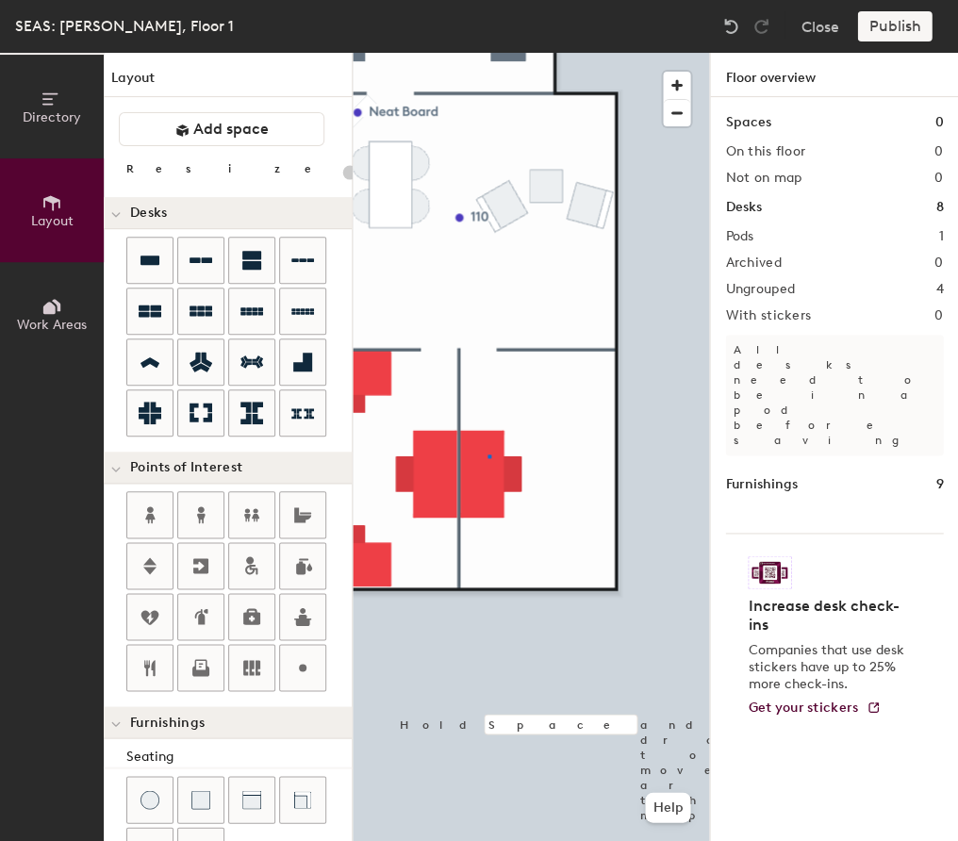
click at [487, 53] on div at bounding box center [531, 53] width 356 height 0
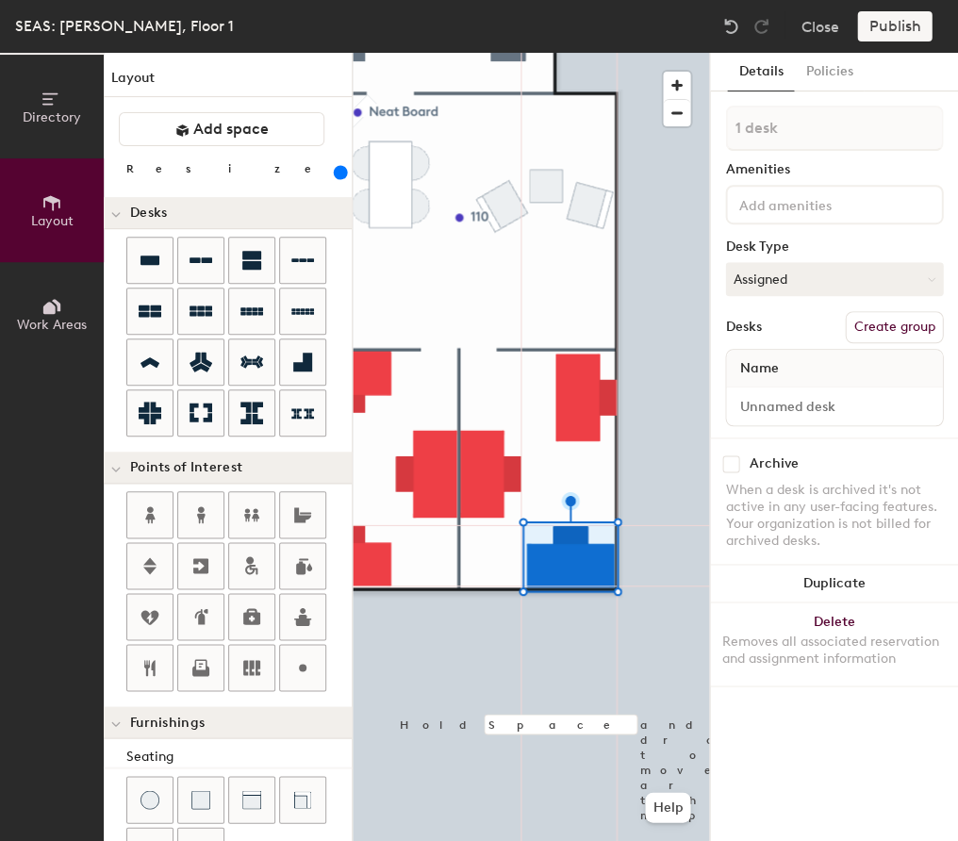
click at [576, 53] on div at bounding box center [531, 53] width 356 height 0
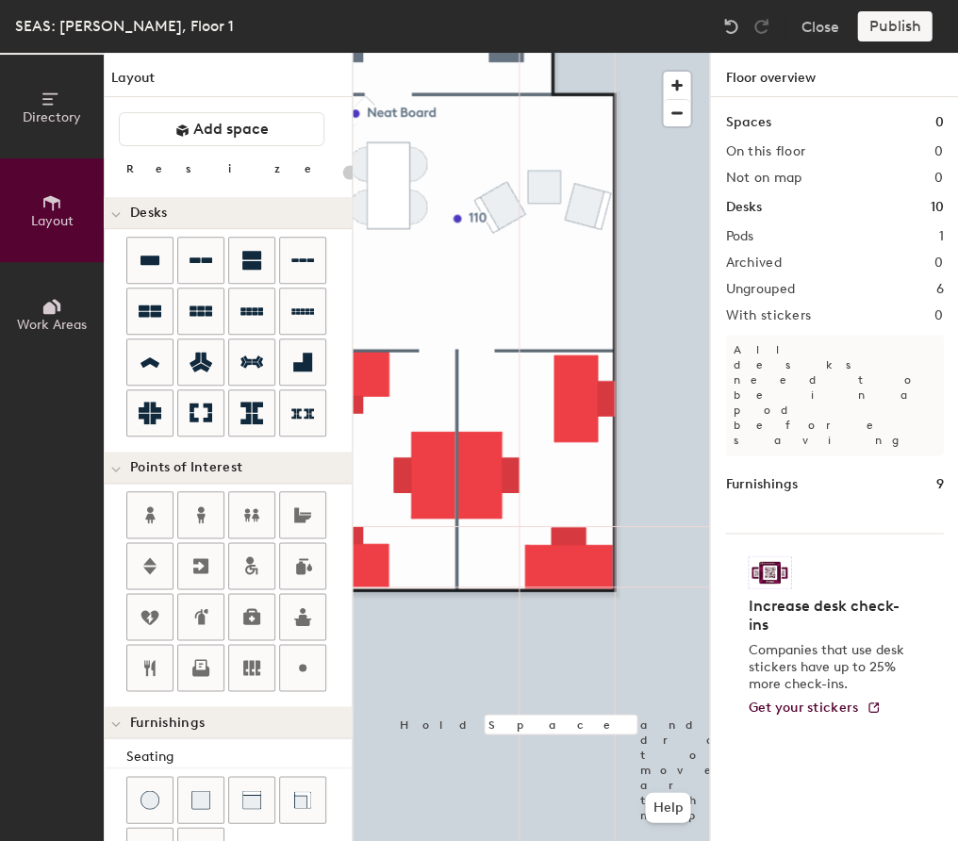
click at [577, 53] on div at bounding box center [531, 53] width 356 height 0
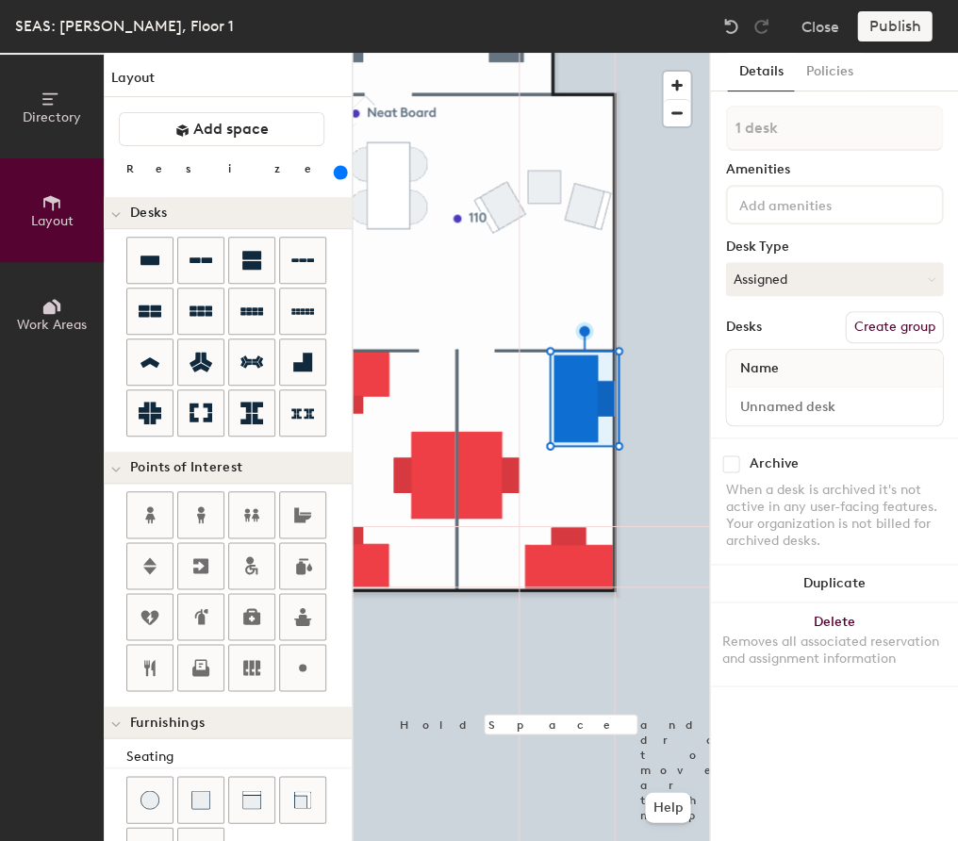
click at [643, 53] on div at bounding box center [531, 53] width 356 height 0
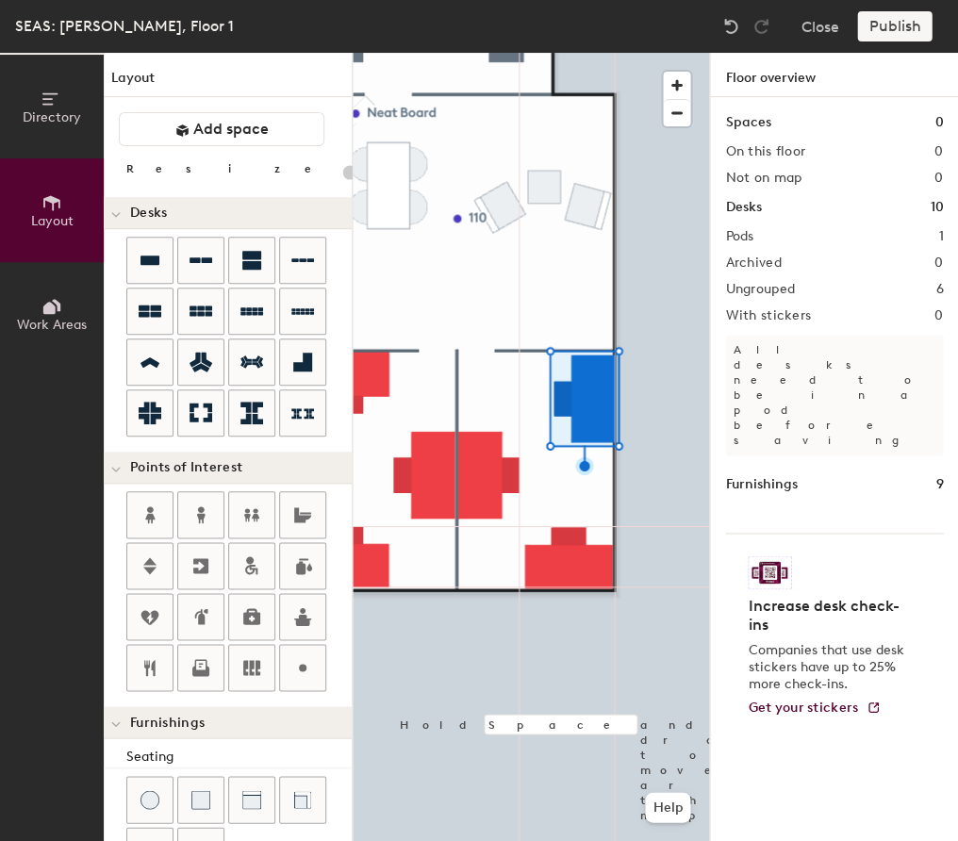
click at [601, 53] on div at bounding box center [531, 53] width 356 height 0
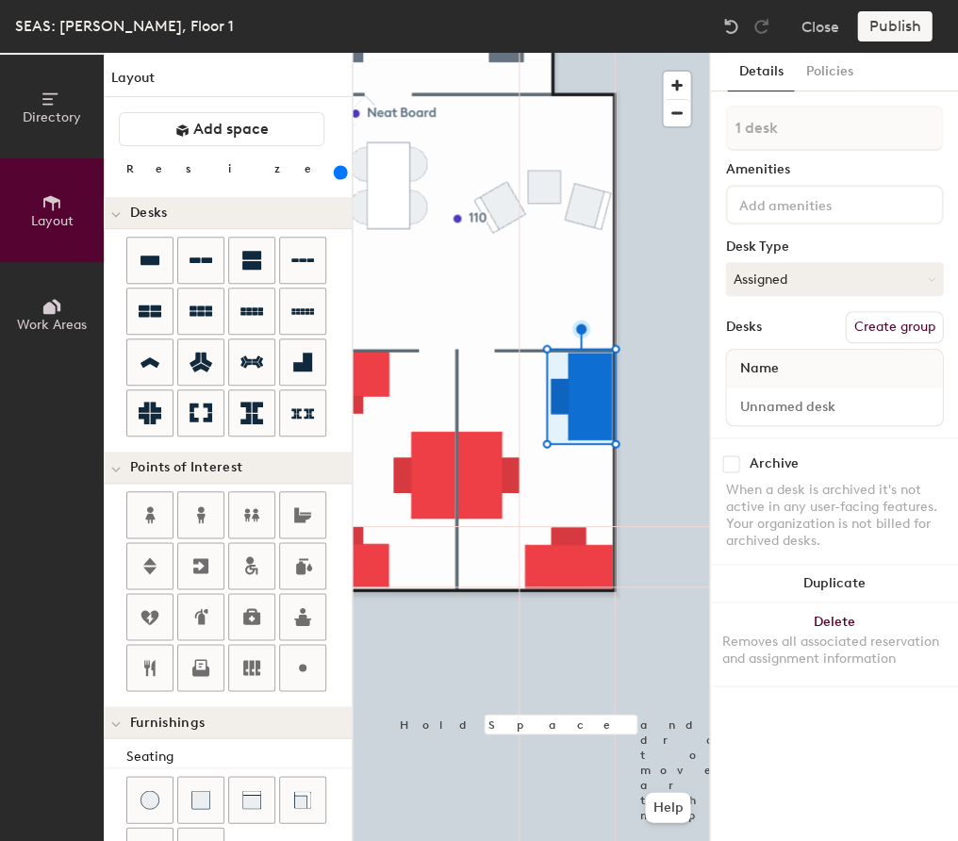
click at [637, 53] on div at bounding box center [531, 53] width 356 height 0
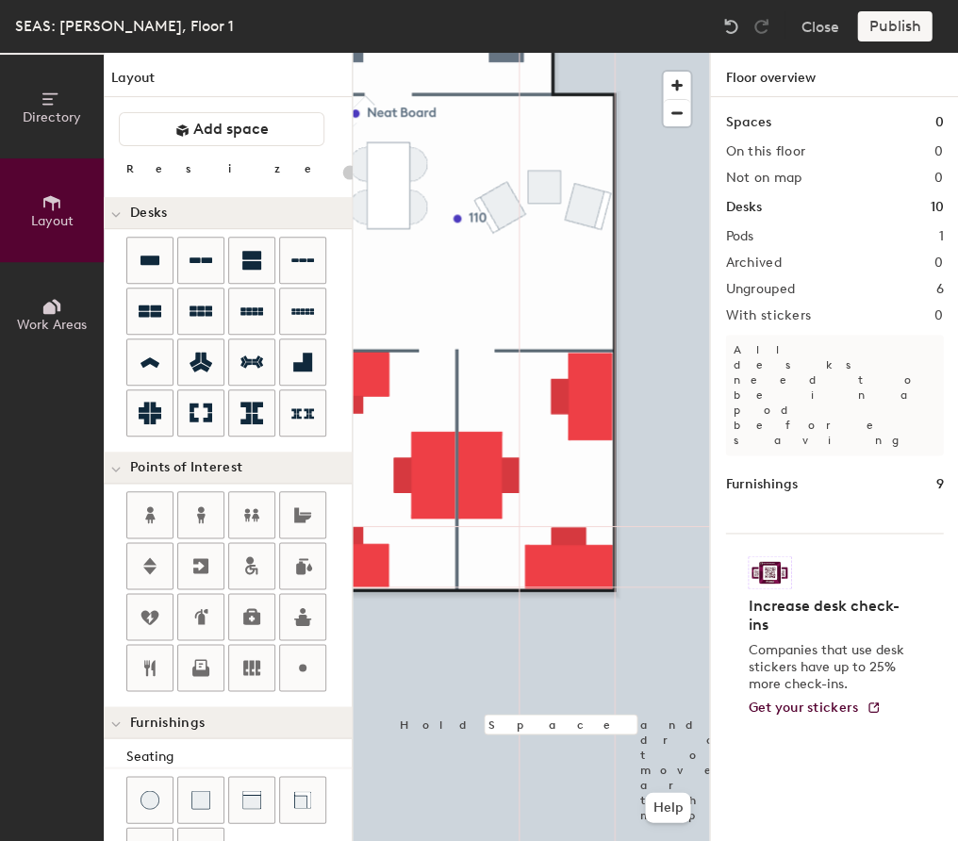
click at [443, 53] on div at bounding box center [531, 53] width 356 height 0
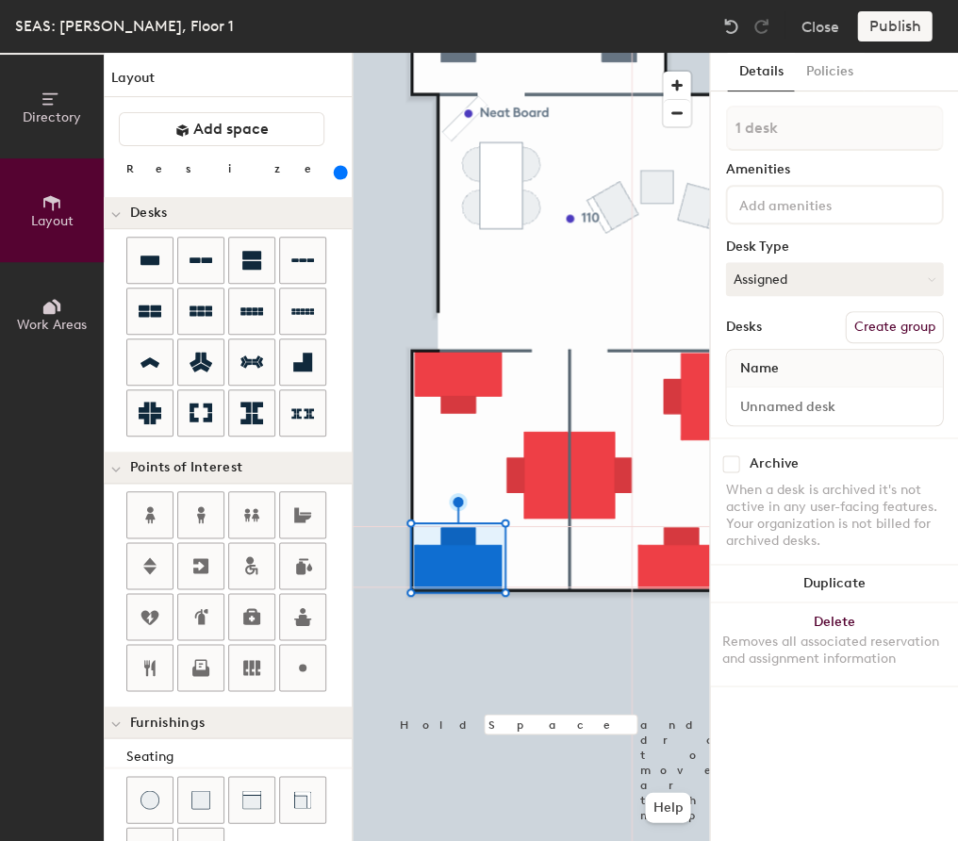
click at [452, 53] on div at bounding box center [531, 53] width 356 height 0
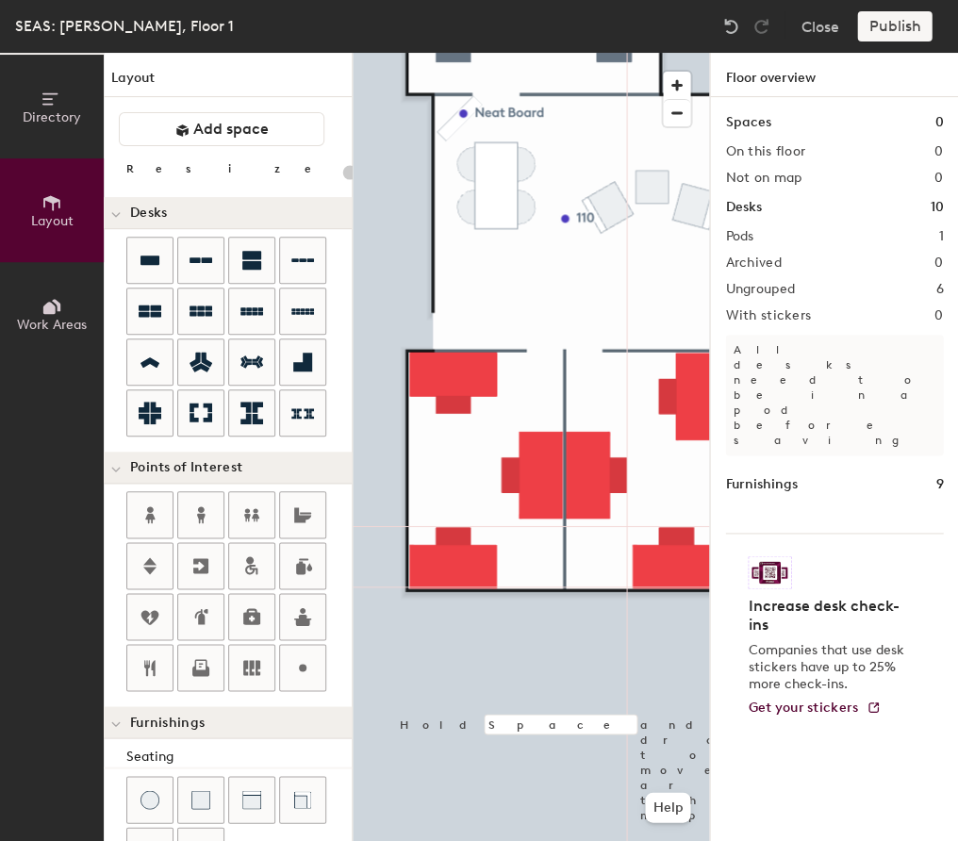
click at [446, 53] on div at bounding box center [531, 53] width 356 height 0
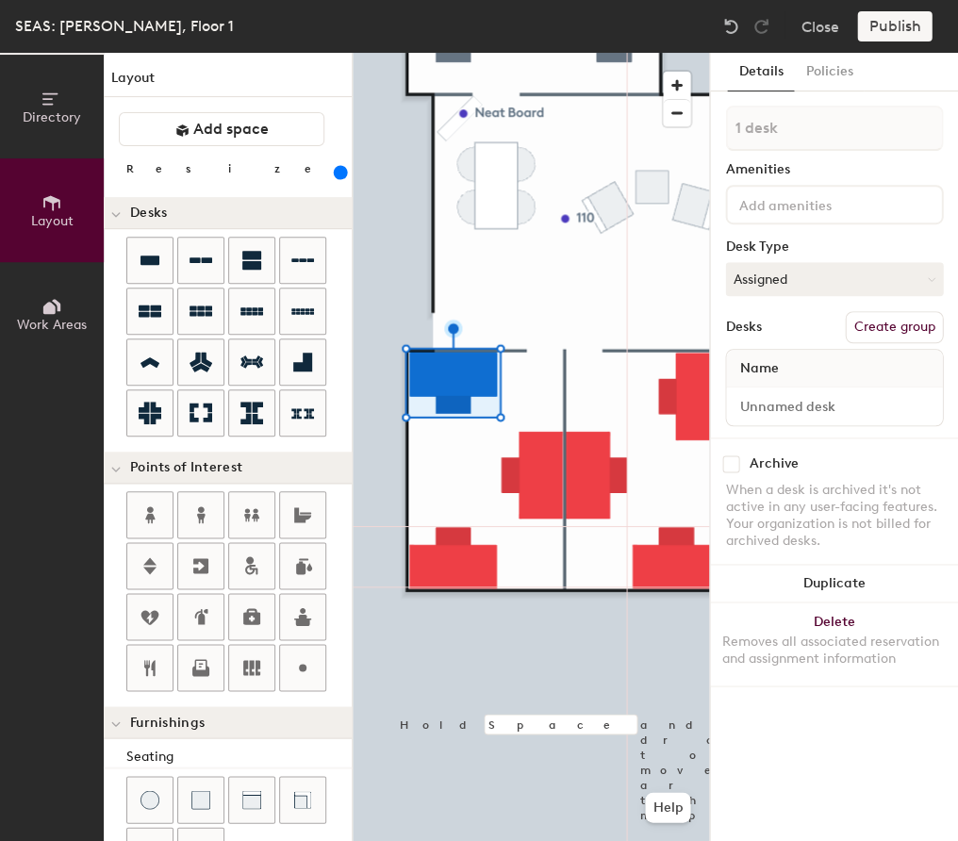
click at [520, 53] on div at bounding box center [531, 53] width 356 height 0
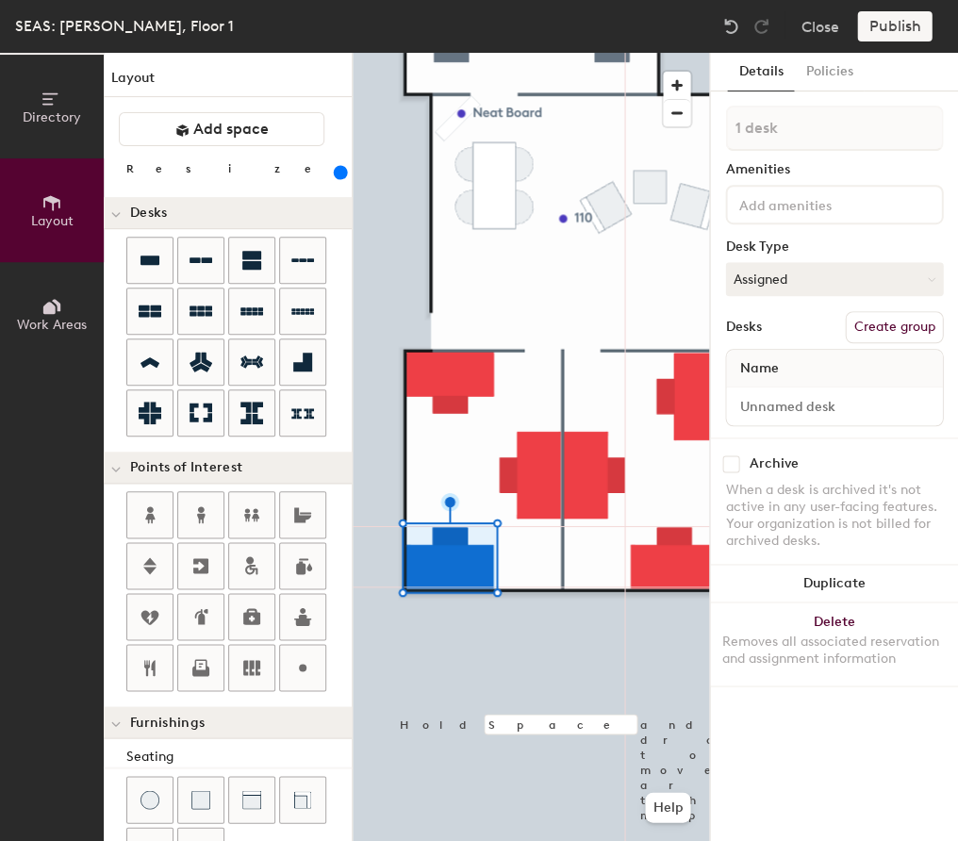
click at [517, 53] on div at bounding box center [531, 53] width 356 height 0
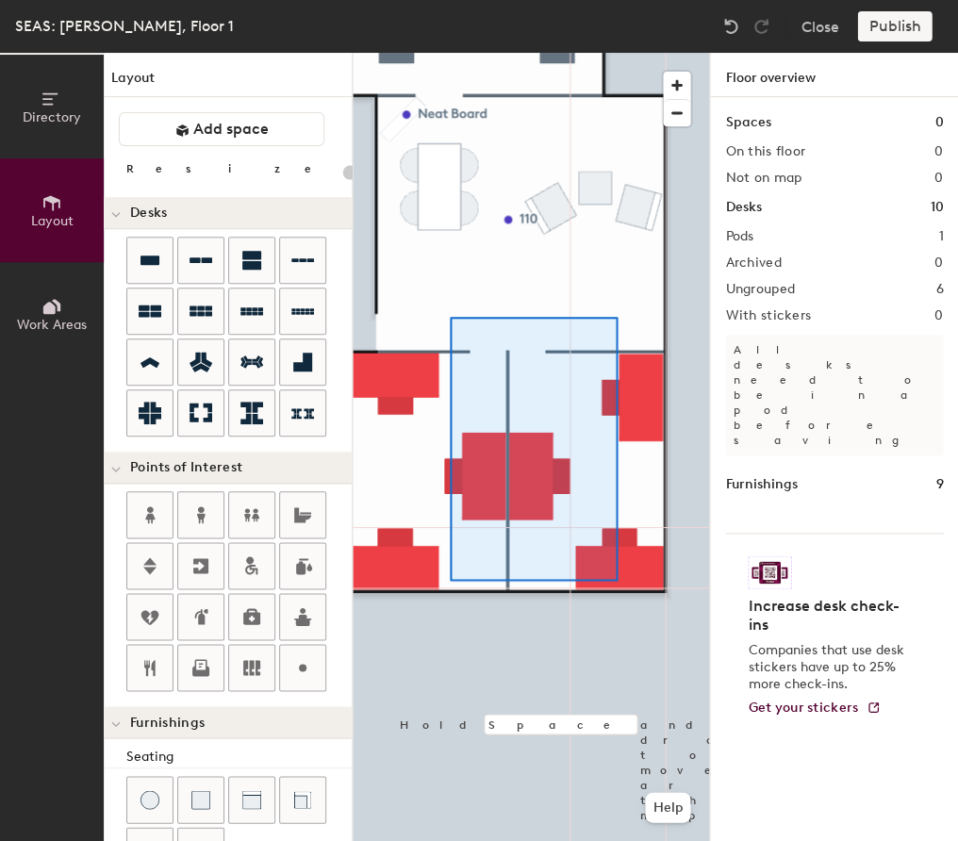
type input "380"
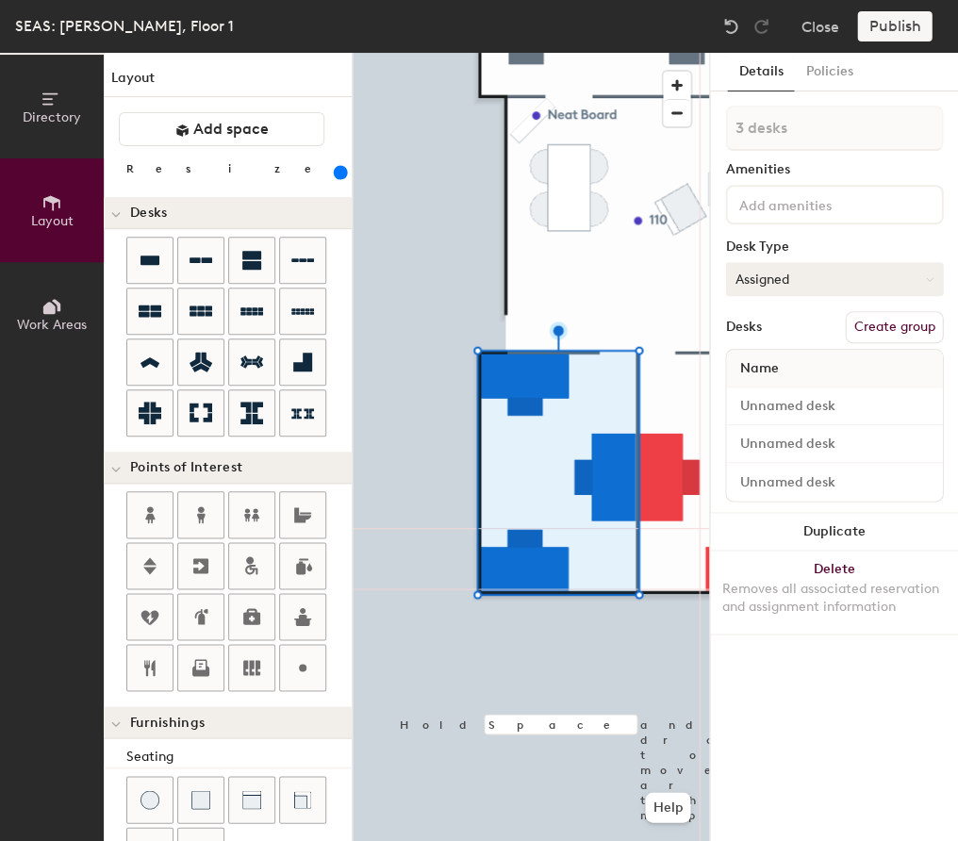
drag, startPoint x: 911, startPoint y: 321, endPoint x: 837, endPoint y: 277, distance: 85.4
click at [911, 321] on button "Create group" at bounding box center [894, 327] width 98 height 32
type input "P"
type input "110 A"
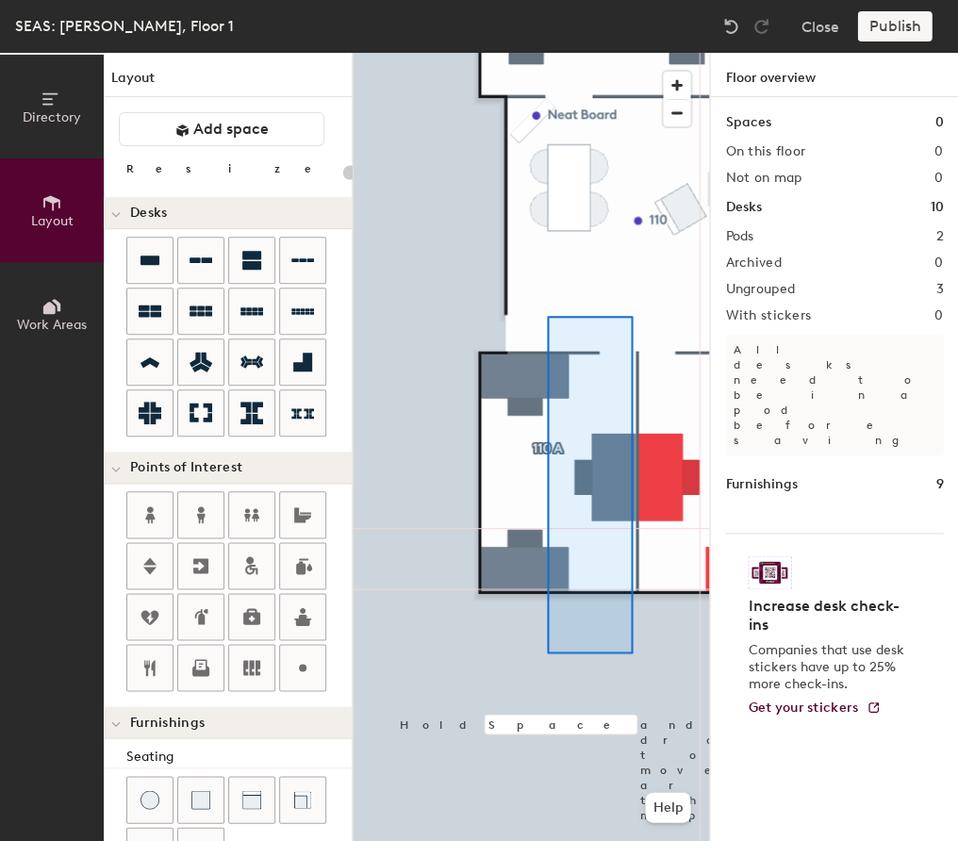
type input "380"
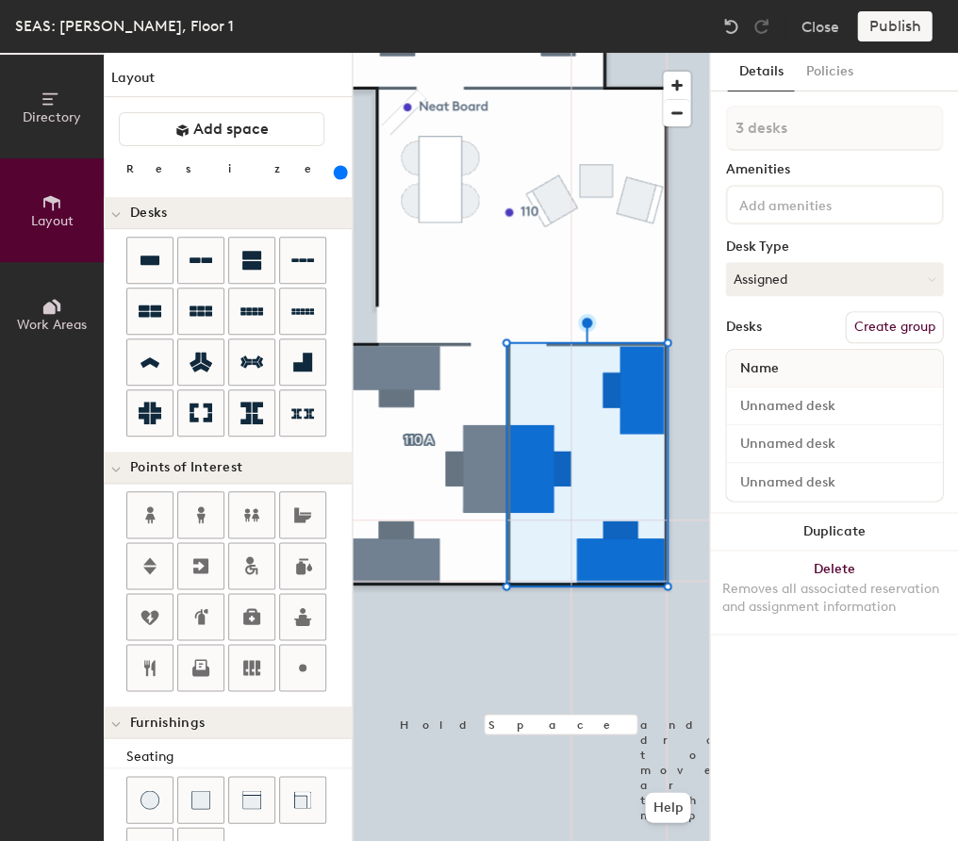
click at [902, 322] on button "Create group" at bounding box center [894, 327] width 98 height 32
click at [700, 124] on div "Directory Layout Work Areas Layout Add space Resize Desks Points of Interest Fu…" at bounding box center [479, 447] width 958 height 788
type input "110 B"
drag, startPoint x: 848, startPoint y: 272, endPoint x: 826, endPoint y: 287, distance: 25.9
click at [848, 272] on button "Assigned" at bounding box center [834, 279] width 218 height 34
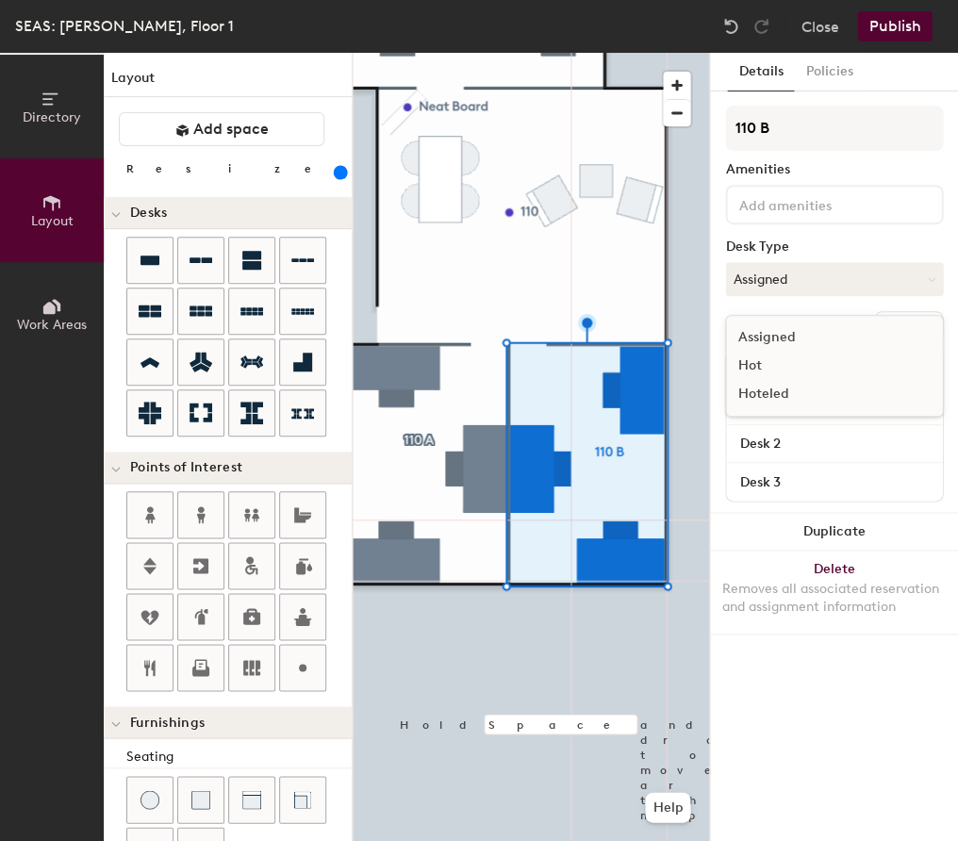
click at [790, 387] on div "Hoteled" at bounding box center [820, 394] width 189 height 28
click at [569, 53] on div at bounding box center [531, 53] width 356 height 0
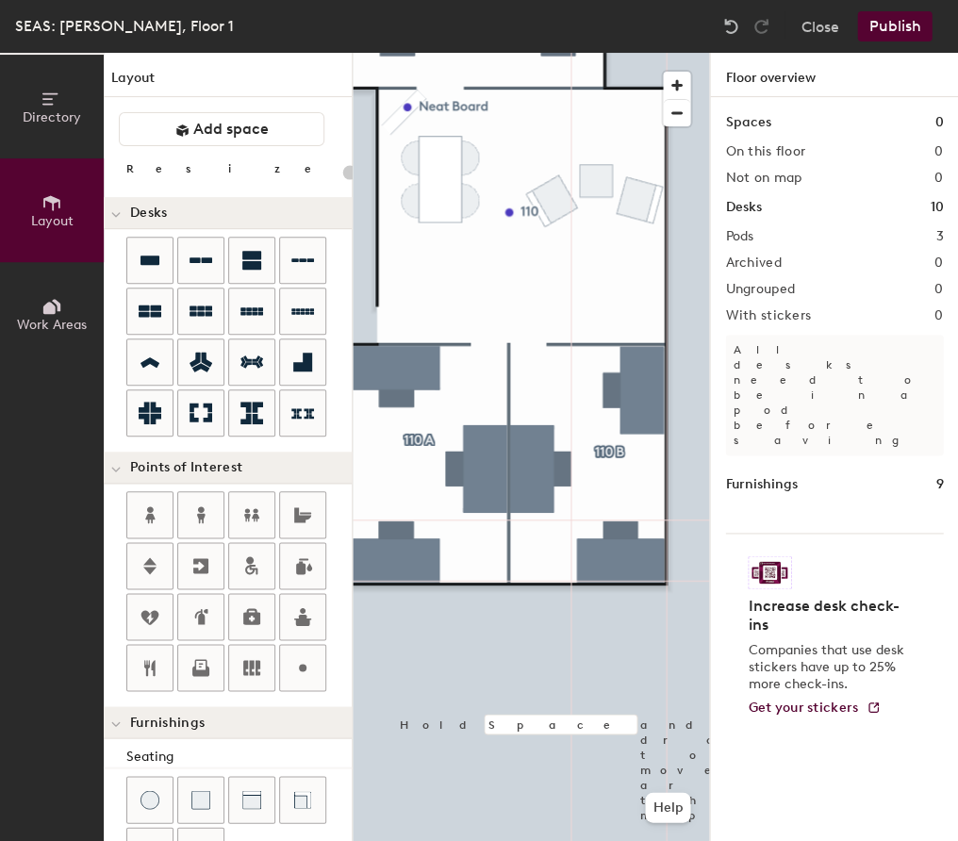
click at [400, 53] on div at bounding box center [531, 53] width 356 height 0
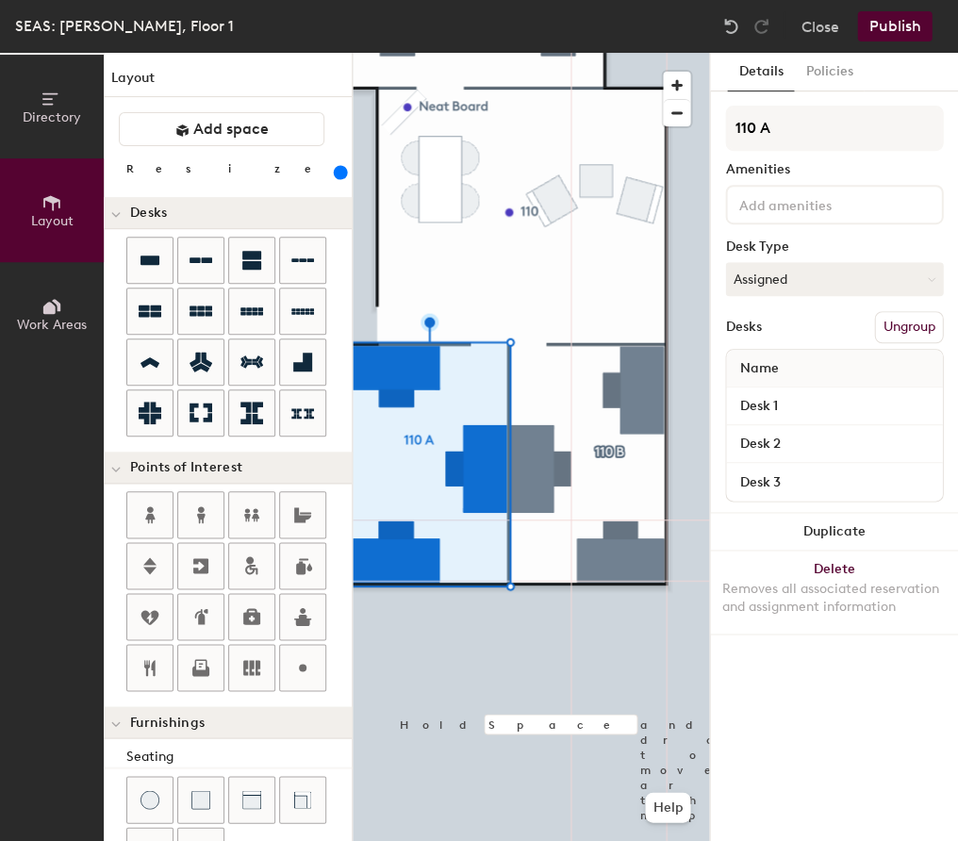
drag, startPoint x: 849, startPoint y: 289, endPoint x: 830, endPoint y: 302, distance: 23.0
click at [848, 289] on button "Assigned" at bounding box center [834, 279] width 218 height 34
drag, startPoint x: 773, startPoint y: 392, endPoint x: 756, endPoint y: 378, distance: 22.1
click at [773, 390] on div "Hoteled" at bounding box center [820, 394] width 189 height 28
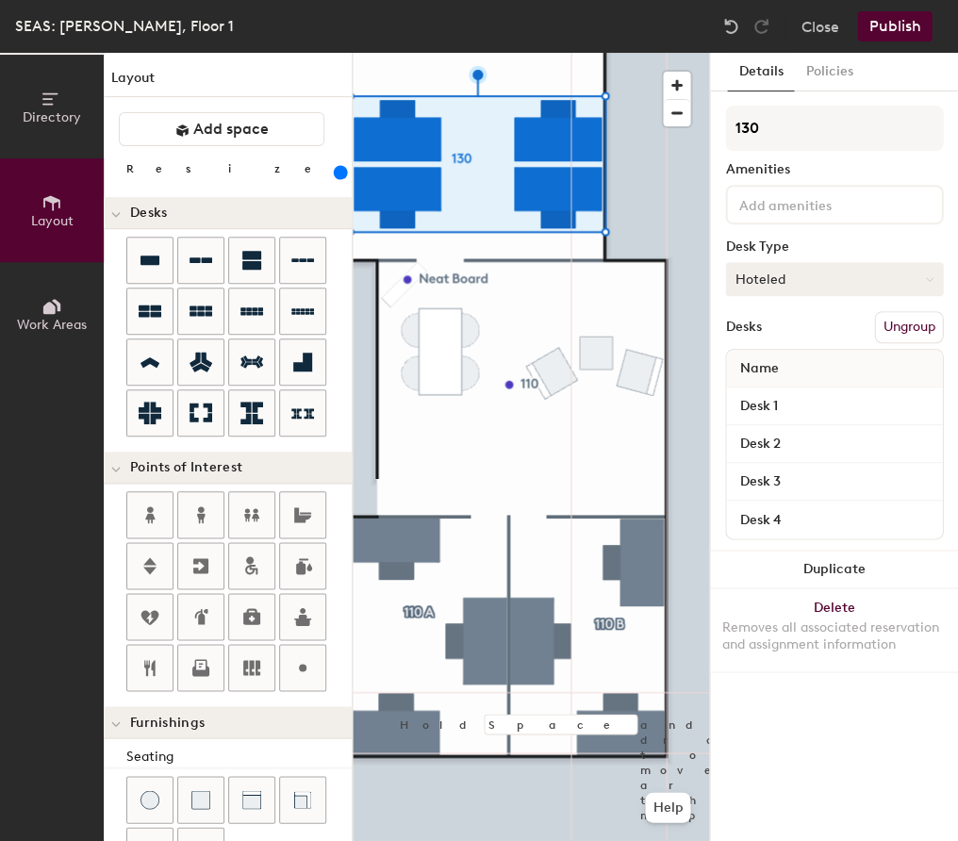
click at [503, 53] on div at bounding box center [531, 53] width 356 height 0
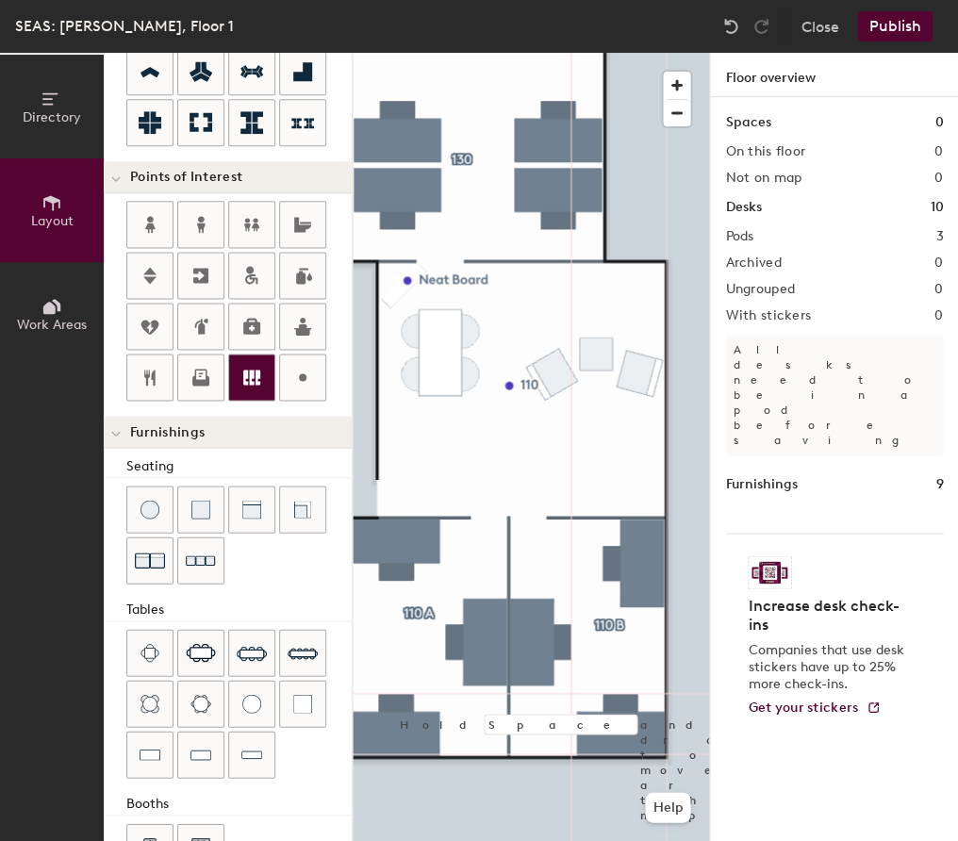
scroll to position [294, 0]
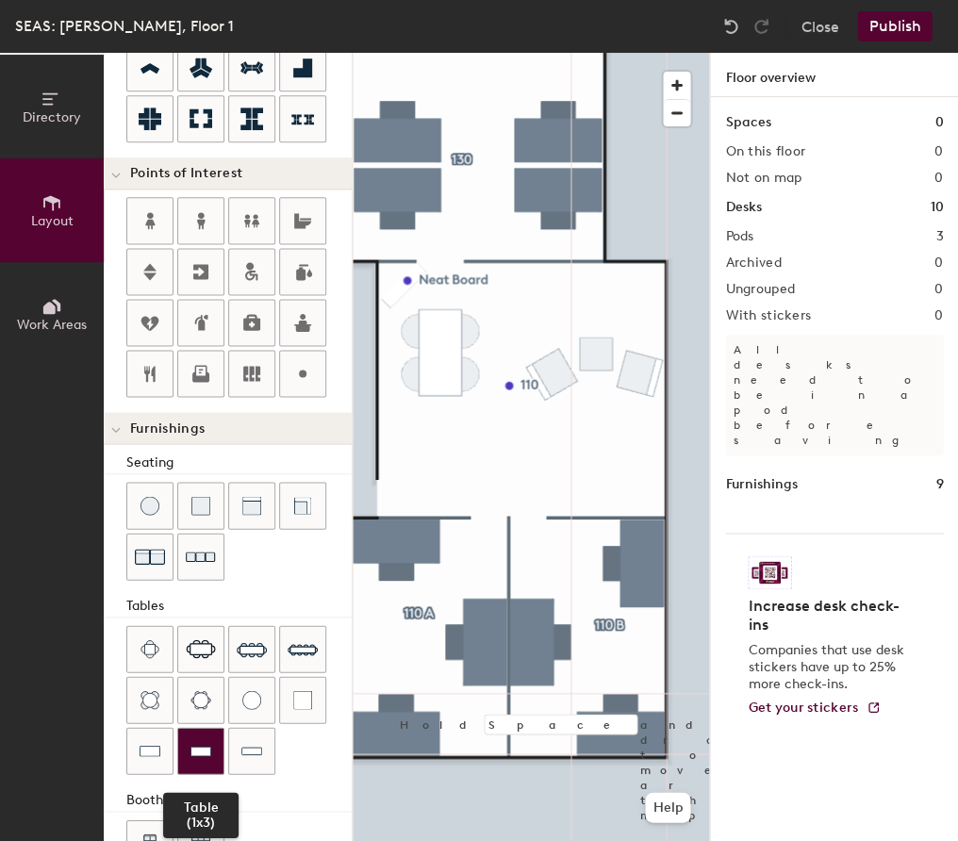
click at [200, 682] on div at bounding box center [200, 750] width 45 height 45
drag, startPoint x: 157, startPoint y: 747, endPoint x: 306, endPoint y: 626, distance: 191.7
click at [160, 682] on div at bounding box center [149, 750] width 45 height 45
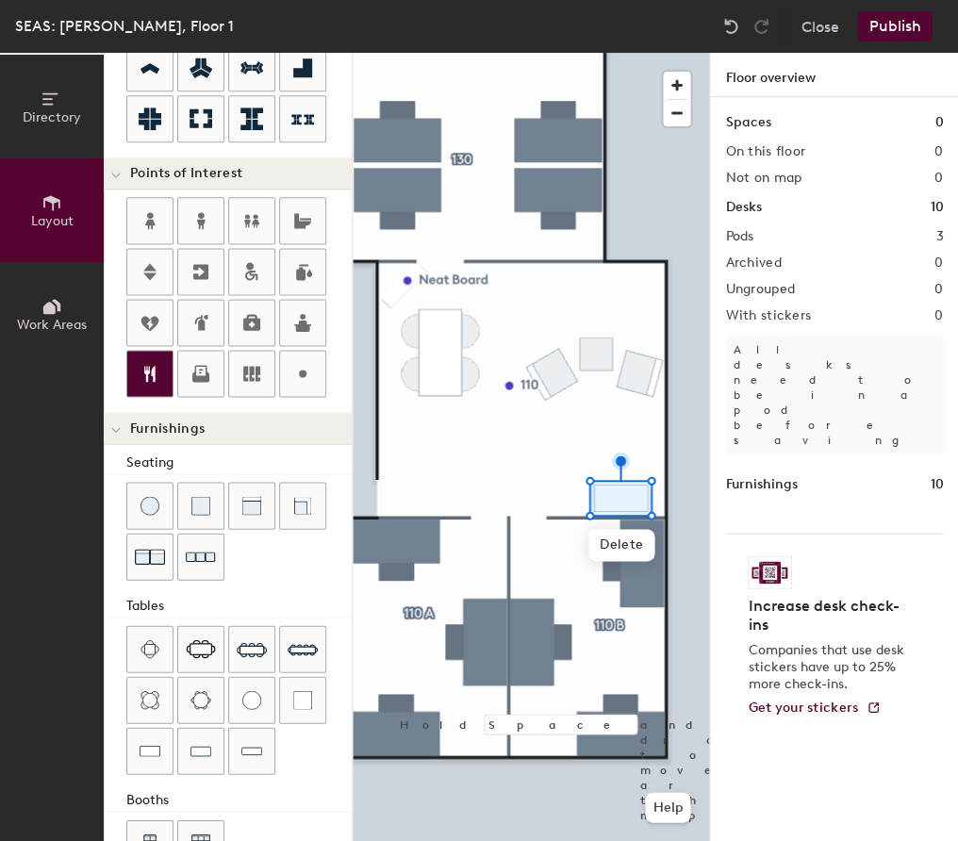
click at [155, 372] on icon at bounding box center [150, 373] width 23 height 23
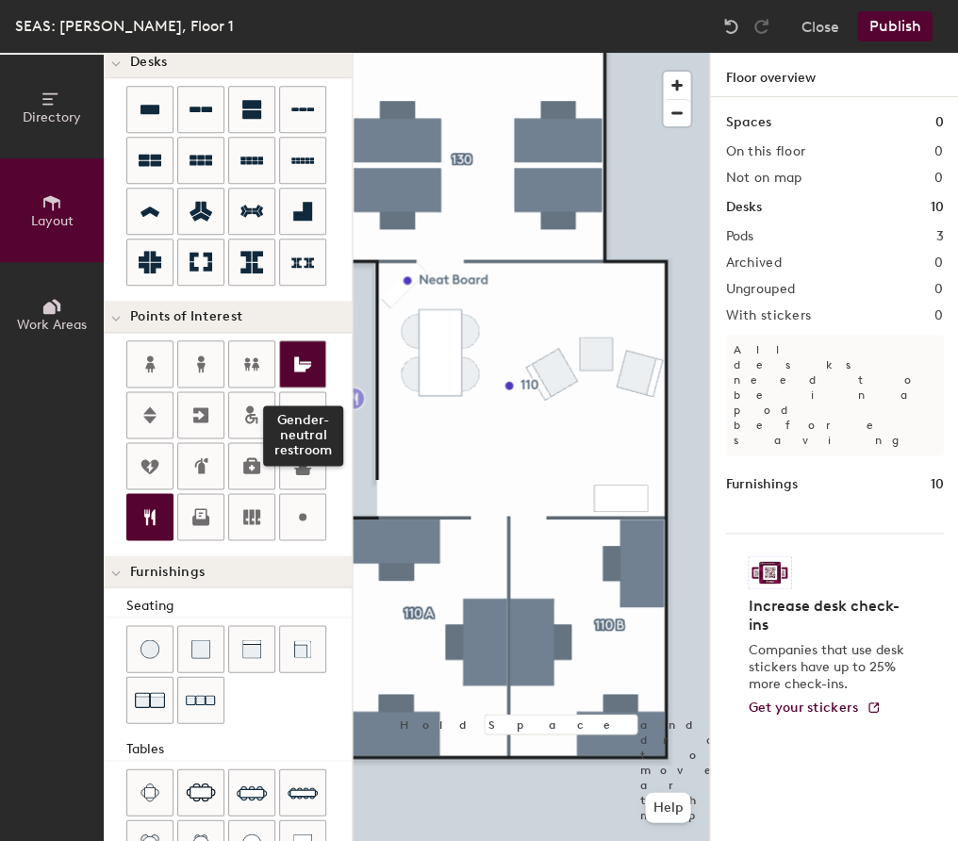
scroll to position [150, 0]
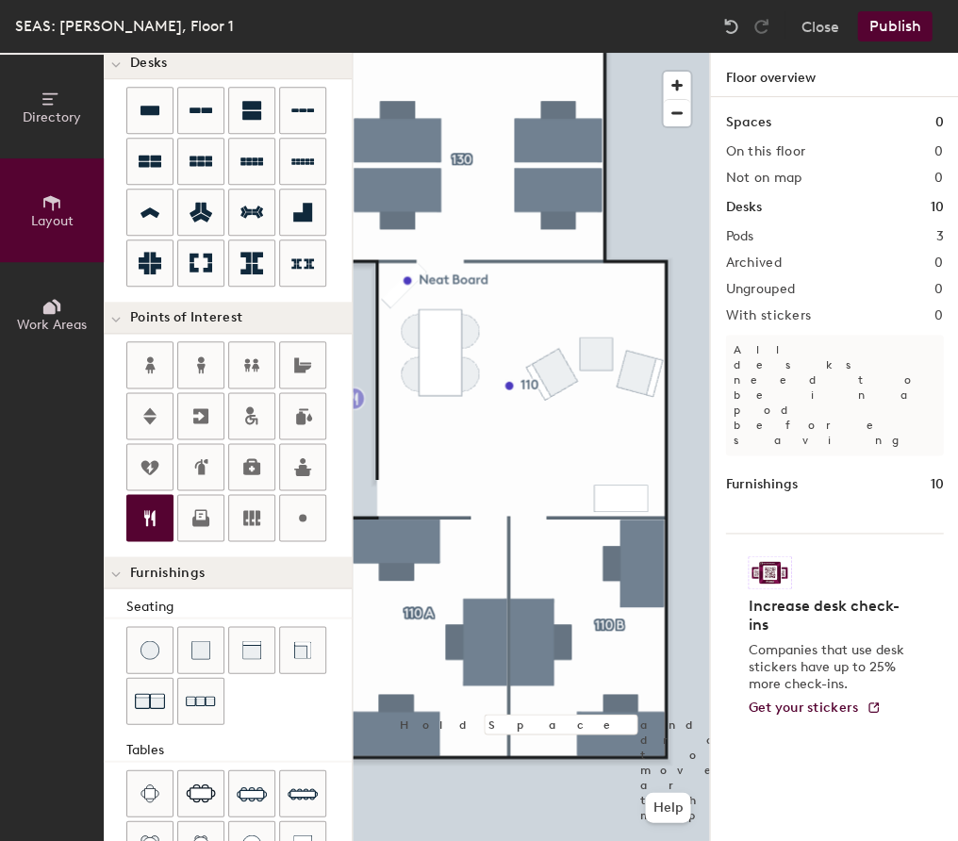
drag, startPoint x: 302, startPoint y: 520, endPoint x: 343, endPoint y: 515, distance: 41.9
click at [302, 520] on icon at bounding box center [302, 517] width 23 height 23
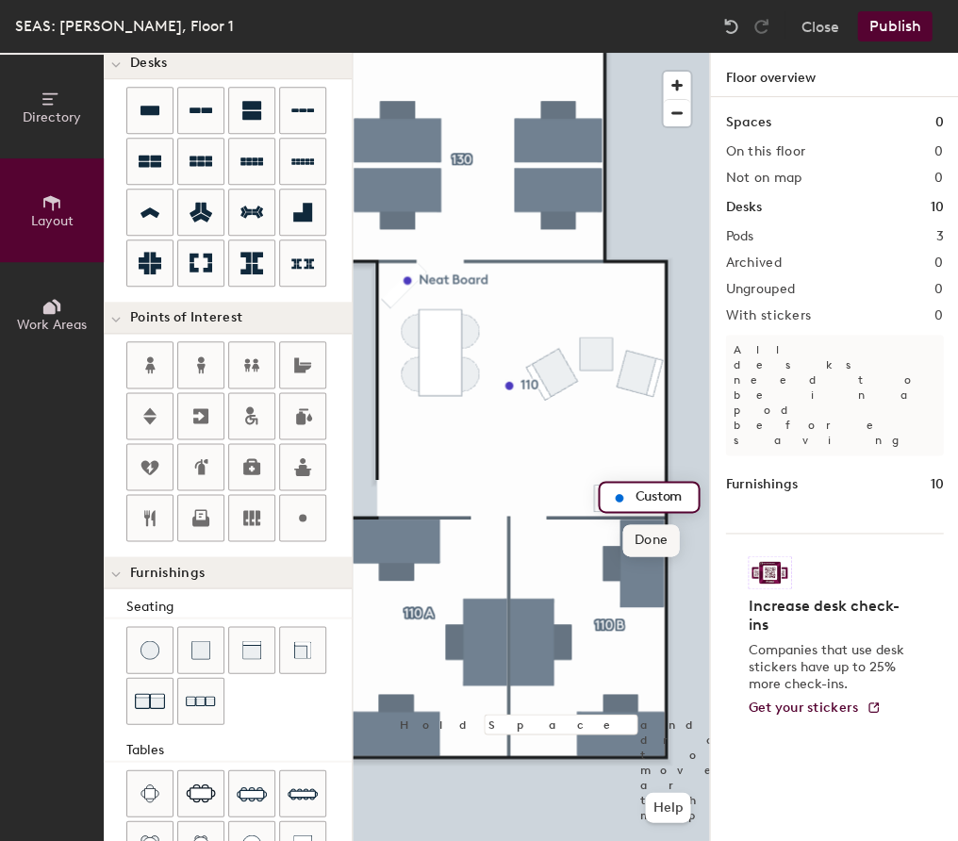
type input "20"
type input "C"
type input "S"
type input "c"
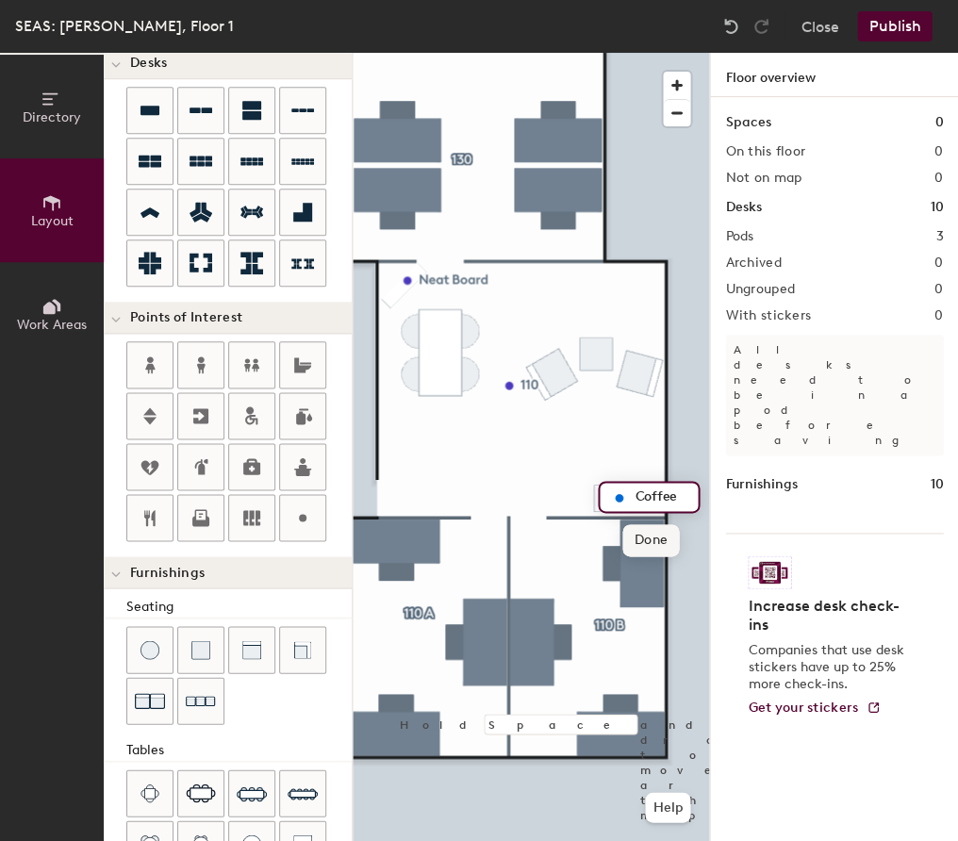
type input "Coffee"
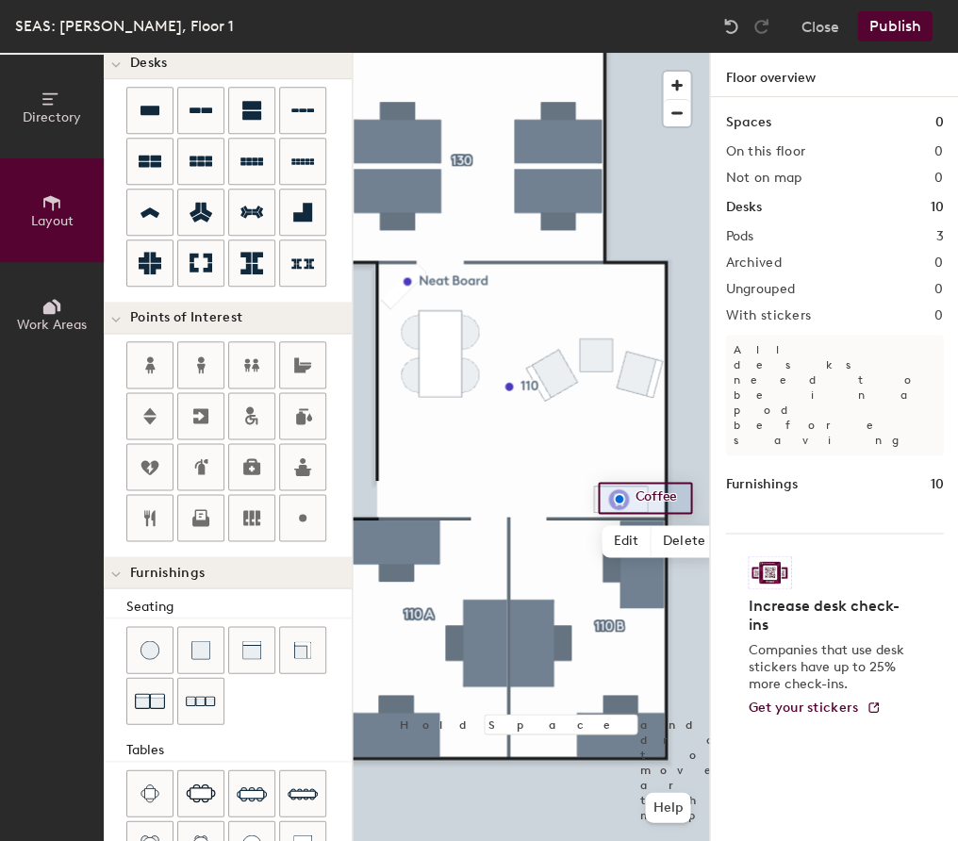
click at [571, 53] on div at bounding box center [531, 53] width 356 height 0
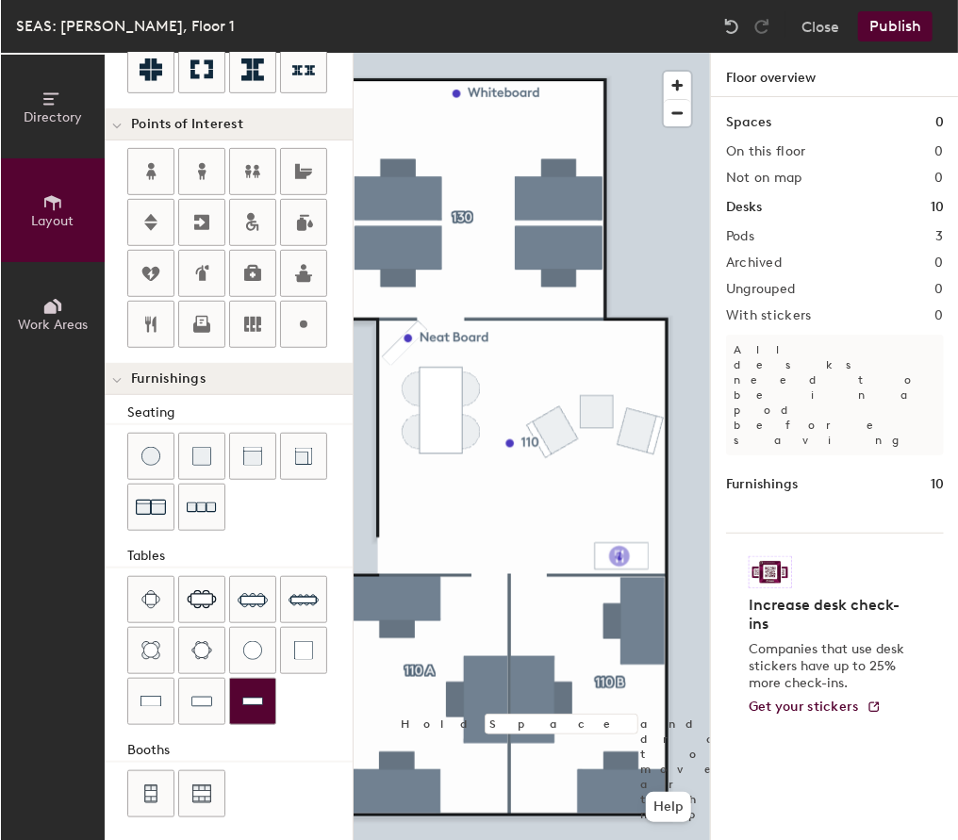
scroll to position [343, 0]
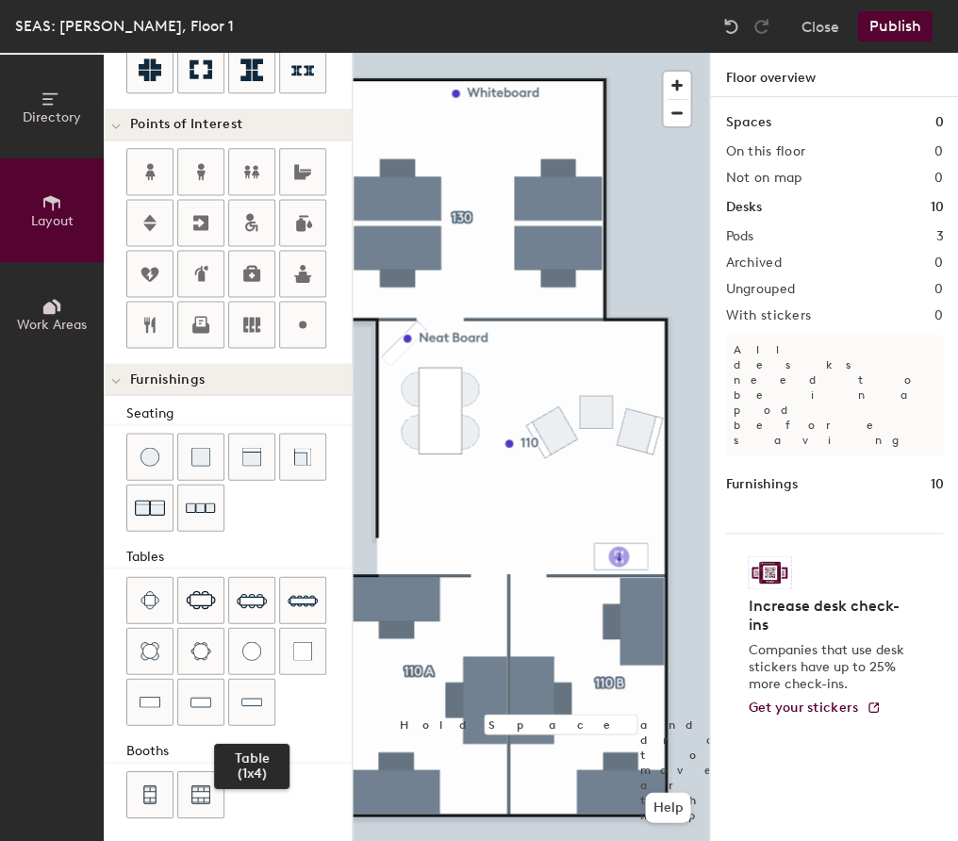
drag, startPoint x: 247, startPoint y: 690, endPoint x: 324, endPoint y: 634, distance: 95.8
click at [248, 682] on img at bounding box center [251, 701] width 21 height 19
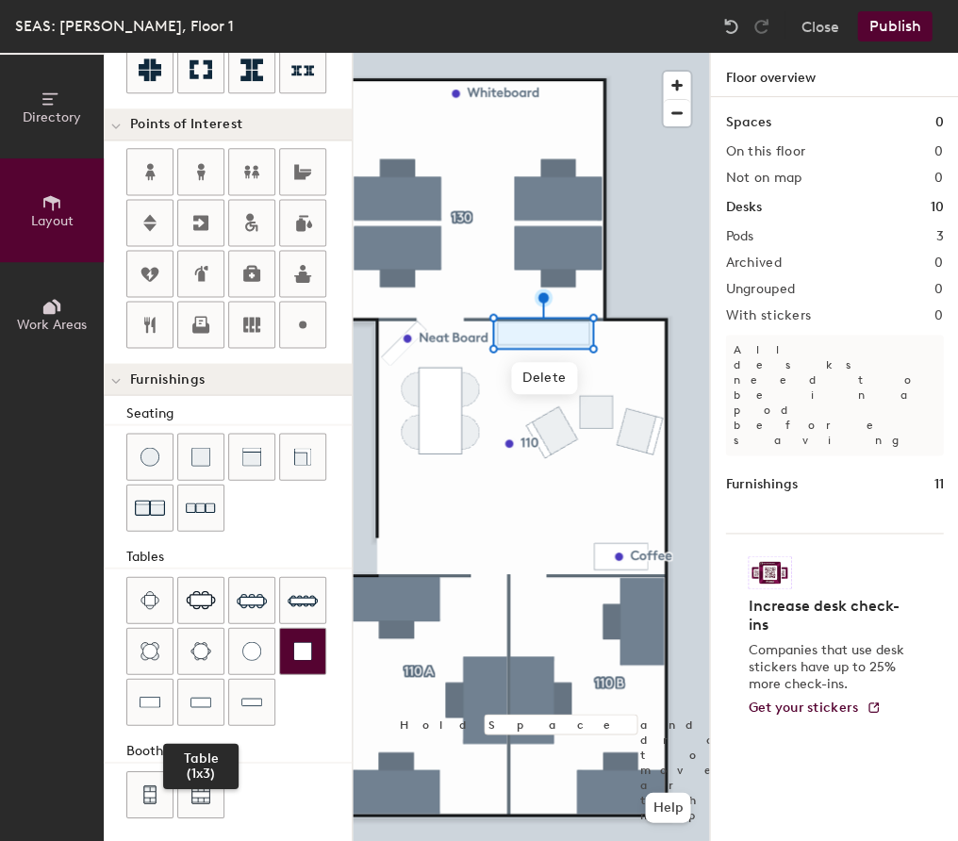
drag, startPoint x: 204, startPoint y: 688, endPoint x: 318, endPoint y: 628, distance: 129.1
click at [207, 682] on img at bounding box center [200, 701] width 21 height 19
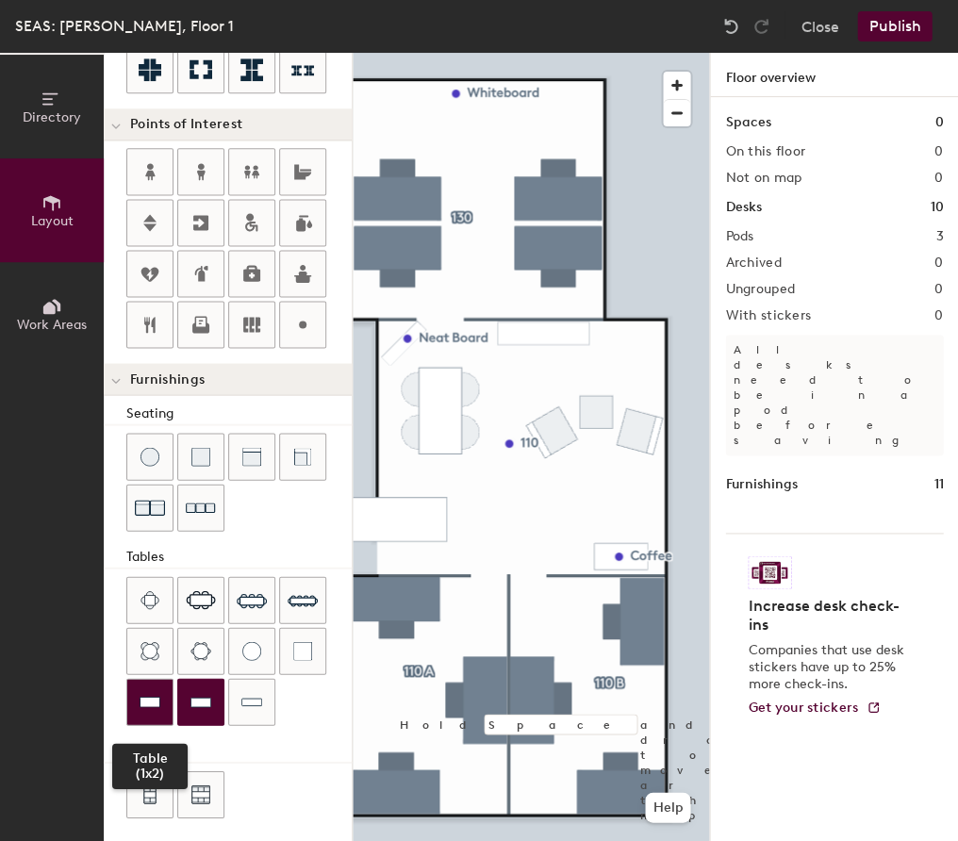
click at [157, 682] on img at bounding box center [150, 701] width 21 height 19
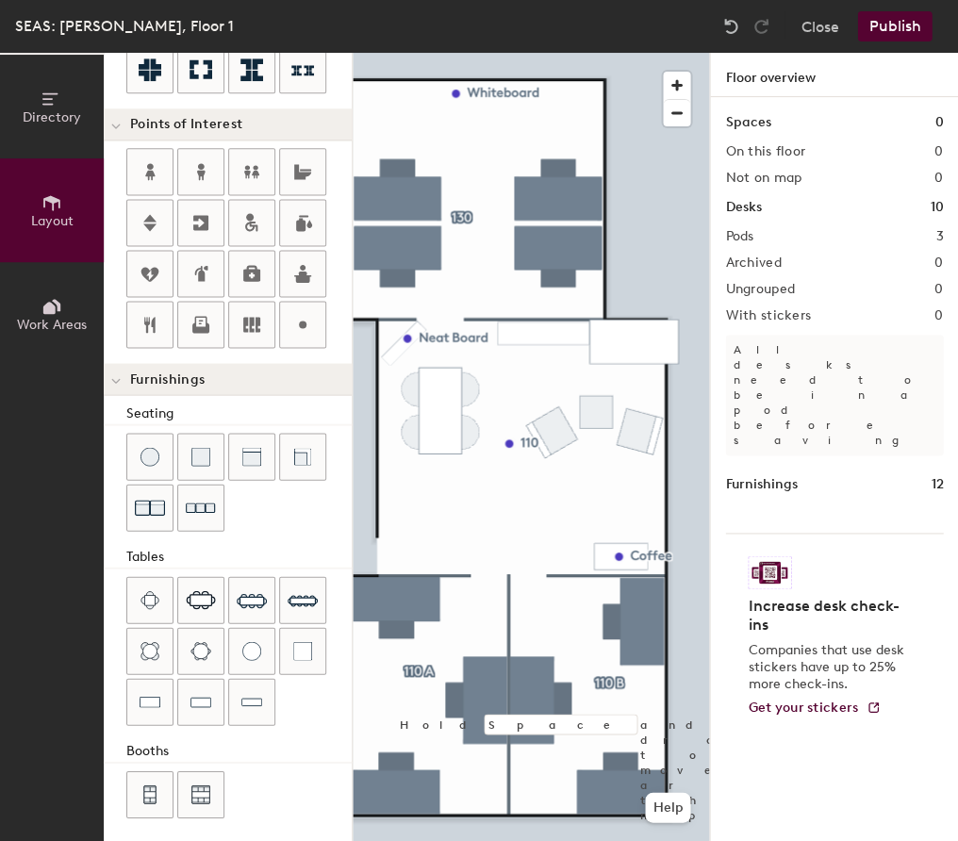
click at [634, 53] on div at bounding box center [531, 53] width 356 height 0
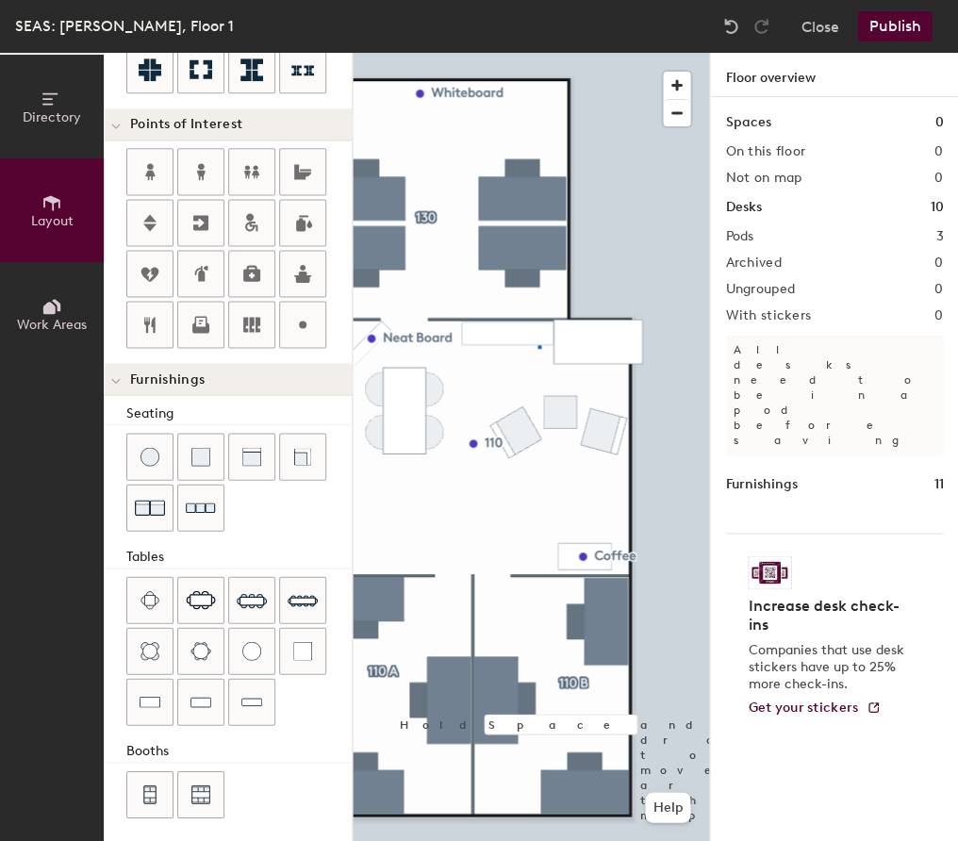
click at [537, 53] on div at bounding box center [531, 53] width 356 height 0
click at [535, 53] on div at bounding box center [531, 53] width 356 height 0
click at [536, 370] on span "Delete" at bounding box center [535, 377] width 66 height 32
click at [539, 53] on div at bounding box center [531, 53] width 356 height 0
click at [895, 38] on button "Publish" at bounding box center [894, 26] width 74 height 30
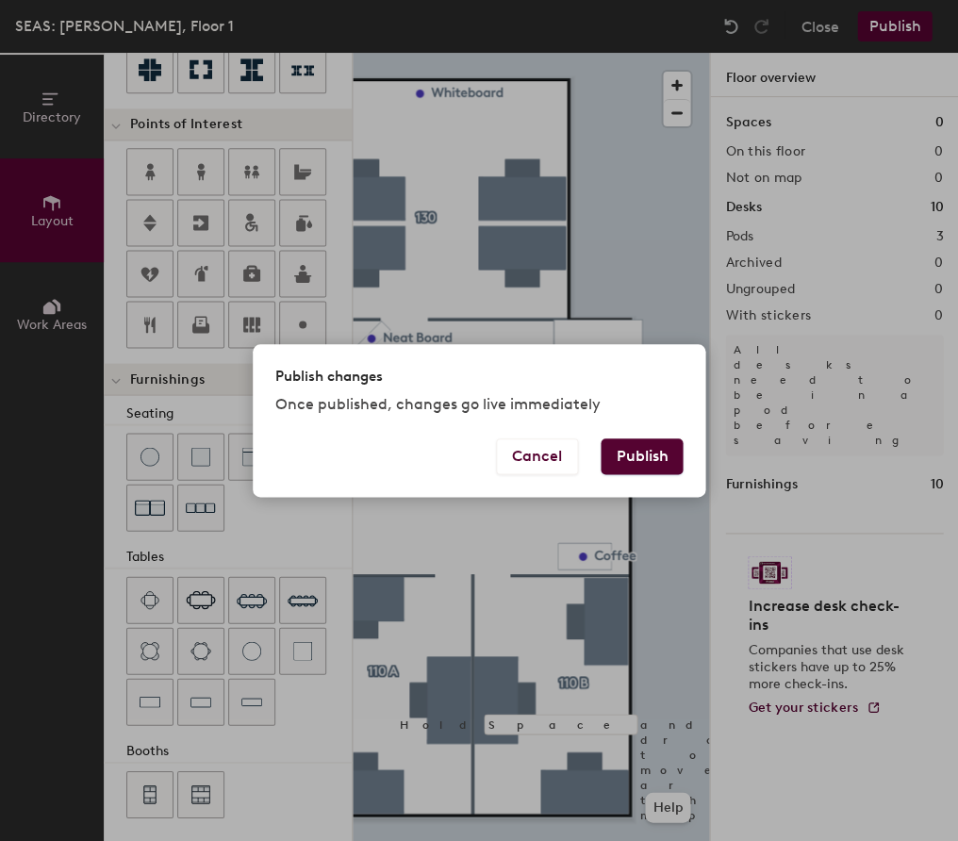
drag, startPoint x: 666, startPoint y: 445, endPoint x: 683, endPoint y: 437, distance: 18.6
click at [666, 443] on button "Publish" at bounding box center [642, 456] width 82 height 36
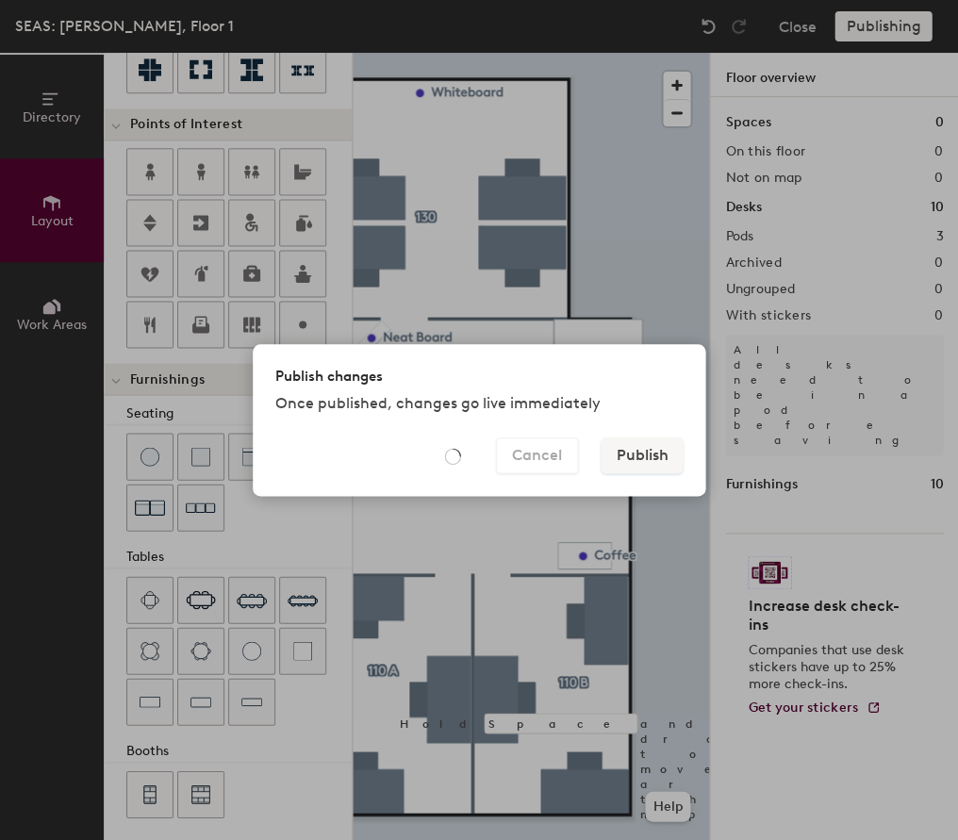
type input "20"
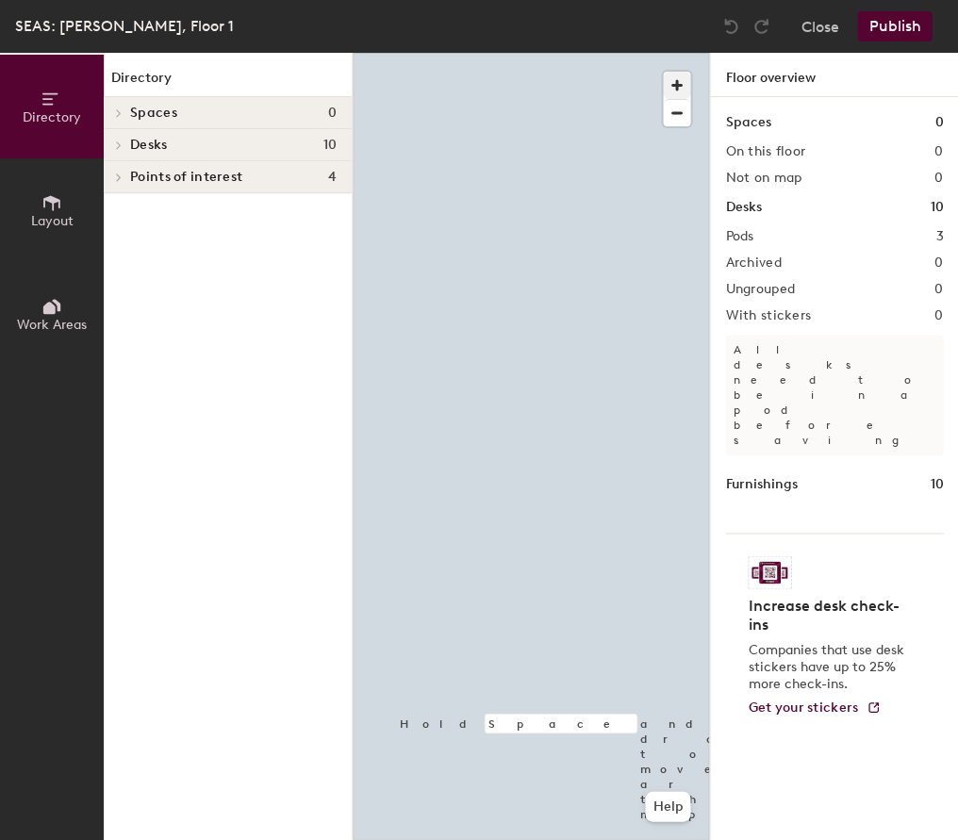
click at [678, 85] on span "button" at bounding box center [676, 85] width 27 height 27
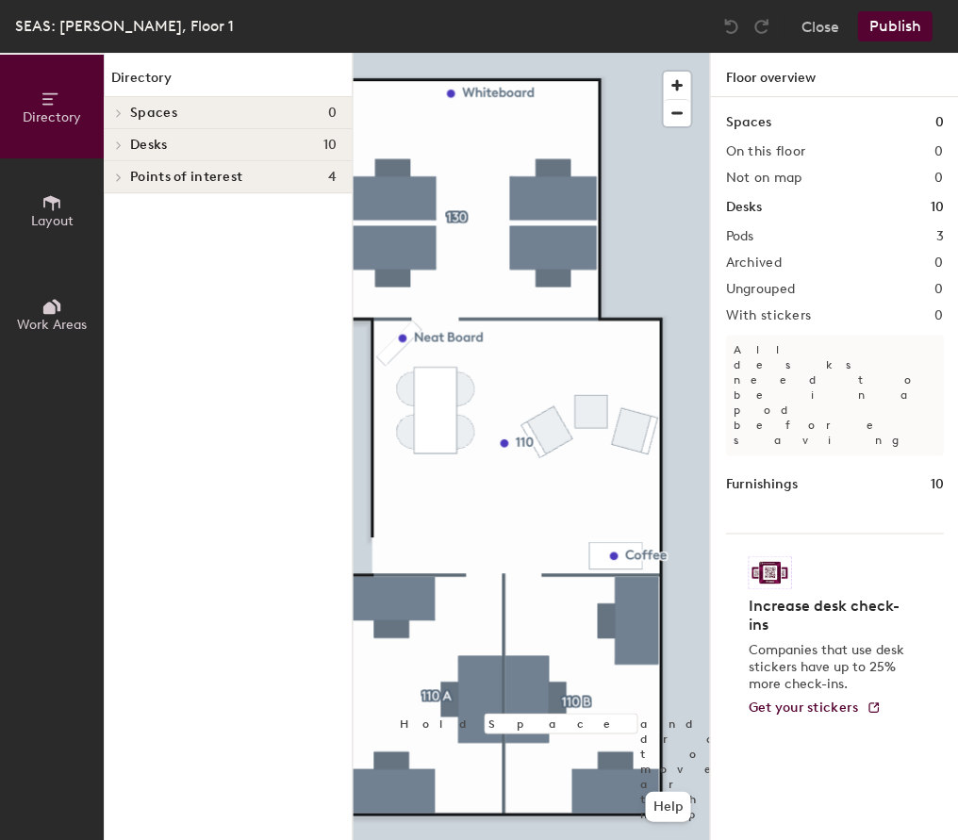
click at [67, 187] on button "Layout" at bounding box center [52, 210] width 104 height 104
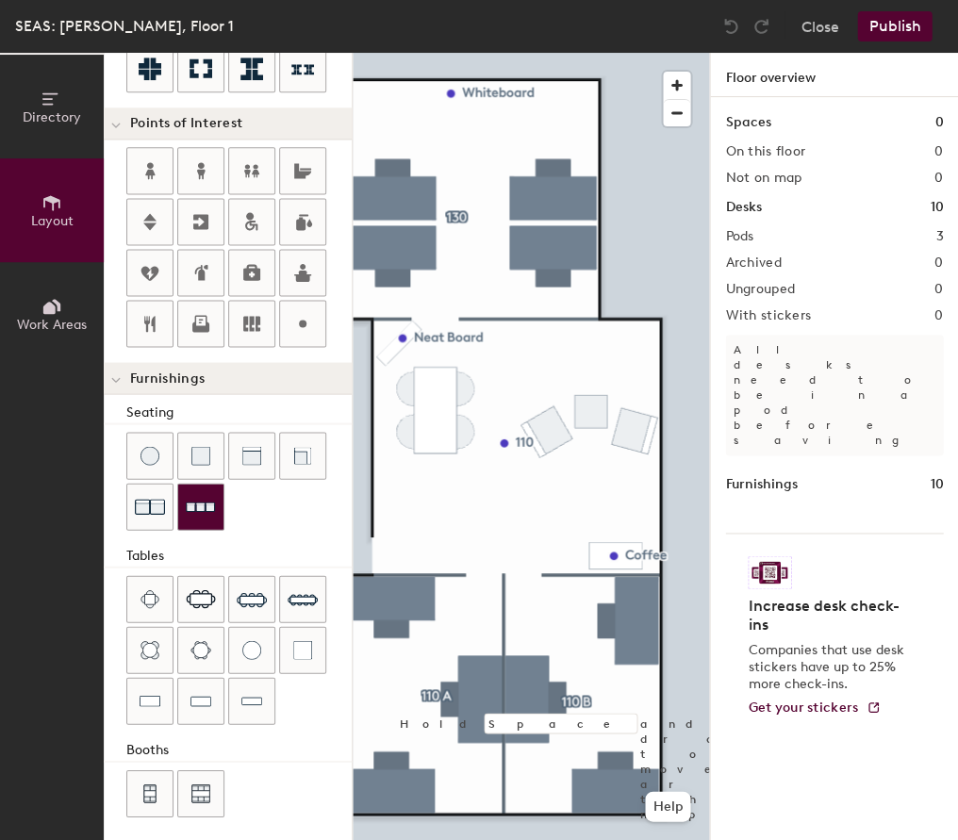
scroll to position [343, 0]
click at [159, 505] on img at bounding box center [150, 507] width 30 height 30
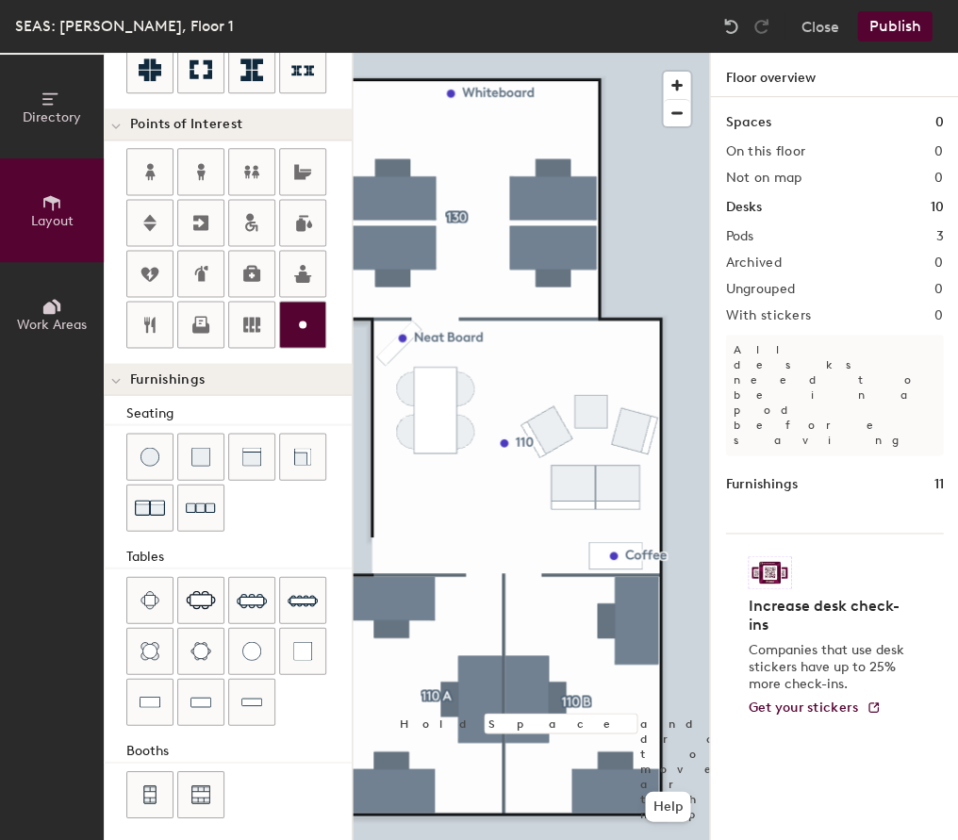
click at [313, 318] on div at bounding box center [302, 324] width 45 height 45
type input "20"
type input "Whiteboard"
click at [661, 53] on div at bounding box center [531, 53] width 356 height 0
click at [551, 53] on div at bounding box center [531, 53] width 356 height 0
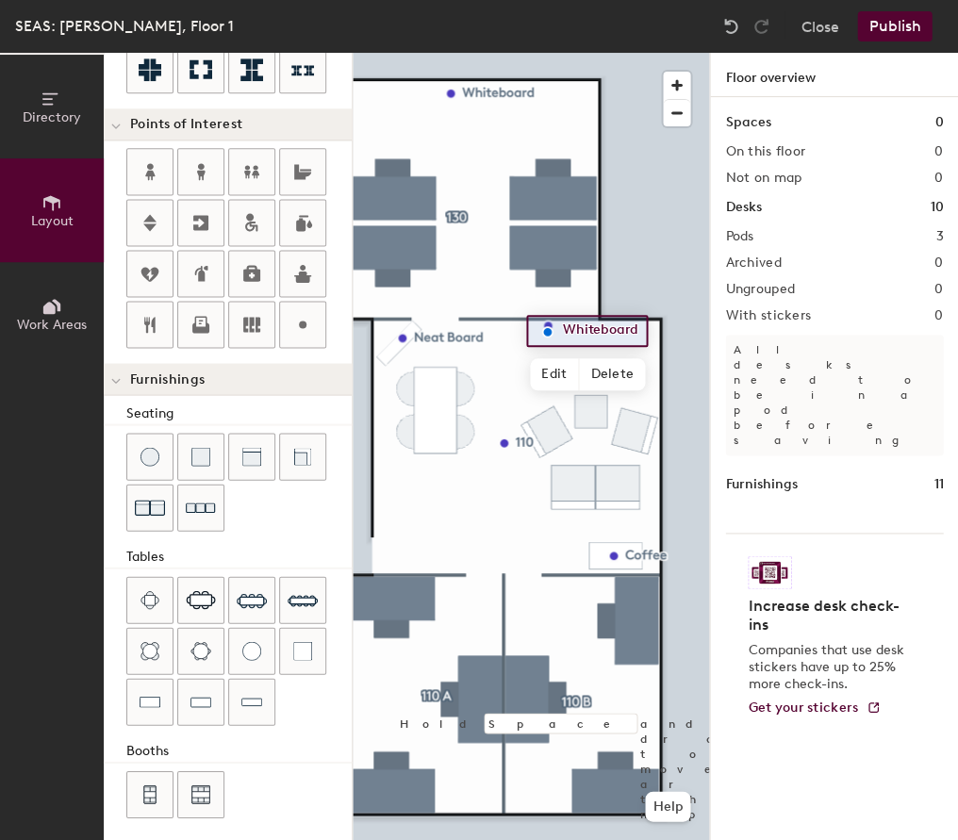
click at [504, 53] on div at bounding box center [531, 53] width 356 height 0
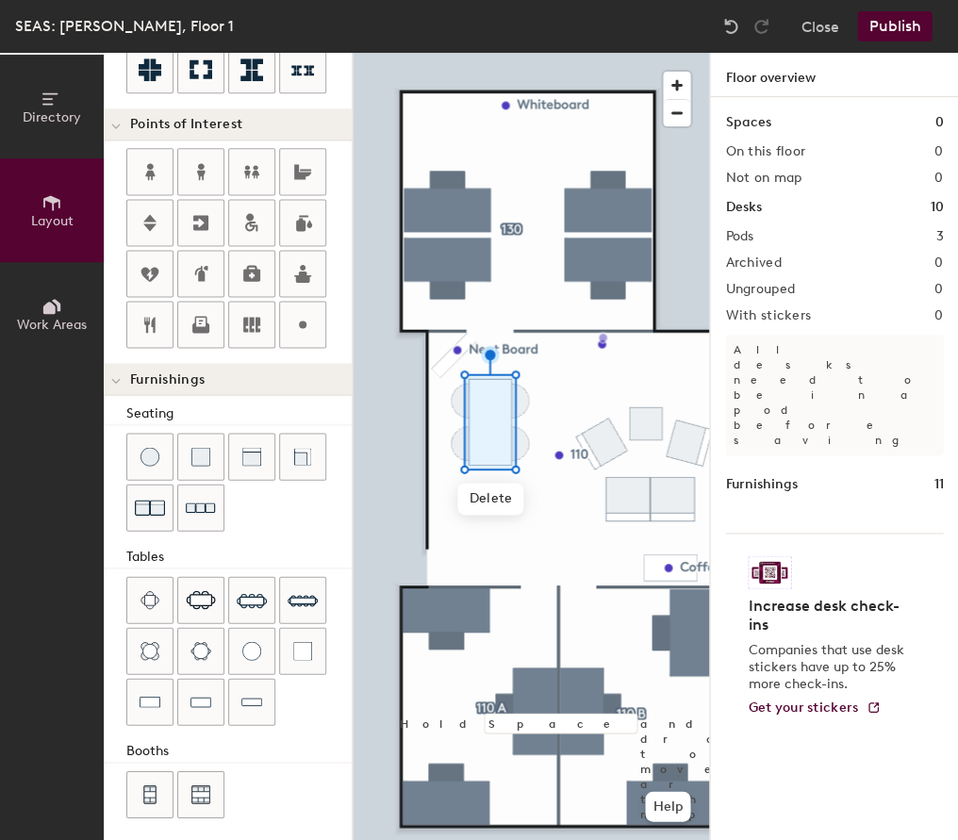
click at [551, 53] on div at bounding box center [531, 53] width 356 height 0
click at [453, 53] on div at bounding box center [531, 53] width 356 height 0
click at [499, 53] on div at bounding box center [531, 53] width 356 height 0
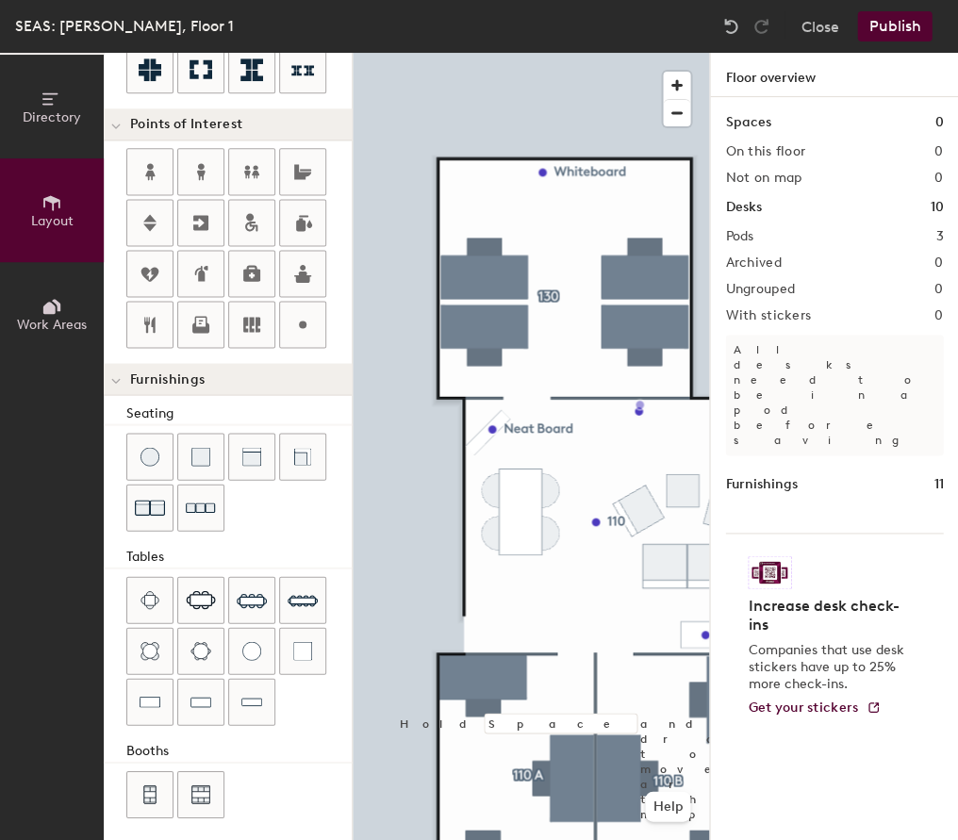
click at [886, 30] on button "Publish" at bounding box center [894, 26] width 74 height 30
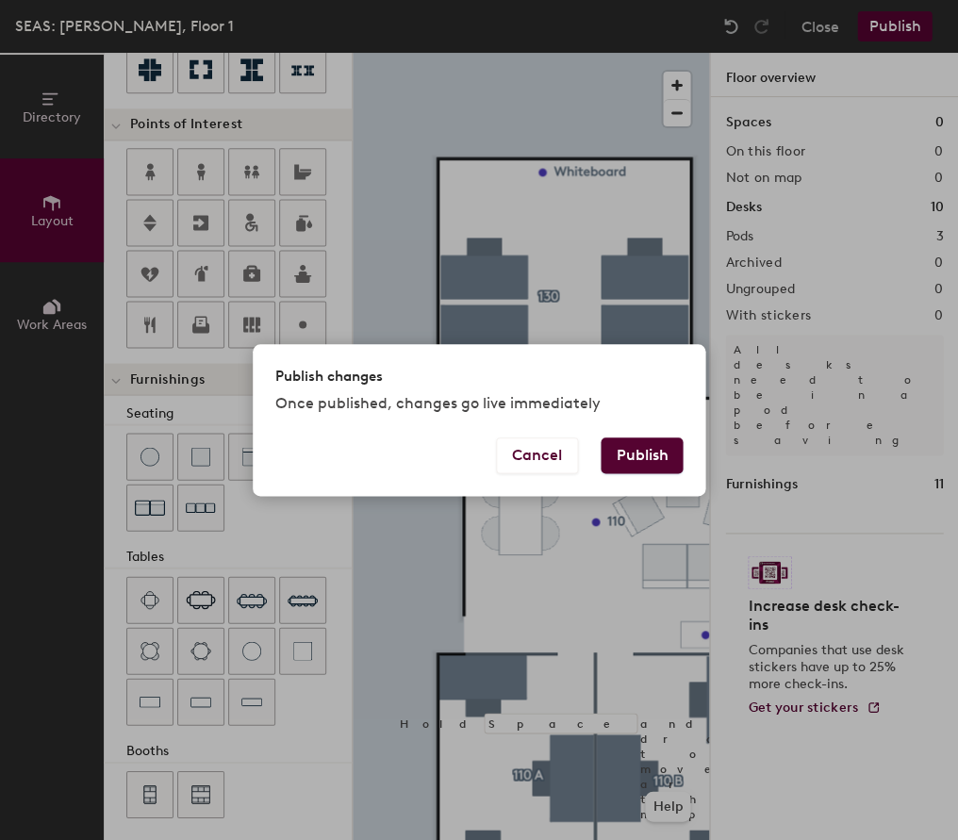
click at [665, 451] on button "Publish" at bounding box center [642, 455] width 82 height 36
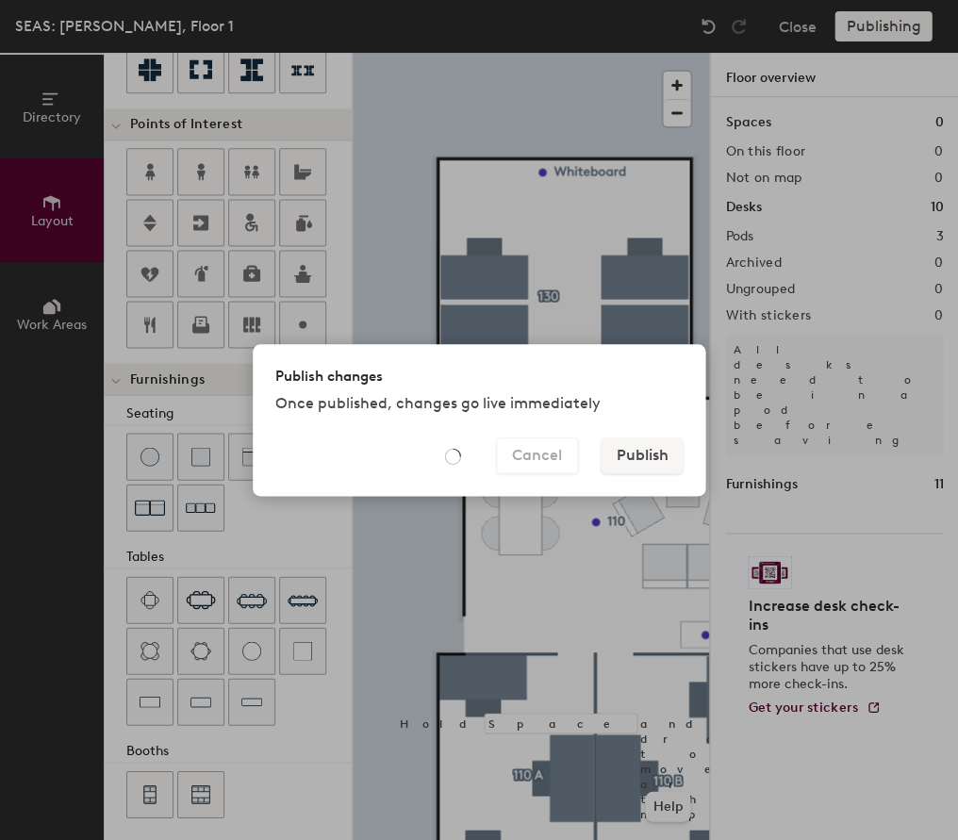
type input "20"
